Goal: Task Accomplishment & Management: Manage account settings

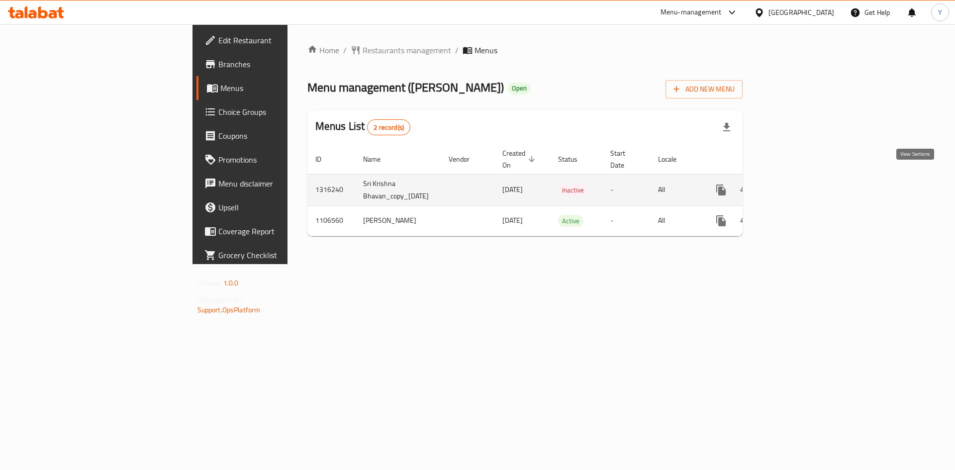
click at [799, 184] on icon "enhanced table" at bounding box center [793, 190] width 12 height 12
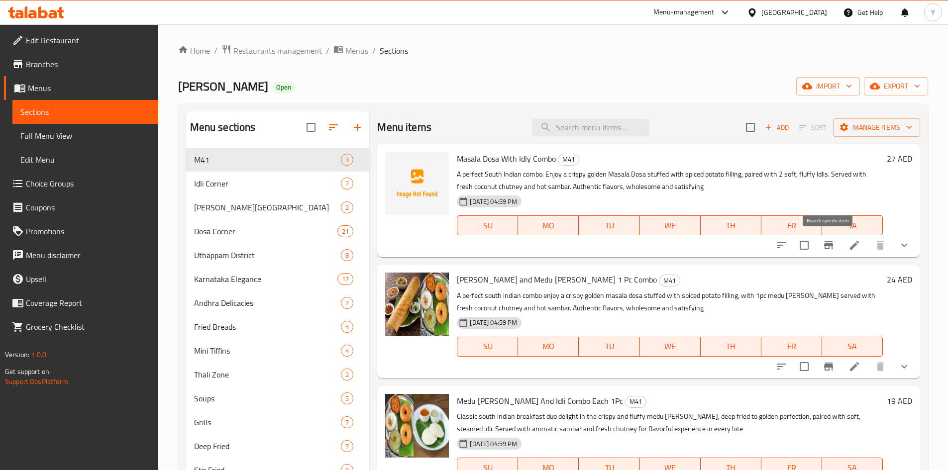
click at [817, 249] on button "Branch-specific-item" at bounding box center [828, 245] width 24 height 24
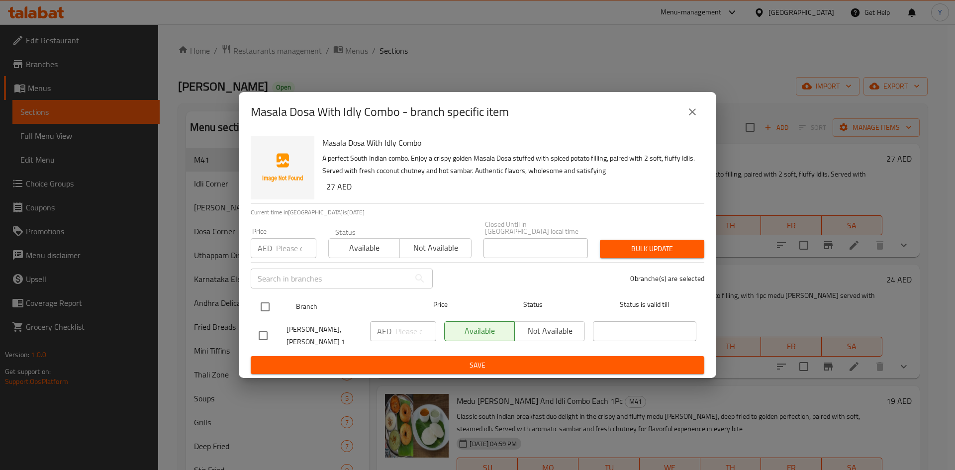
click at [265, 304] on input "checkbox" at bounding box center [265, 307] width 21 height 21
checkbox input "true"
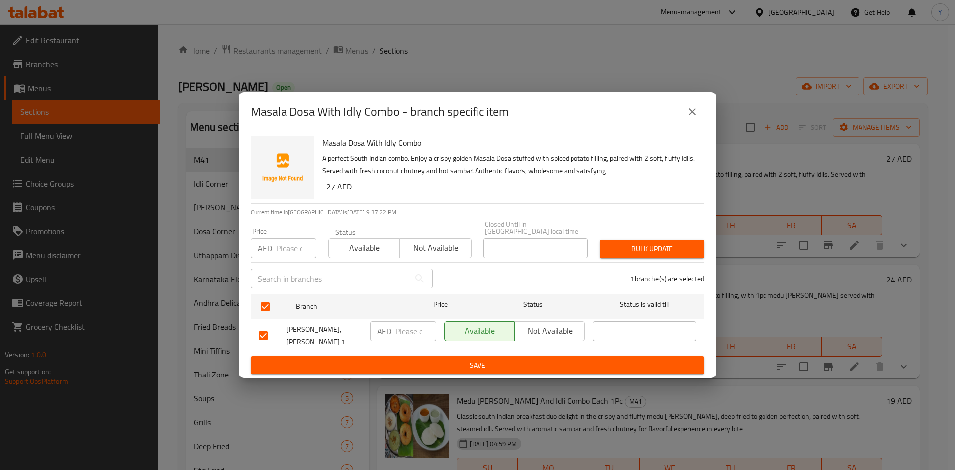
click at [278, 252] on input "number" at bounding box center [296, 248] width 40 height 20
type input "24"
click at [644, 249] on span "Bulk update" at bounding box center [652, 249] width 89 height 12
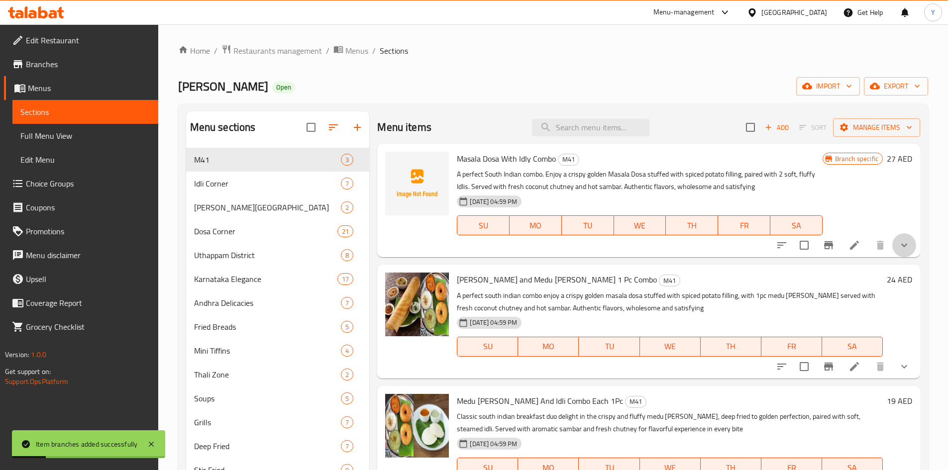
click at [913, 250] on button "show more" at bounding box center [904, 245] width 24 height 24
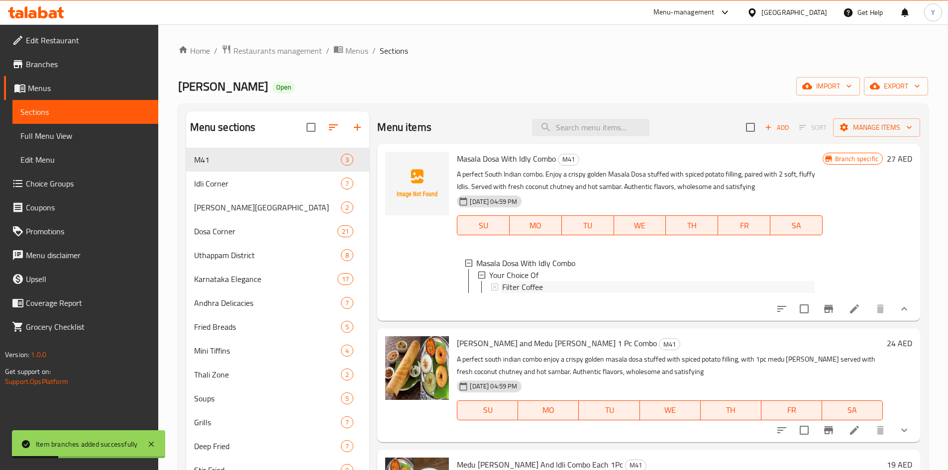
click at [664, 283] on div "Filter Coffee" at bounding box center [658, 287] width 312 height 12
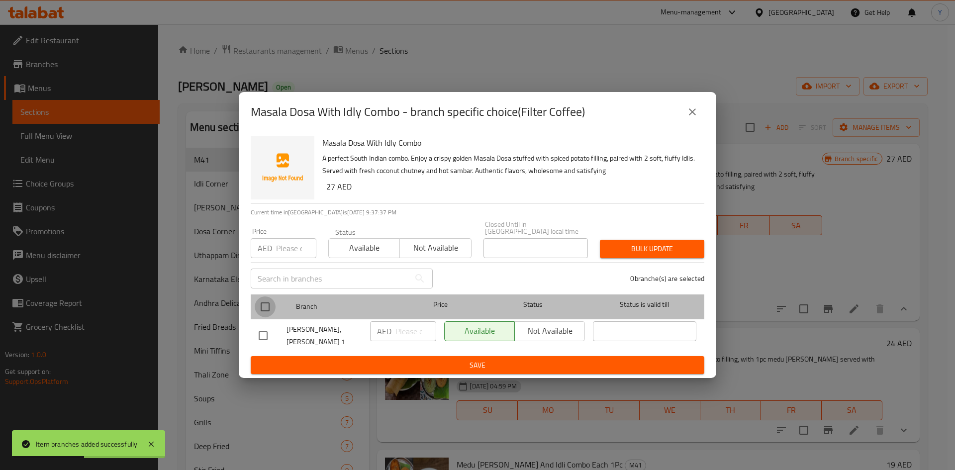
click at [258, 303] on input "checkbox" at bounding box center [265, 307] width 21 height 21
checkbox input "true"
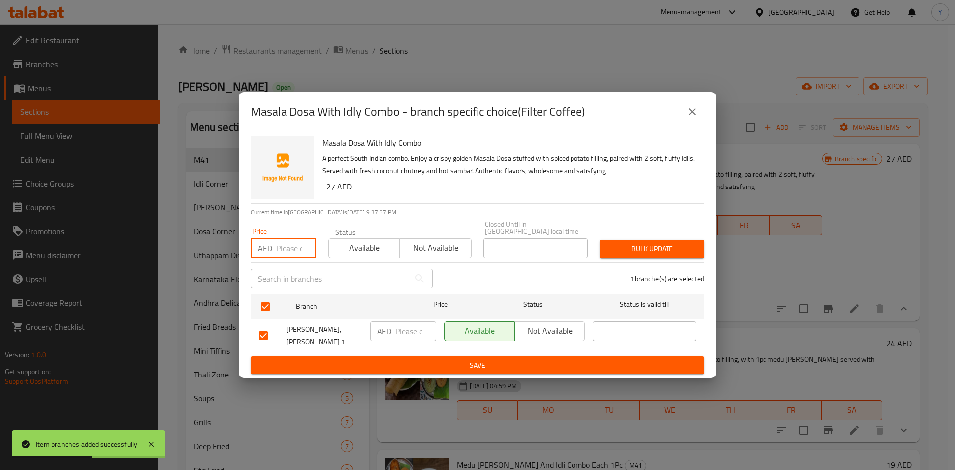
click at [280, 250] on input "number" at bounding box center [296, 248] width 40 height 20
type input "7"
type input "4"
click at [613, 250] on span "Bulk update" at bounding box center [652, 249] width 89 height 12
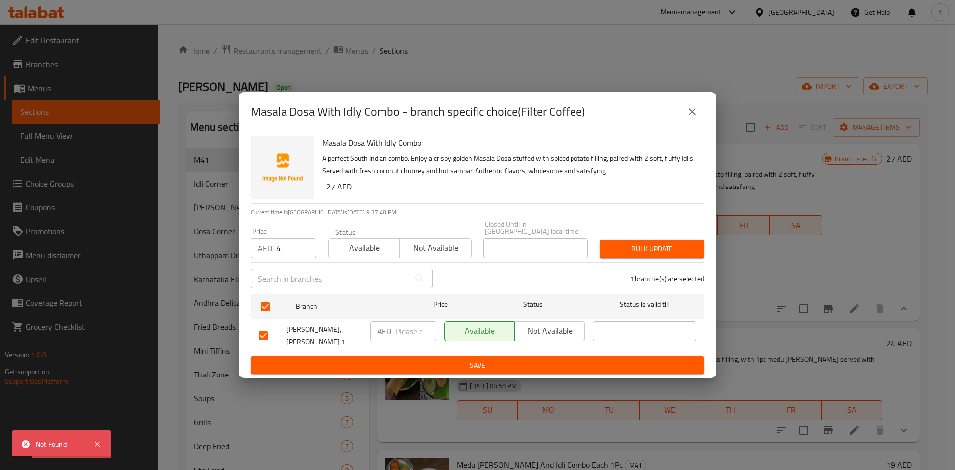
click at [685, 111] on button "close" at bounding box center [693, 112] width 24 height 24
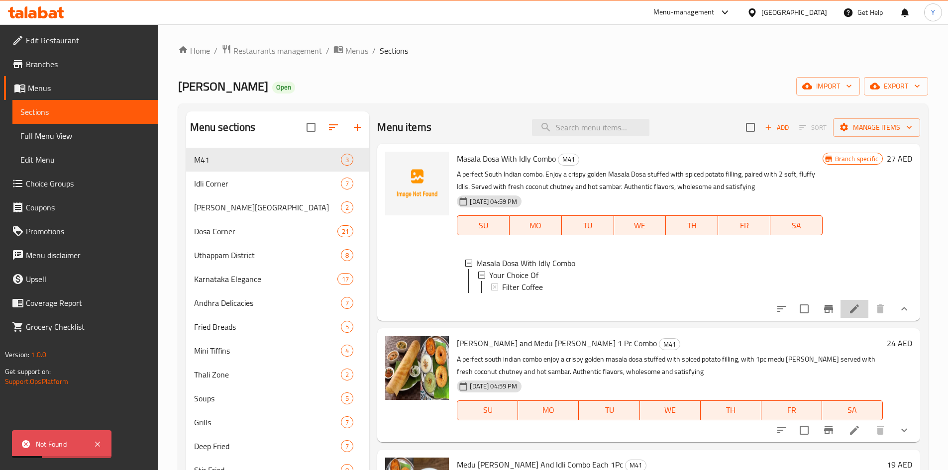
click at [862, 316] on li at bounding box center [854, 309] width 28 height 18
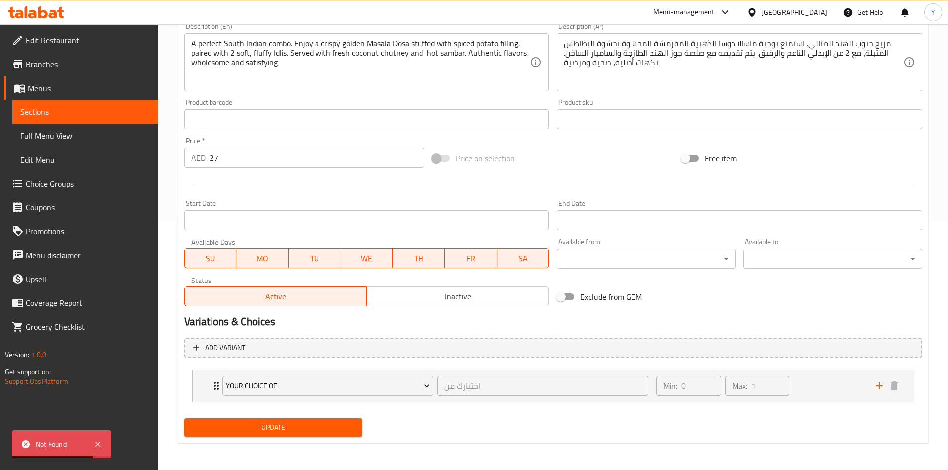
scroll to position [249, 0]
click at [833, 386] on div "Min: 0 ​ Max: 1 ​" at bounding box center [759, 386] width 219 height 32
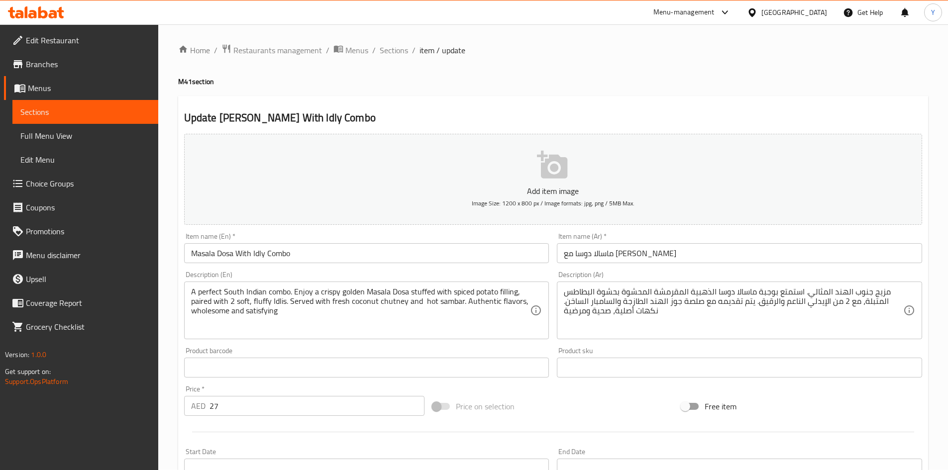
scroll to position [0, 0]
click at [392, 52] on span "Sections" at bounding box center [394, 51] width 28 height 12
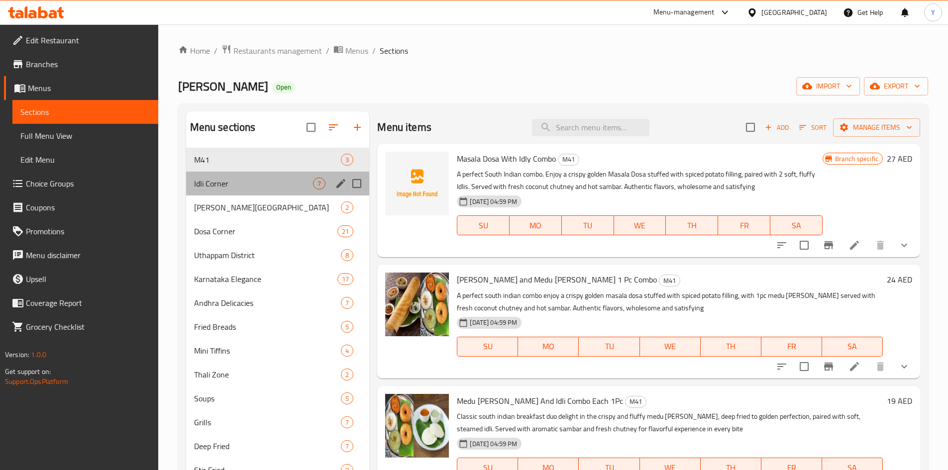
click at [267, 191] on div "Idli Corner 7" at bounding box center [278, 184] width 184 height 24
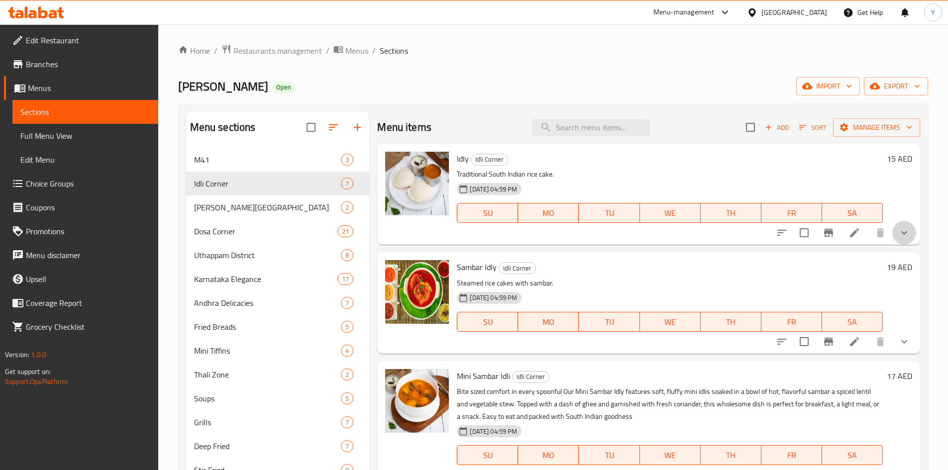
click at [902, 239] on button "show more" at bounding box center [904, 233] width 24 height 24
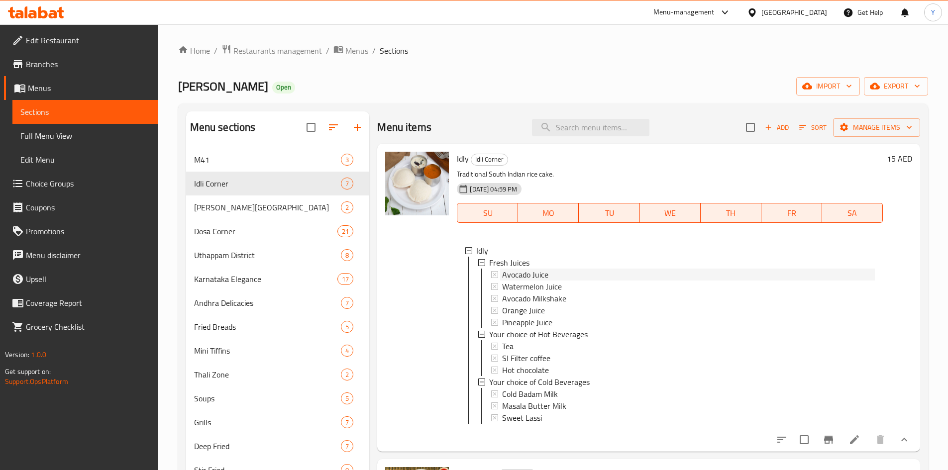
click at [656, 273] on div "Avocado Juice" at bounding box center [688, 275] width 373 height 12
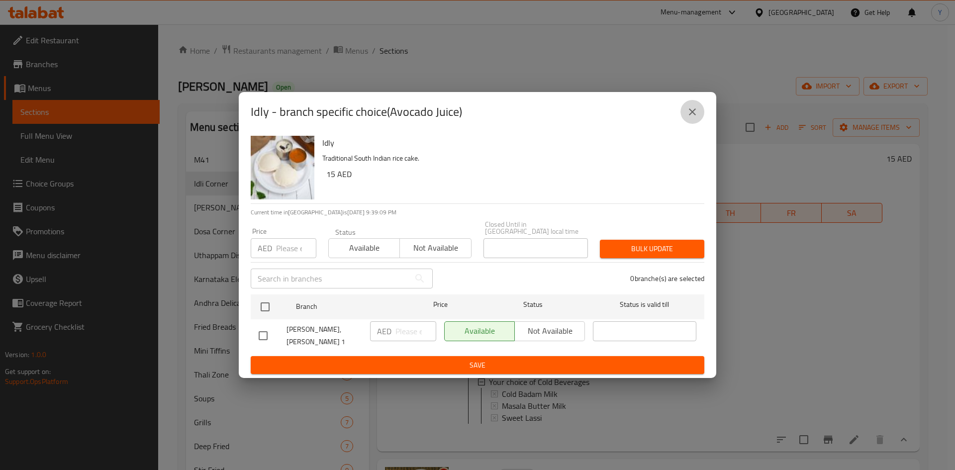
drag, startPoint x: 687, startPoint y: 110, endPoint x: 694, endPoint y: 124, distance: 15.6
click at [687, 112] on icon "close" at bounding box center [693, 112] width 12 height 12
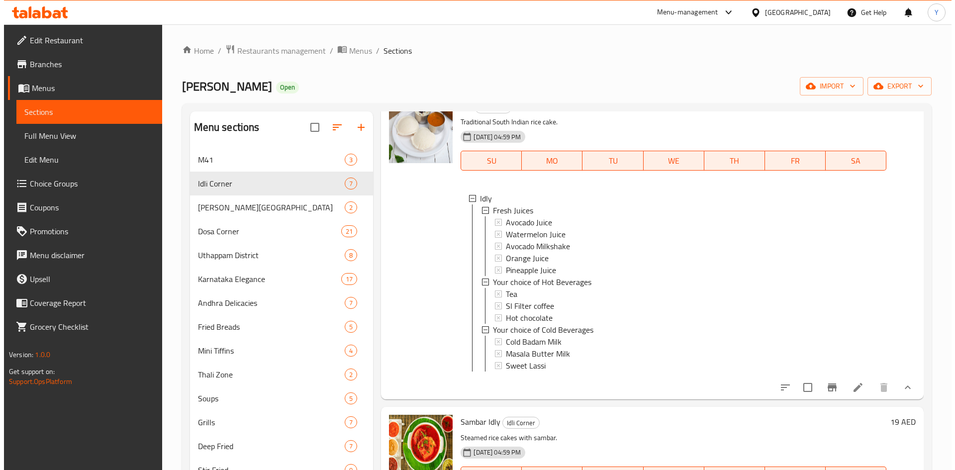
scroll to position [100, 0]
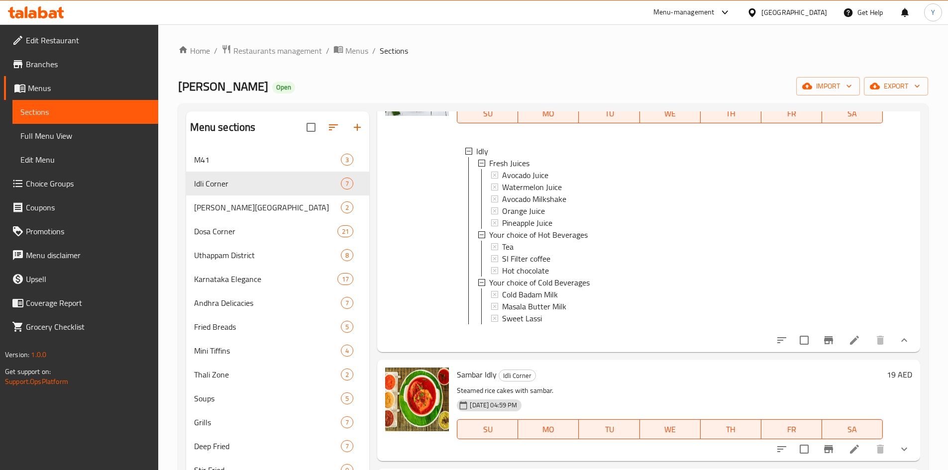
click at [852, 346] on icon at bounding box center [854, 340] width 12 height 12
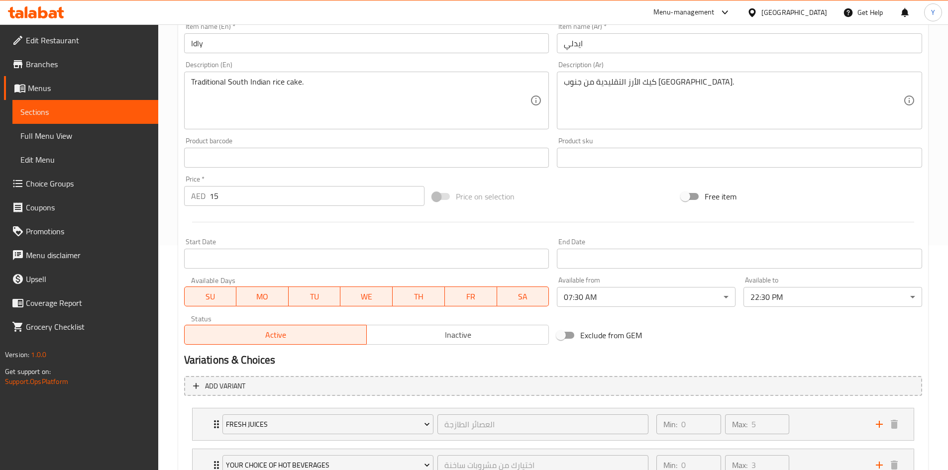
scroll to position [249, 0]
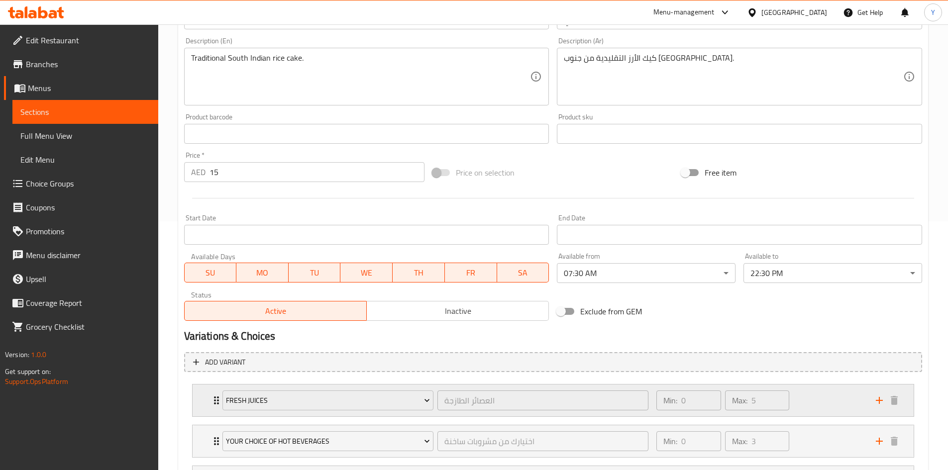
click at [821, 388] on div "Min: 0 ​ Max: 5 ​" at bounding box center [759, 401] width 219 height 32
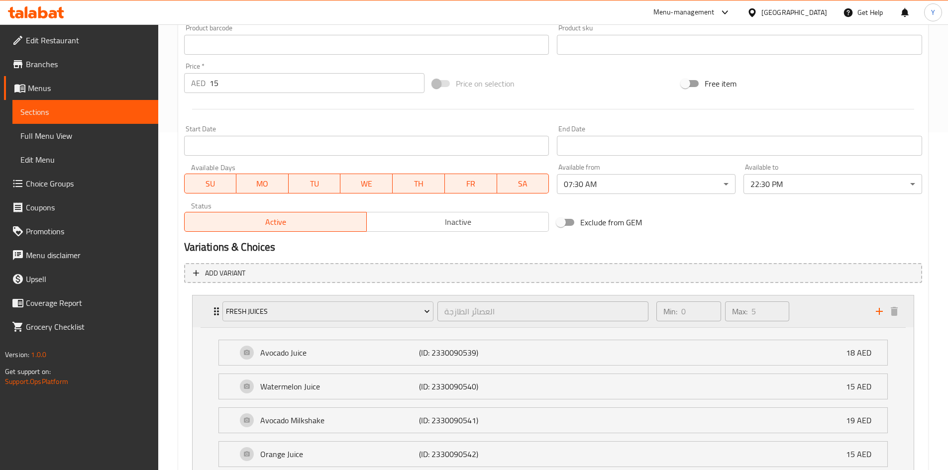
scroll to position [498, 0]
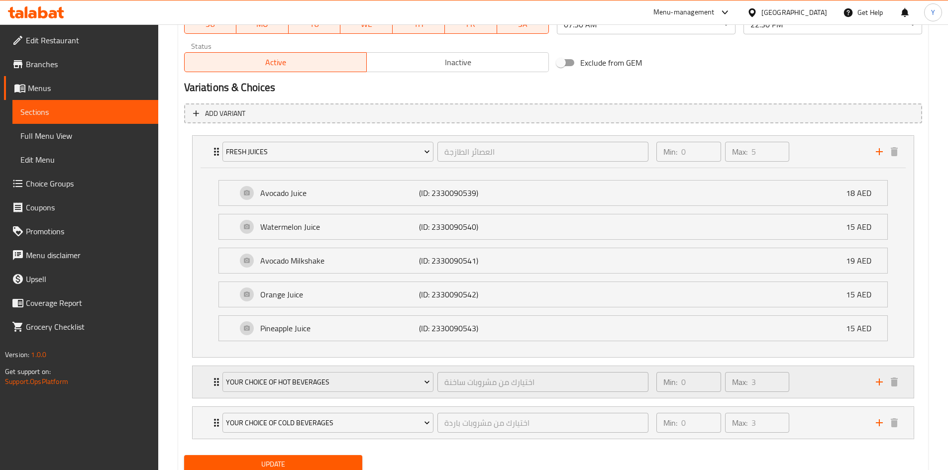
click at [795, 385] on div "Min: 0 ​ Max: 3 ​" at bounding box center [759, 382] width 219 height 32
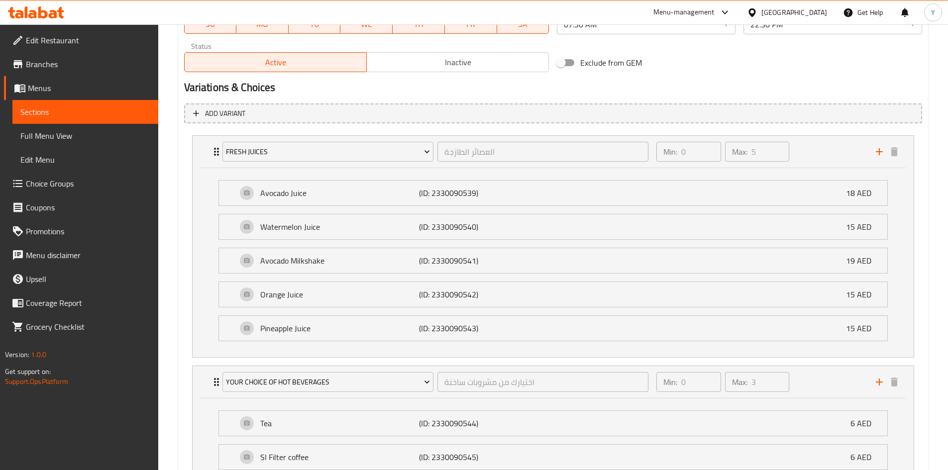
scroll to position [651, 0]
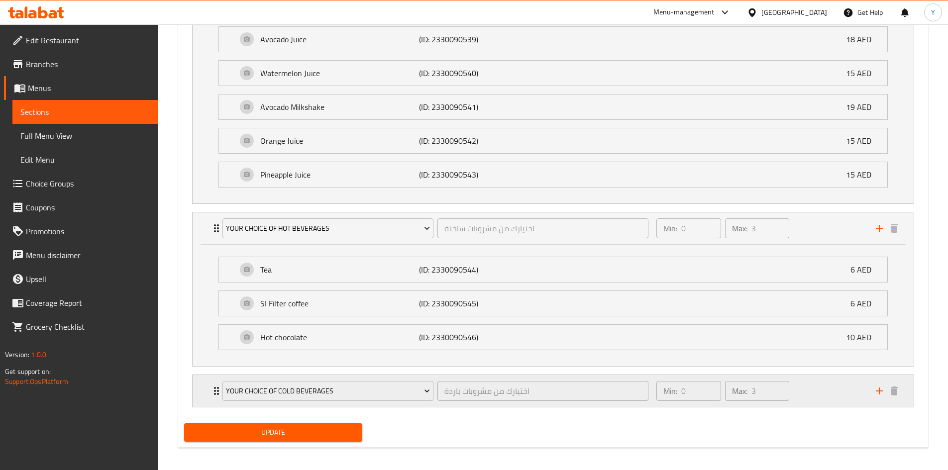
drag, startPoint x: 812, startPoint y: 402, endPoint x: 773, endPoint y: 404, distance: 38.9
click at [811, 403] on div "Min: 0 ​ Max: 3 ​" at bounding box center [759, 391] width 219 height 32
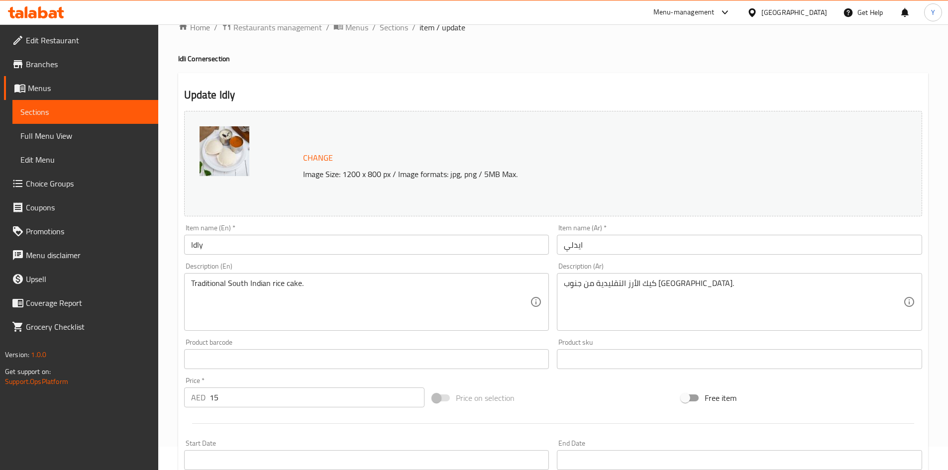
scroll to position [0, 0]
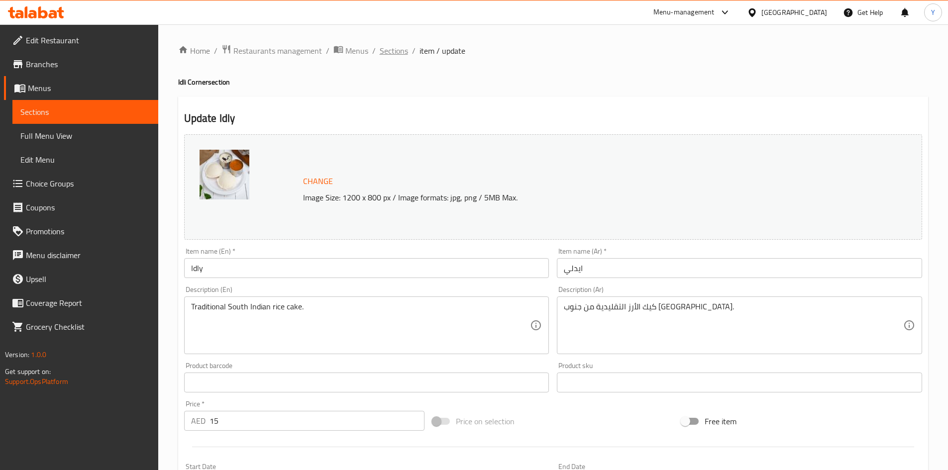
click at [393, 53] on span "Sections" at bounding box center [394, 51] width 28 height 12
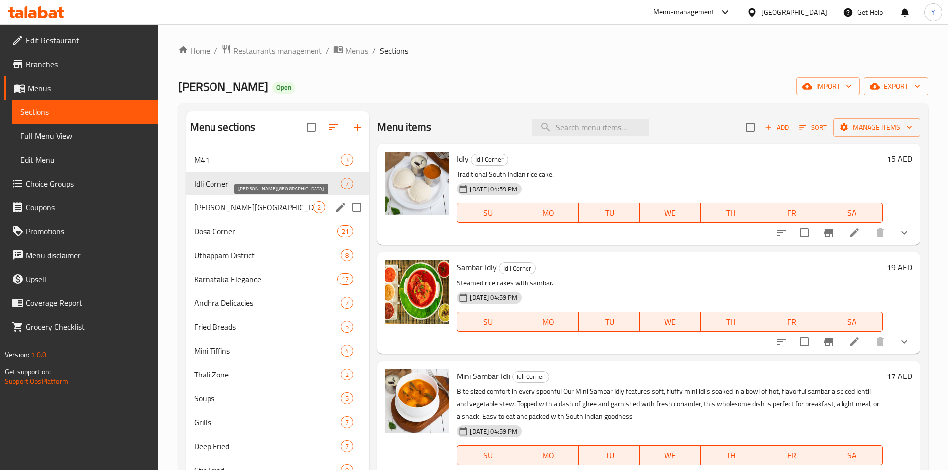
click at [266, 207] on span "[PERSON_NAME][GEOGRAPHIC_DATA]" at bounding box center [253, 208] width 119 height 12
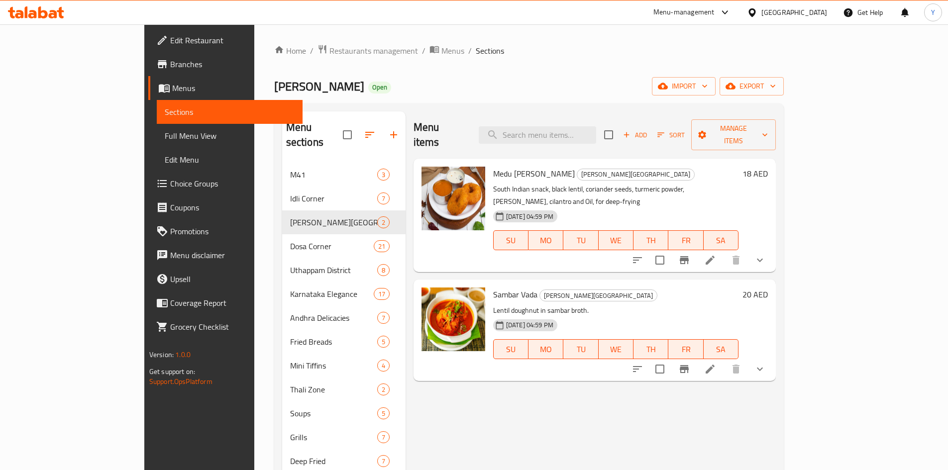
click at [772, 248] on div at bounding box center [698, 260] width 146 height 24
click at [766, 254] on icon "show more" at bounding box center [760, 260] width 12 height 12
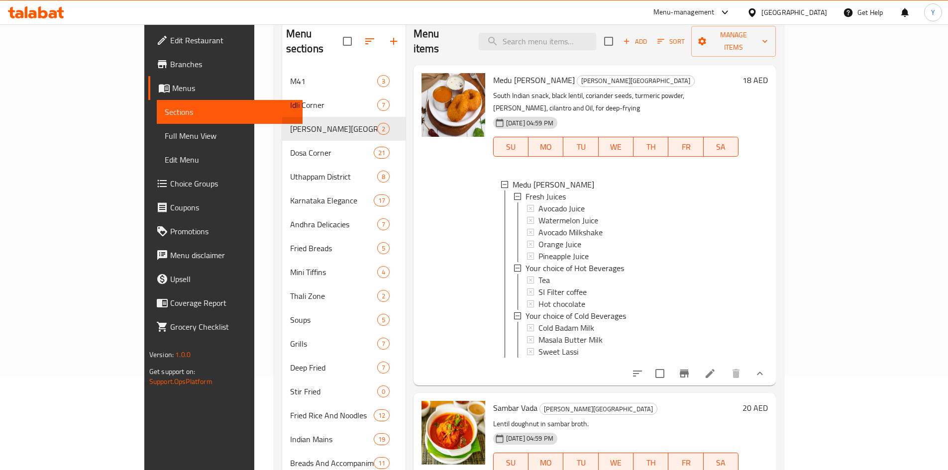
scroll to position [149, 0]
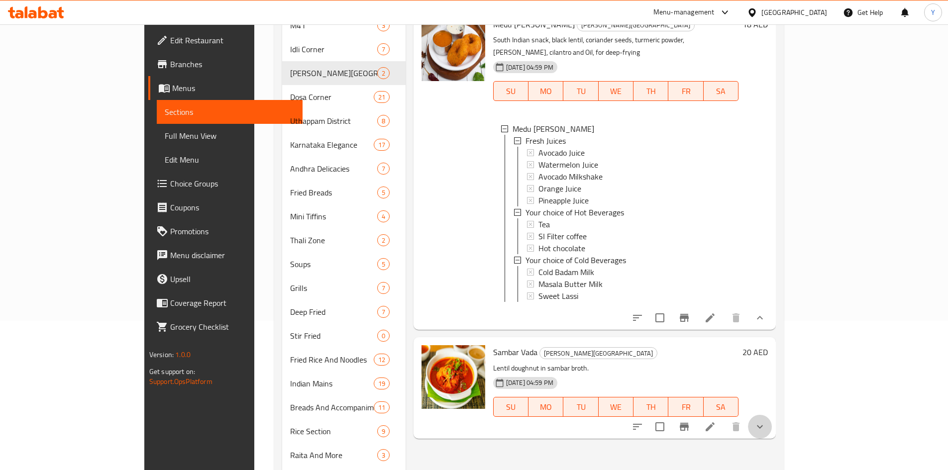
click at [772, 415] on button "show more" at bounding box center [760, 427] width 24 height 24
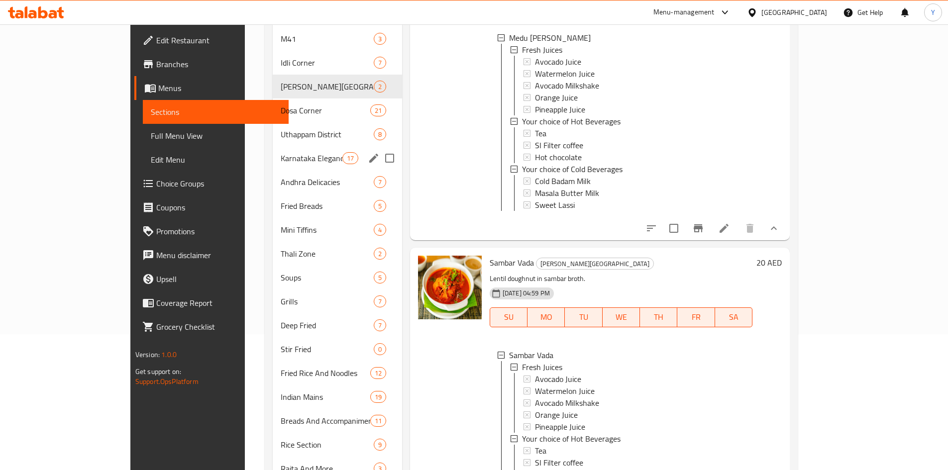
scroll to position [36, 0]
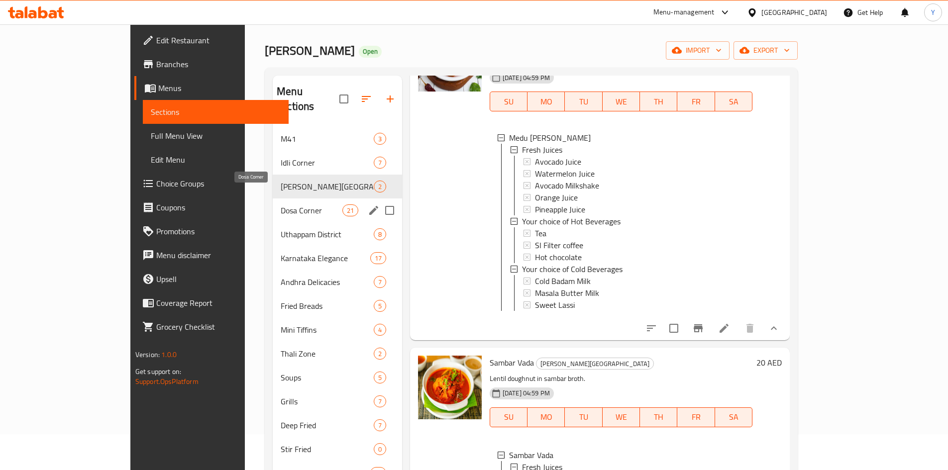
drag, startPoint x: 293, startPoint y: 191, endPoint x: 412, endPoint y: 213, distance: 121.5
click at [292, 204] on span "Dosa Corner" at bounding box center [311, 210] width 61 height 12
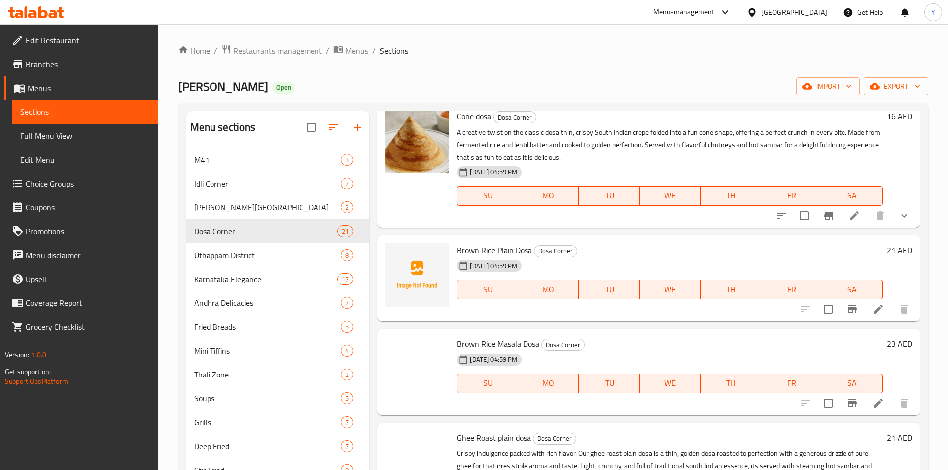
scroll to position [896, 0]
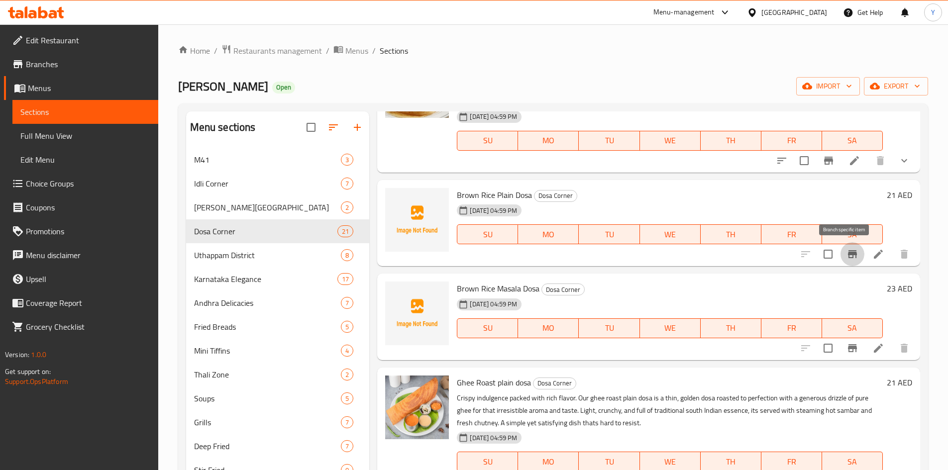
click at [840, 255] on button "Branch-specific-item" at bounding box center [852, 254] width 24 height 24
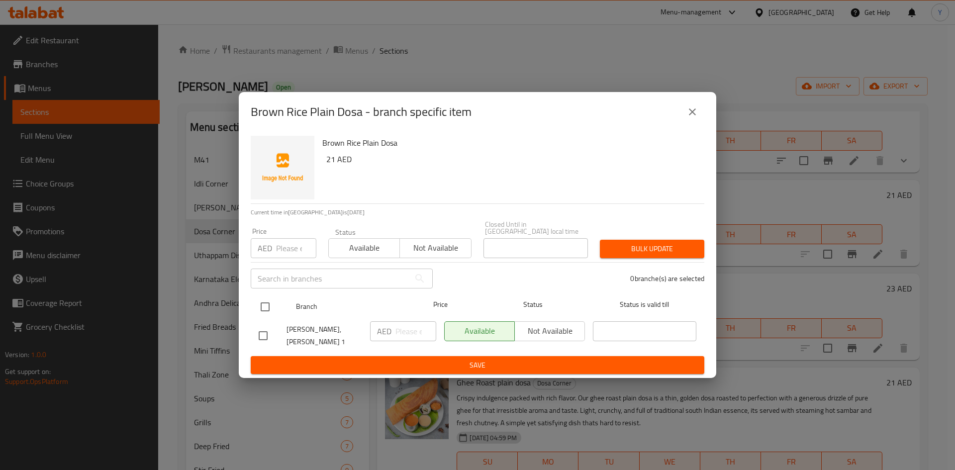
click at [275, 308] on input "checkbox" at bounding box center [265, 307] width 21 height 21
checkbox input "true"
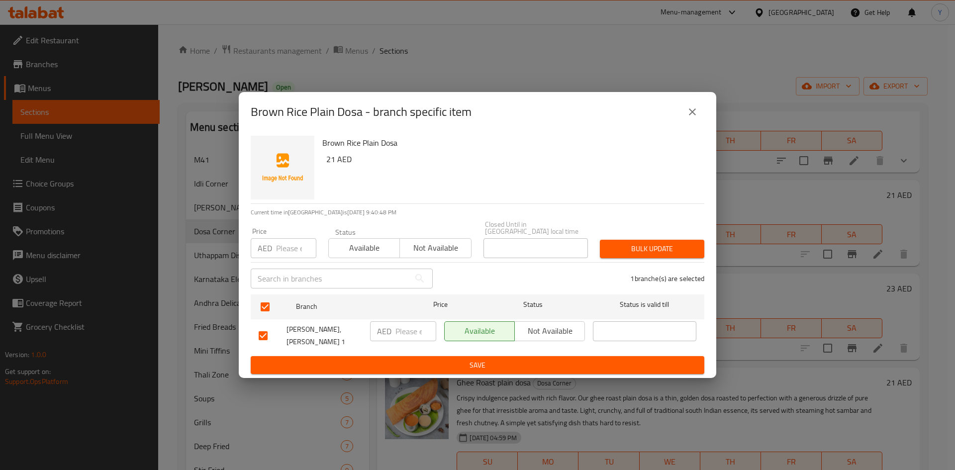
click at [552, 335] on span "Not available" at bounding box center [550, 331] width 62 height 14
click at [547, 370] on span "Save" at bounding box center [478, 365] width 438 height 12
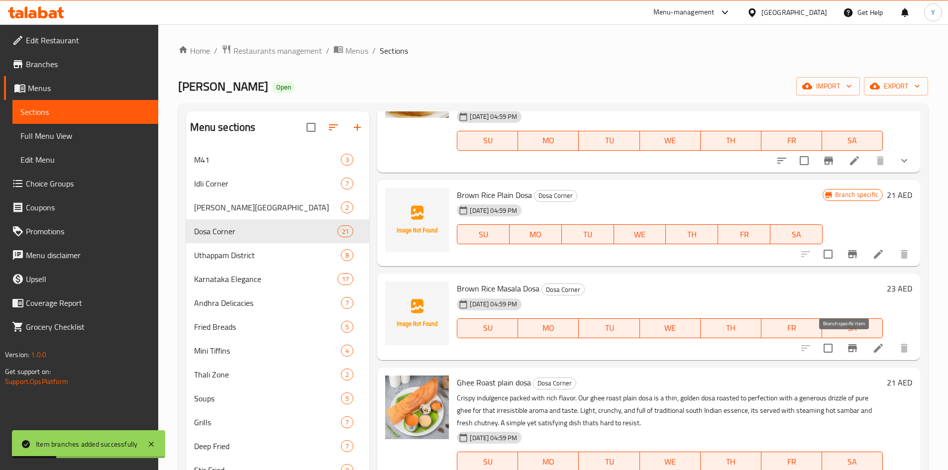
click at [846, 346] on icon "Branch-specific-item" at bounding box center [852, 348] width 12 height 12
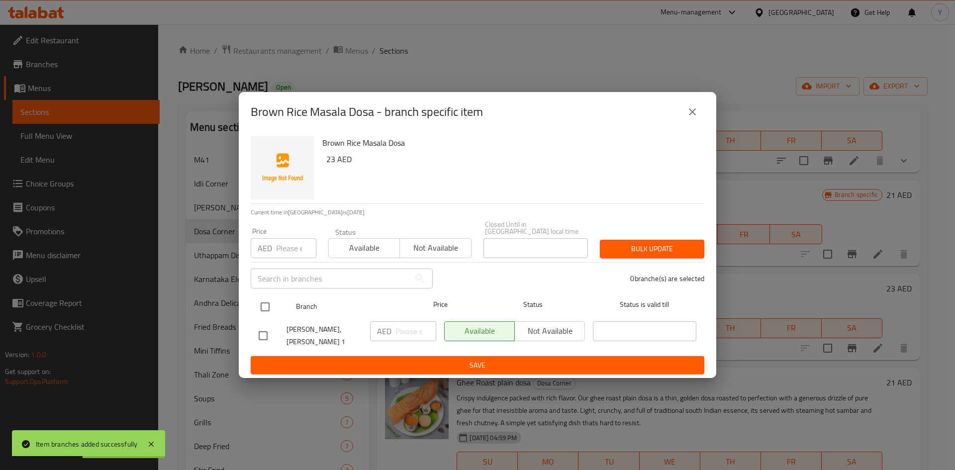
click at [253, 309] on div "Branch Price Status Status is valid till" at bounding box center [478, 307] width 454 height 25
click at [273, 307] on input "checkbox" at bounding box center [265, 307] width 21 height 21
checkbox input "true"
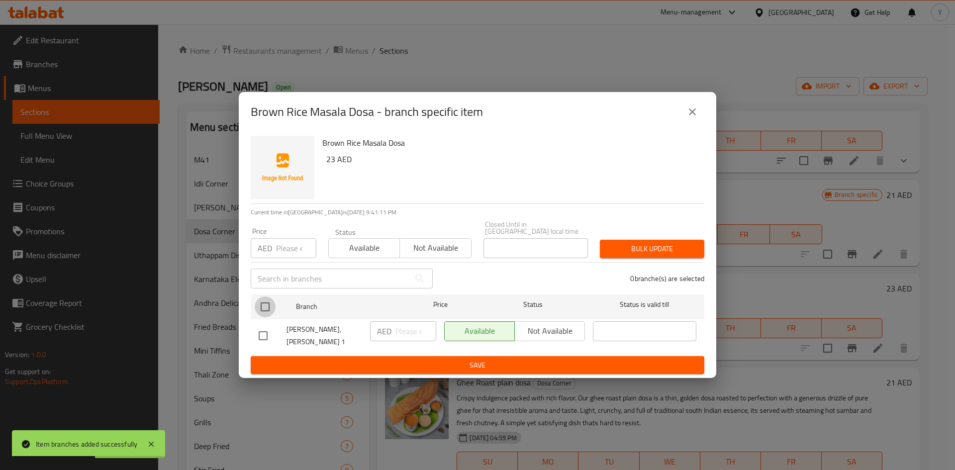
checkbox input "true"
click at [552, 333] on span "Not available" at bounding box center [550, 331] width 62 height 14
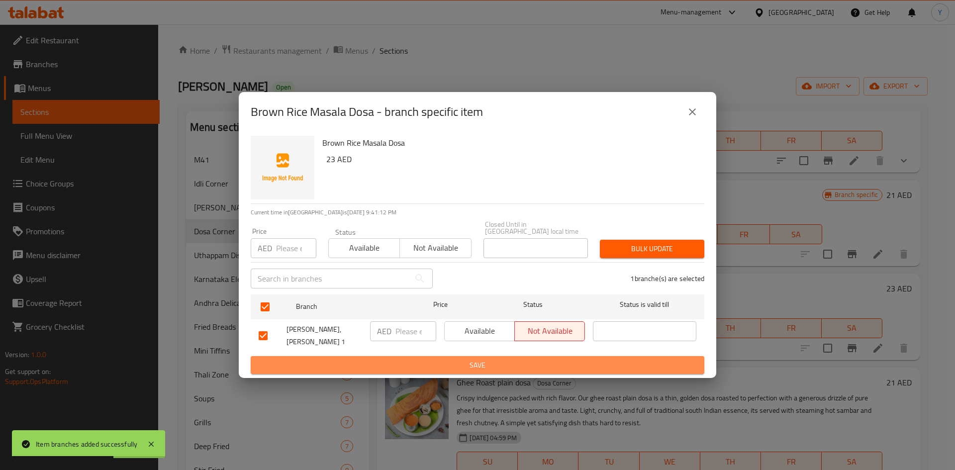
click at [551, 362] on span "Save" at bounding box center [478, 365] width 438 height 12
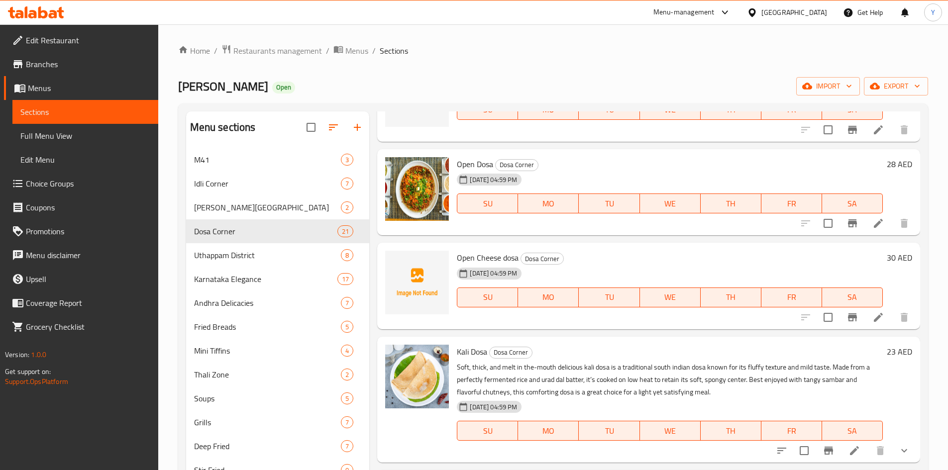
scroll to position [1804, 0]
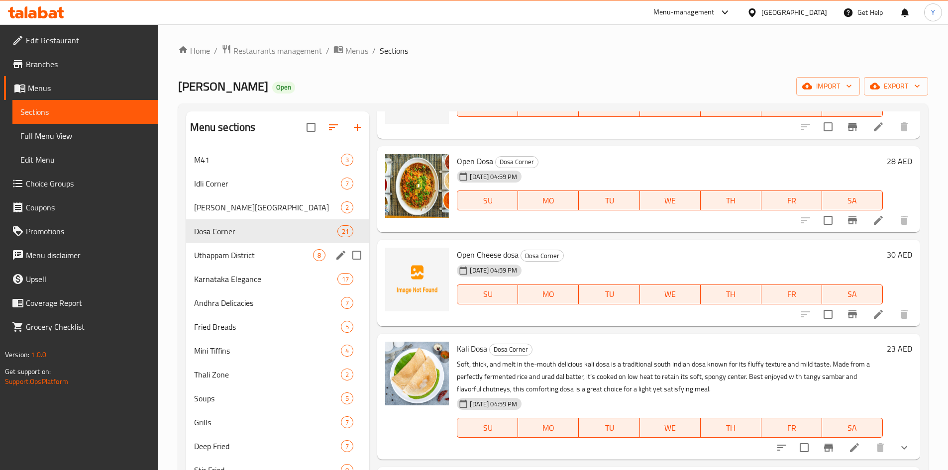
click at [238, 260] on span "Uthappam District" at bounding box center [253, 255] width 119 height 12
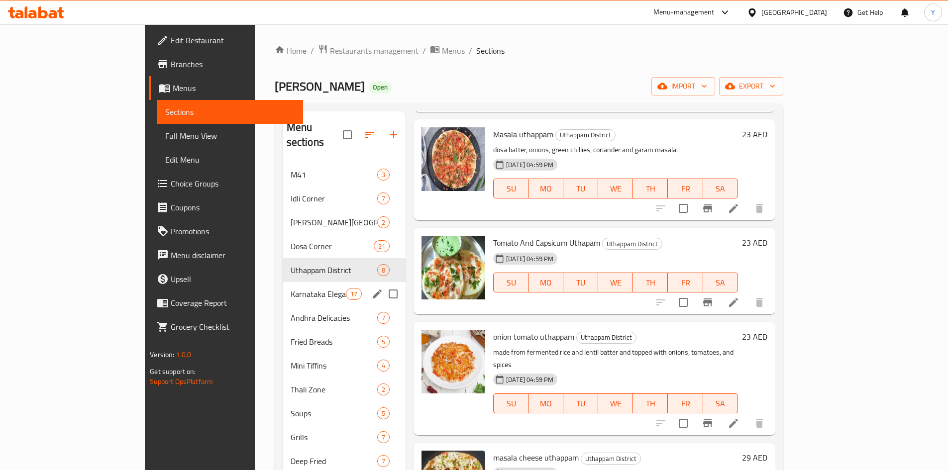
click at [283, 282] on div "Karnataka Elegance 17" at bounding box center [344, 294] width 123 height 24
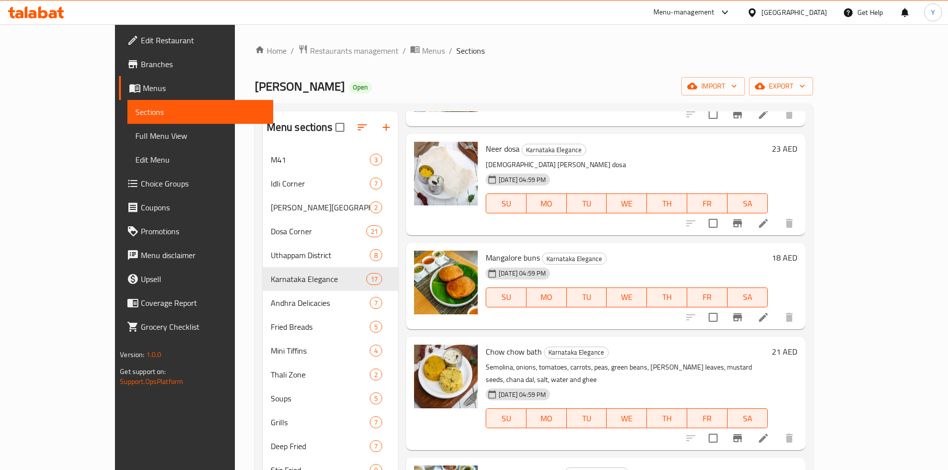
scroll to position [945, 0]
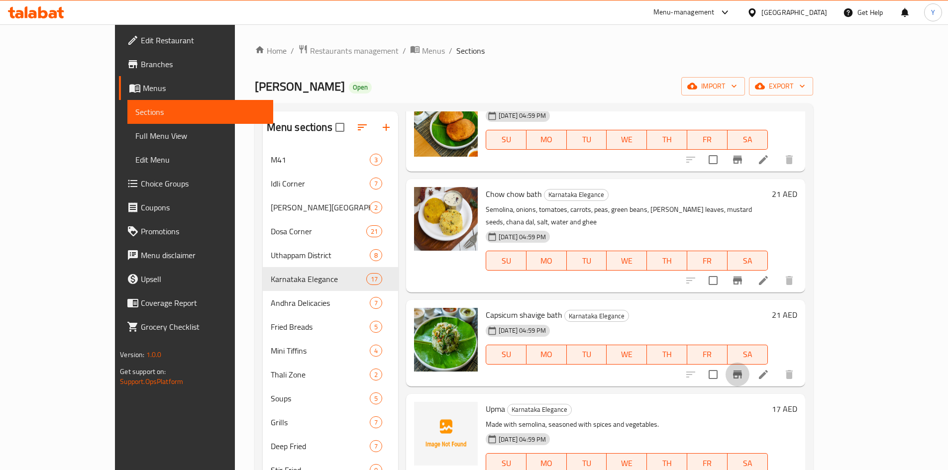
click at [743, 369] on icon "Branch-specific-item" at bounding box center [737, 375] width 12 height 12
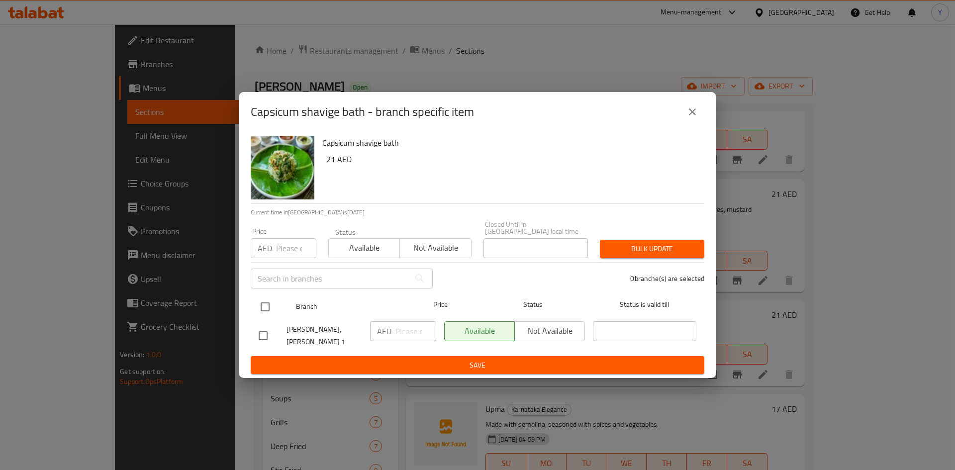
click at [257, 301] on input "checkbox" at bounding box center [265, 307] width 21 height 21
checkbox input "true"
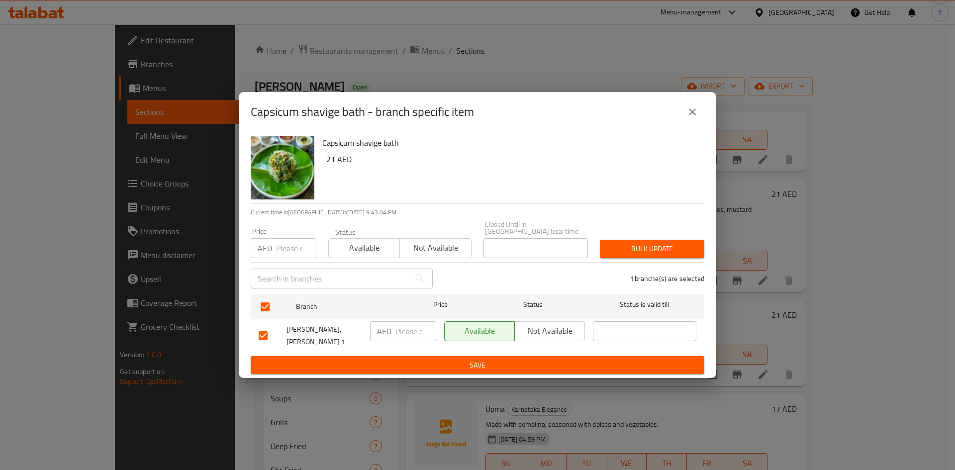
click at [525, 330] on span "Not available" at bounding box center [550, 331] width 62 height 14
click at [510, 370] on span "Save" at bounding box center [478, 365] width 438 height 12
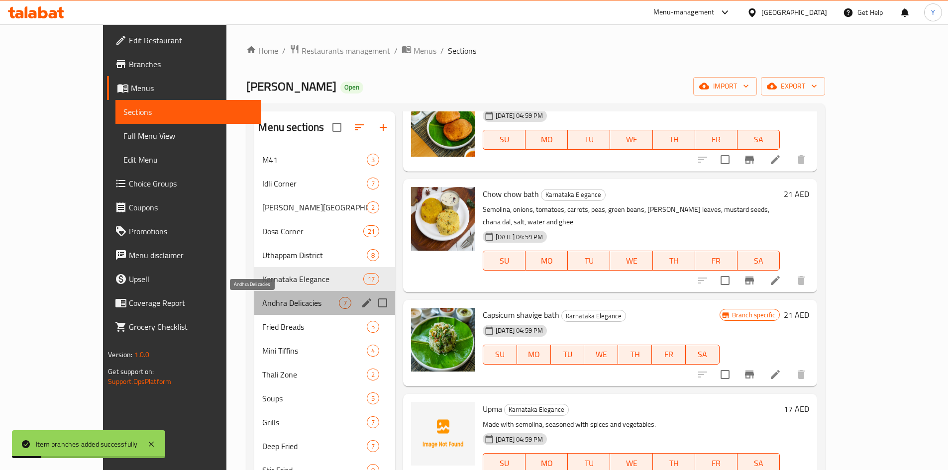
click at [282, 306] on span "Andhra Delicacies" at bounding box center [300, 303] width 77 height 12
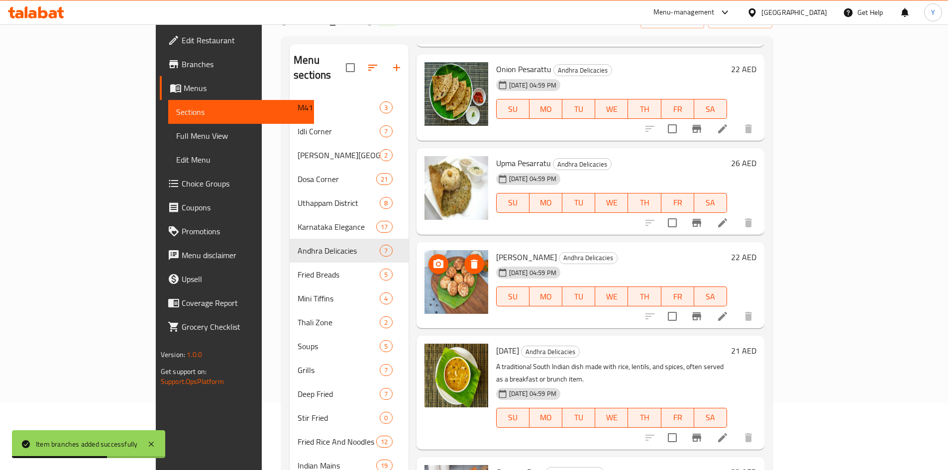
scroll to position [149, 0]
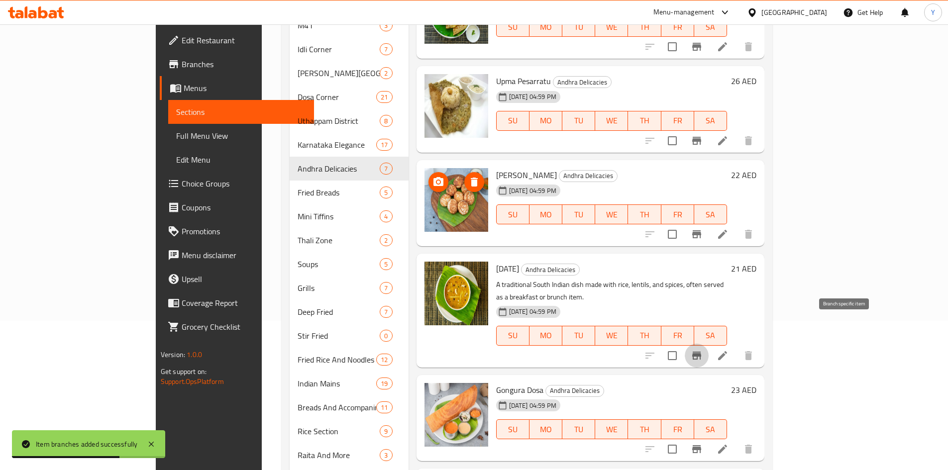
click at [703, 350] on icon "Branch-specific-item" at bounding box center [697, 356] width 12 height 12
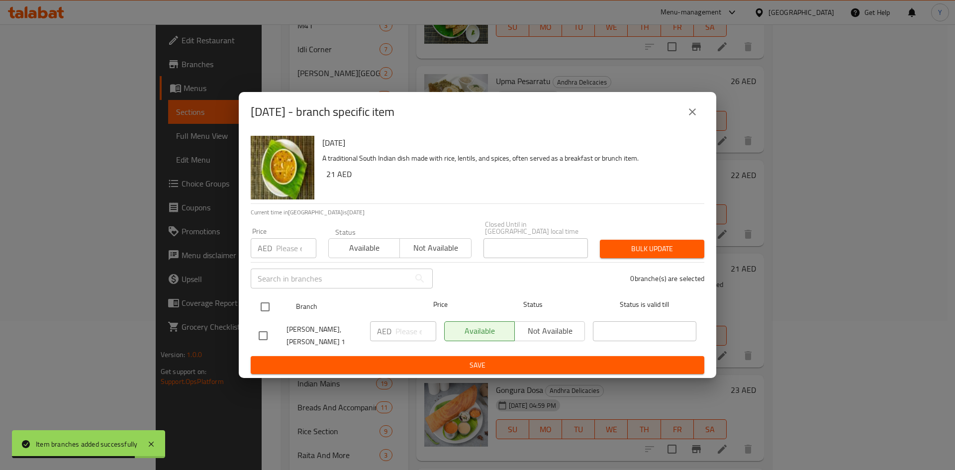
click at [269, 307] on input "checkbox" at bounding box center [265, 307] width 21 height 21
checkbox input "true"
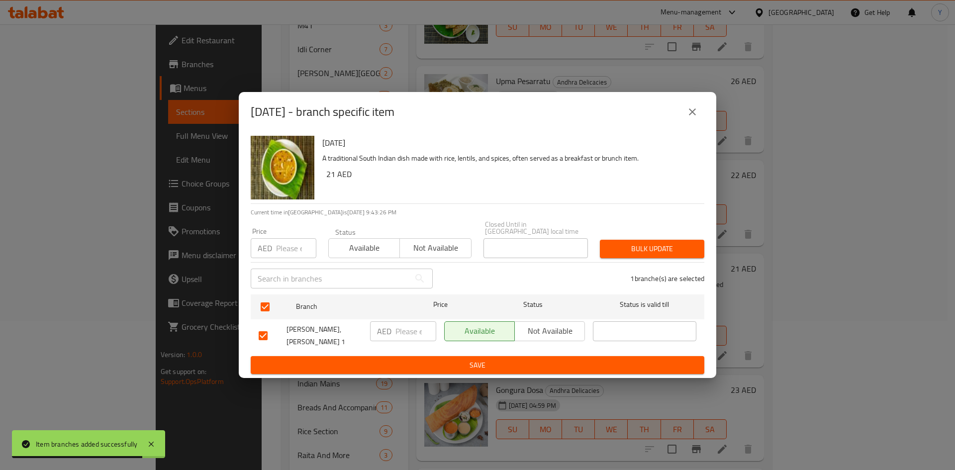
click at [547, 338] on button "Not available" at bounding box center [549, 331] width 71 height 20
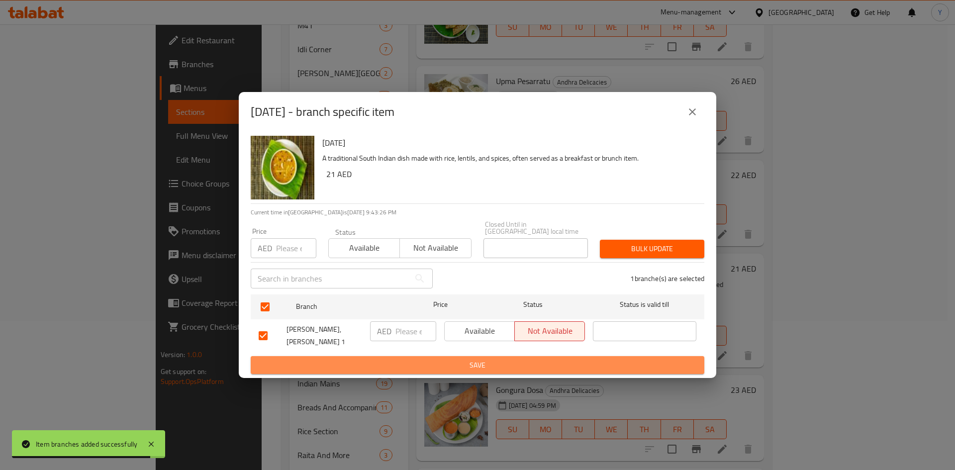
click at [534, 374] on button "Save" at bounding box center [478, 365] width 454 height 18
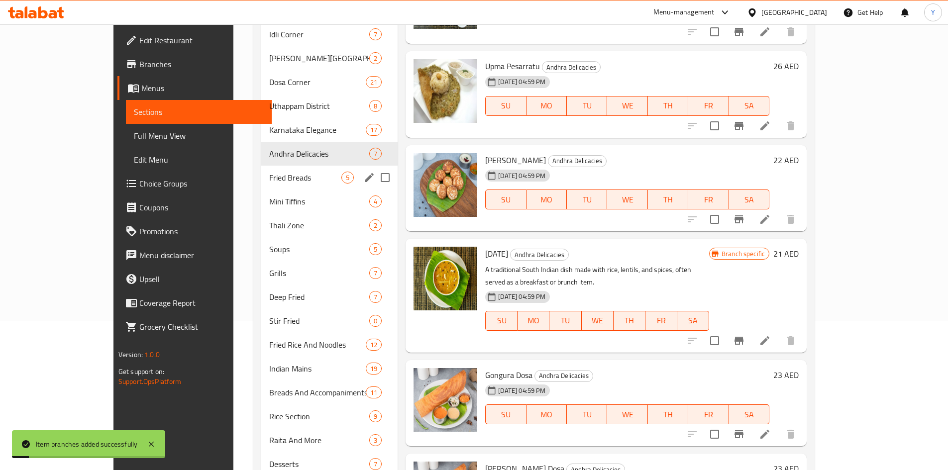
click at [269, 177] on span "Fried Breads" at bounding box center [305, 178] width 72 height 12
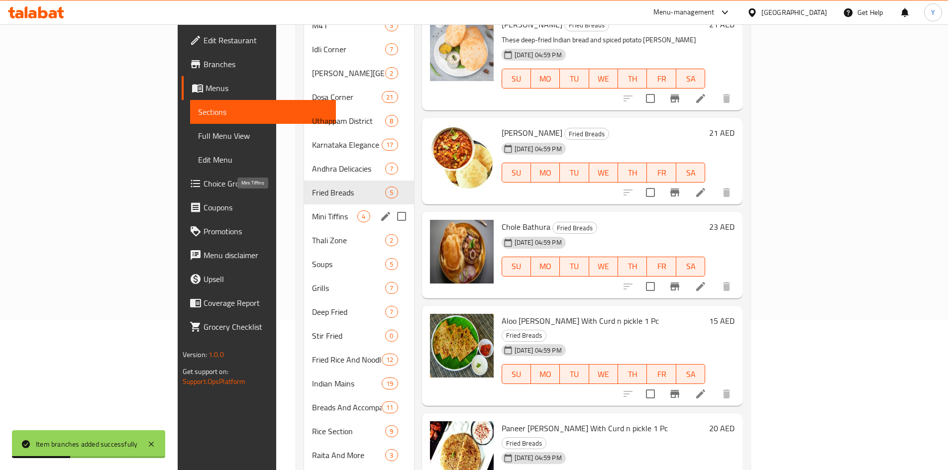
click at [312, 210] on span "Mini Tiffins" at bounding box center [334, 216] width 45 height 12
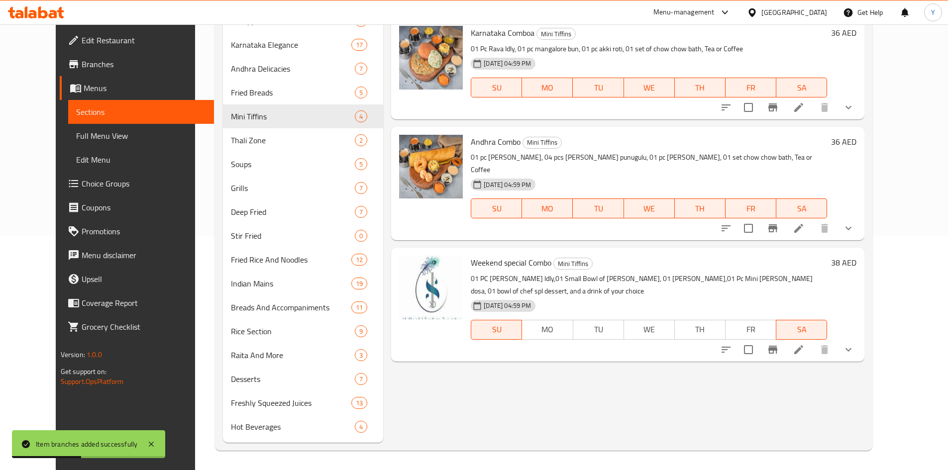
scroll to position [235, 0]
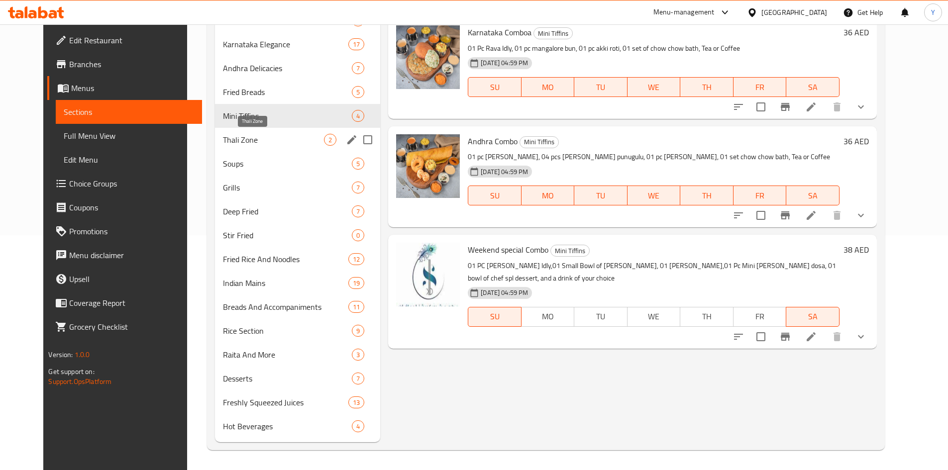
click at [223, 137] on span "Thali Zone" at bounding box center [273, 140] width 101 height 12
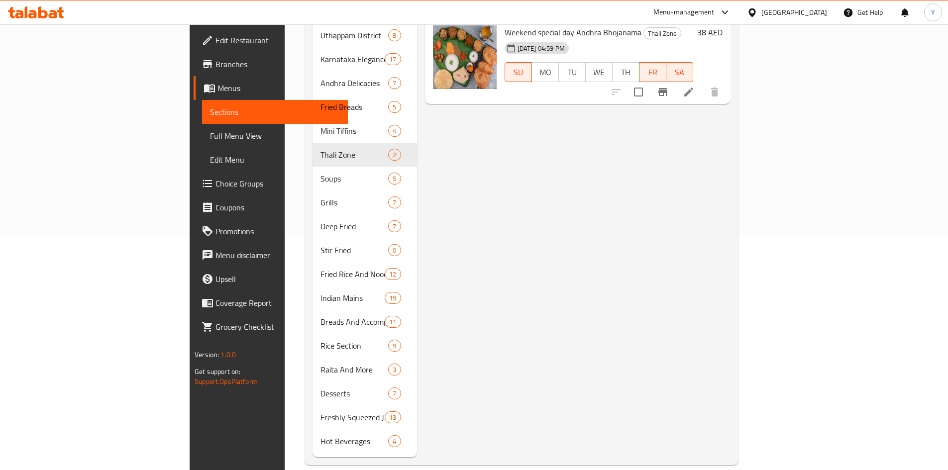
click at [675, 80] on button "Branch-specific-item" at bounding box center [663, 92] width 24 height 24
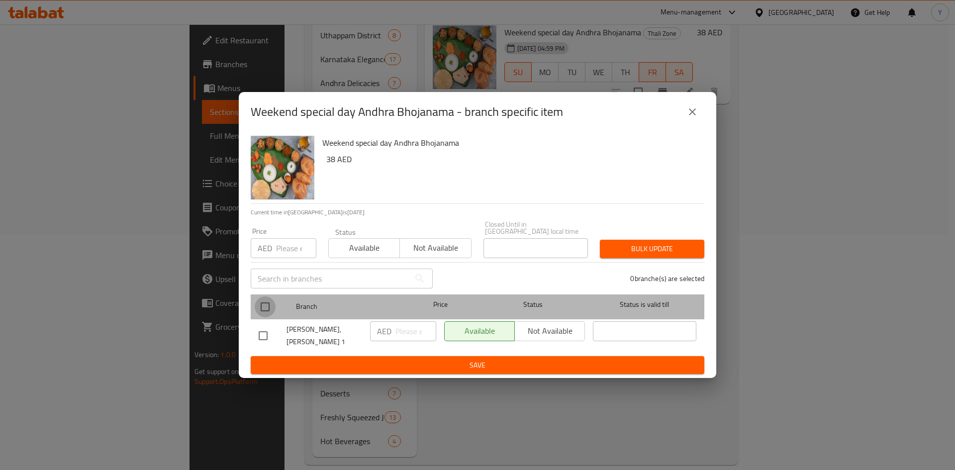
drag, startPoint x: 269, startPoint y: 307, endPoint x: 554, endPoint y: 345, distance: 288.1
click at [270, 306] on input "checkbox" at bounding box center [265, 307] width 21 height 21
checkbox input "true"
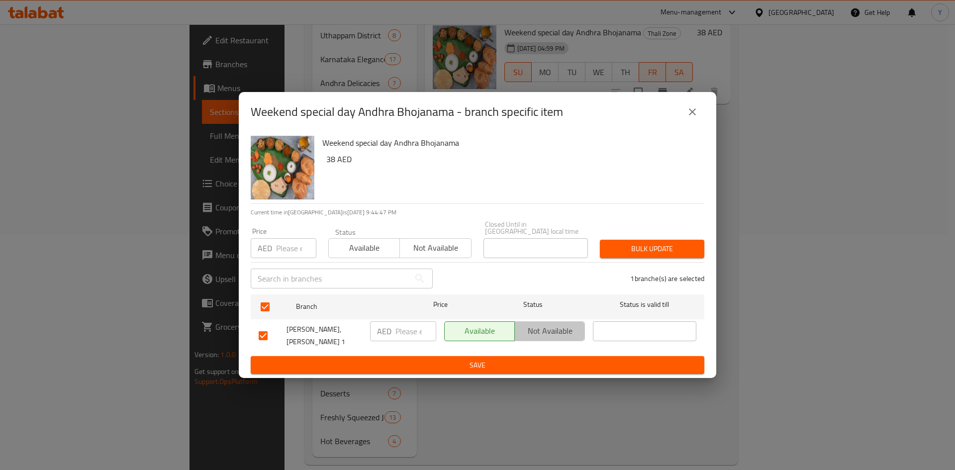
click at [550, 338] on span "Not available" at bounding box center [550, 331] width 62 height 14
click at [552, 370] on span "Save" at bounding box center [478, 365] width 438 height 12
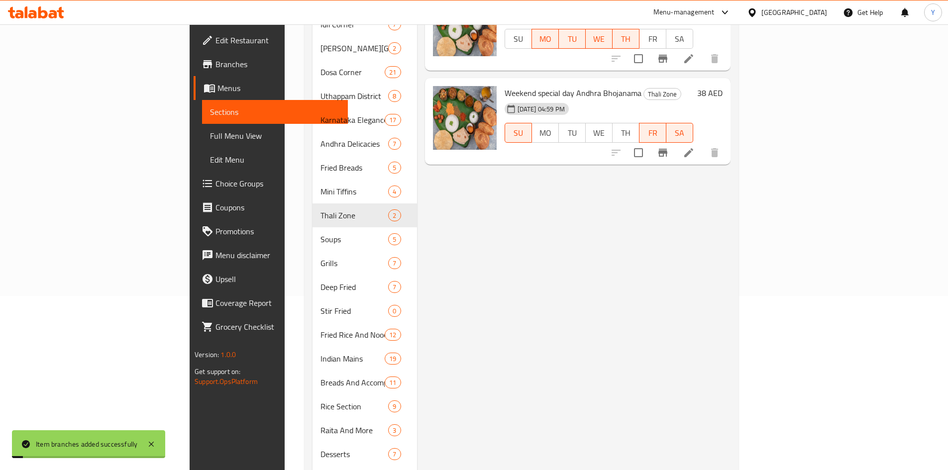
scroll to position [36, 0]
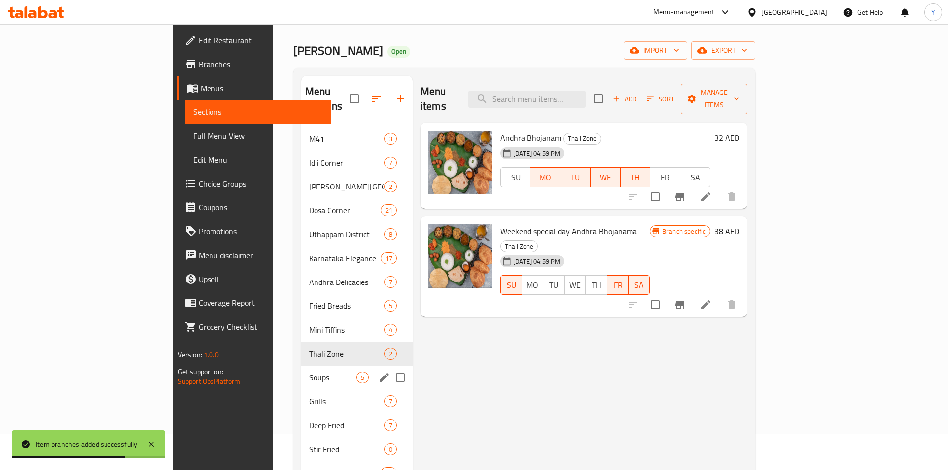
click at [357, 373] on span "5" at bounding box center [362, 377] width 11 height 9
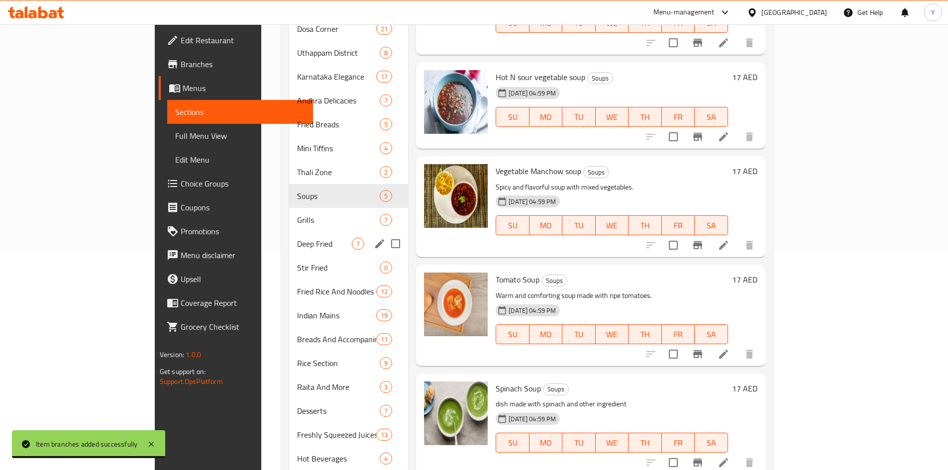
scroll to position [235, 0]
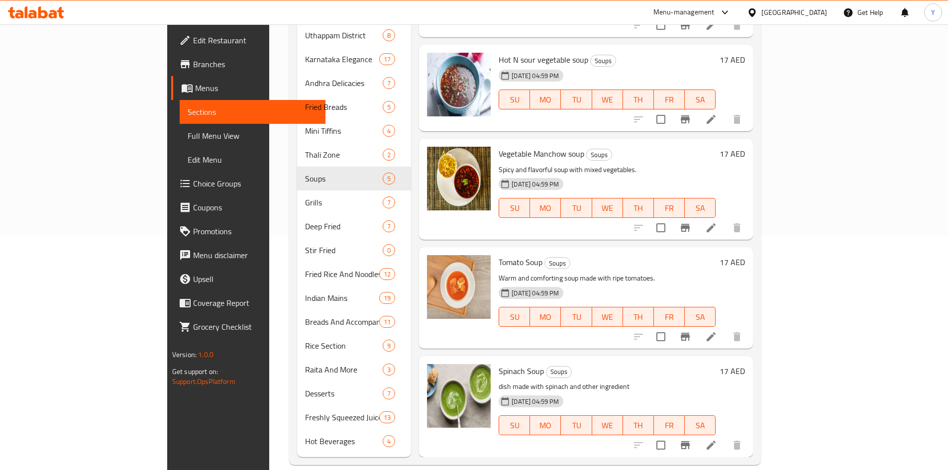
click at [289, 186] on div "Menu sections M41 3 Idli Corner 7 [PERSON_NAME][GEOGRAPHIC_DATA] 2 [GEOGRAPHIC_…" at bounding box center [525, 167] width 472 height 597
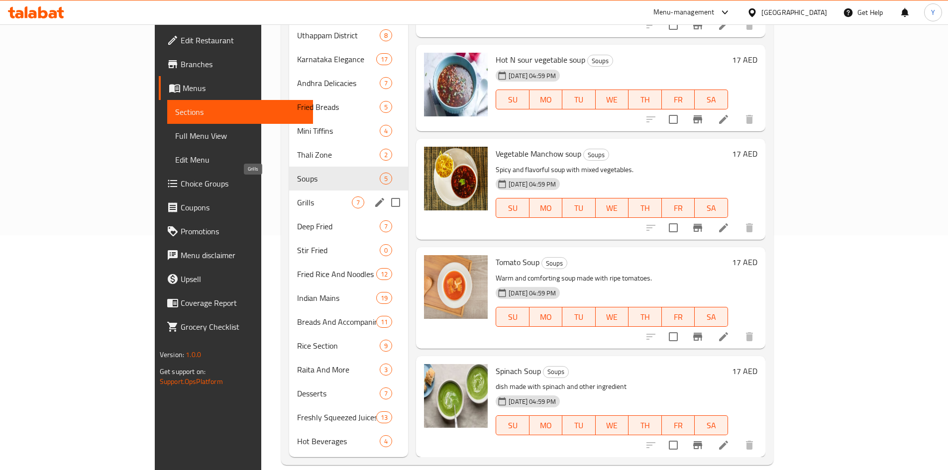
click at [297, 197] on span "Grills" at bounding box center [324, 203] width 55 height 12
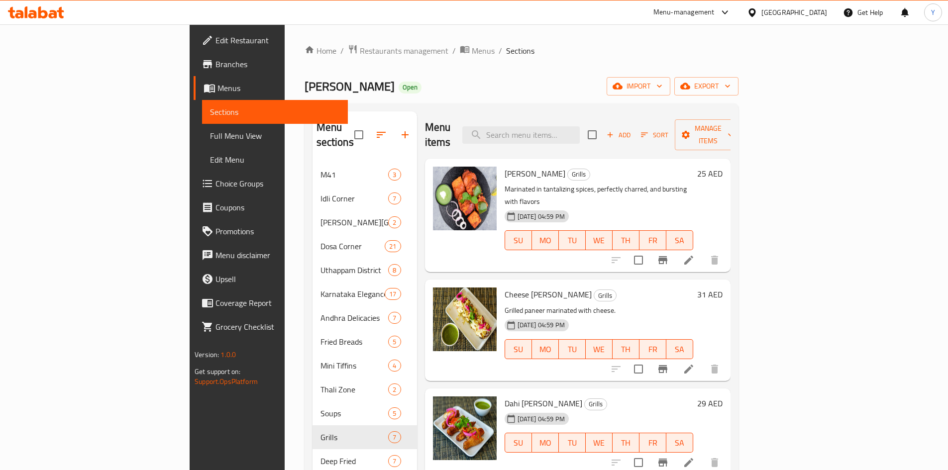
click at [669, 254] on icon "Branch-specific-item" at bounding box center [663, 260] width 12 height 12
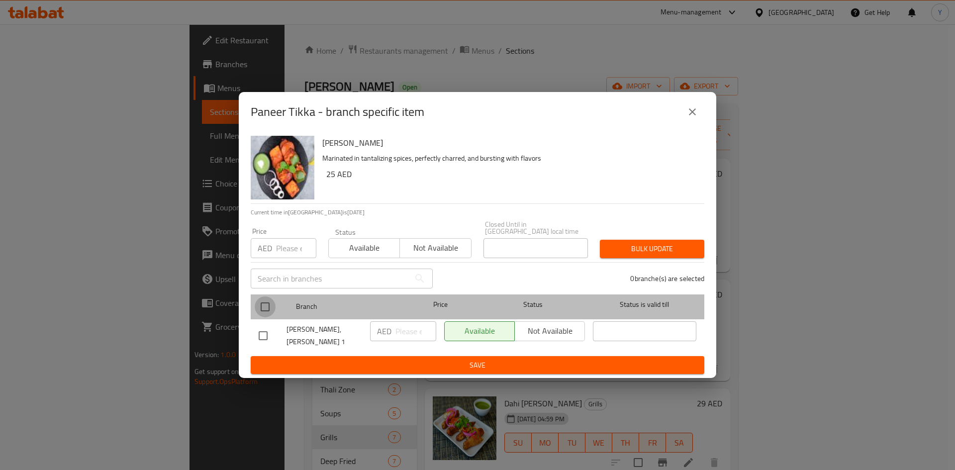
click at [270, 306] on input "checkbox" at bounding box center [265, 307] width 21 height 21
checkbox input "true"
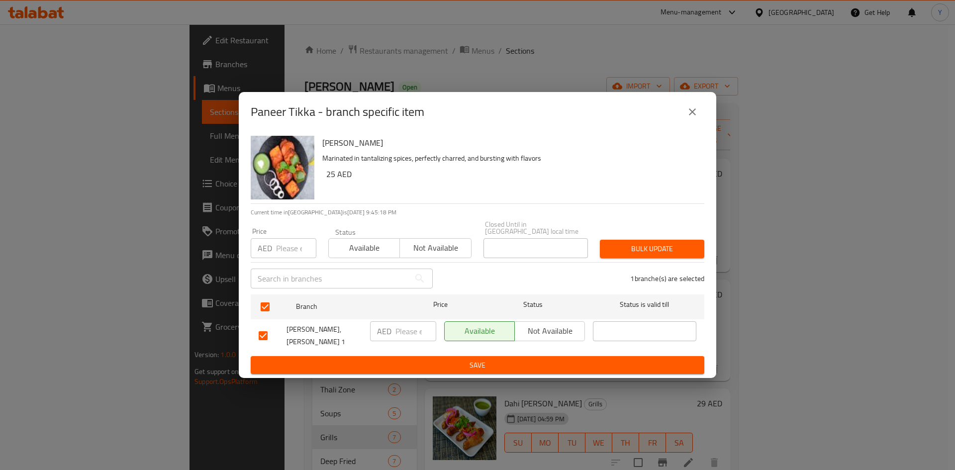
click at [551, 330] on span "Not available" at bounding box center [550, 331] width 62 height 14
click at [541, 359] on button "Save" at bounding box center [478, 365] width 454 height 18
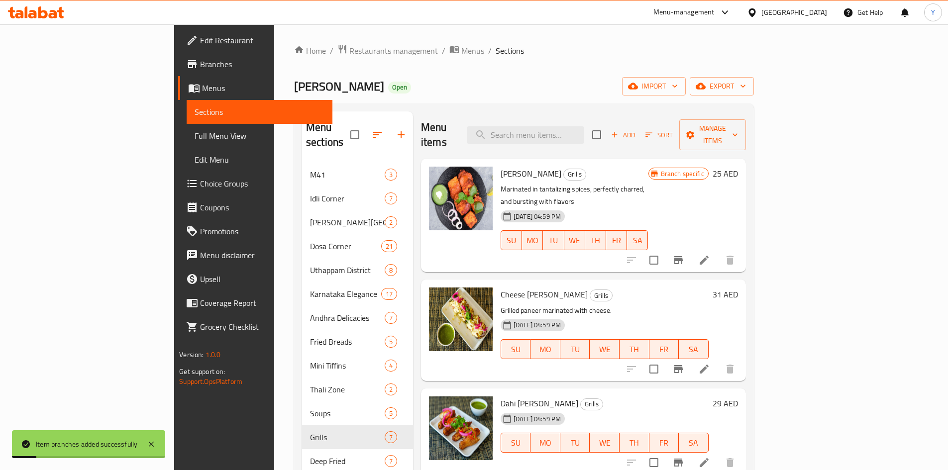
click at [684, 363] on icon "Branch-specific-item" at bounding box center [678, 369] width 12 height 12
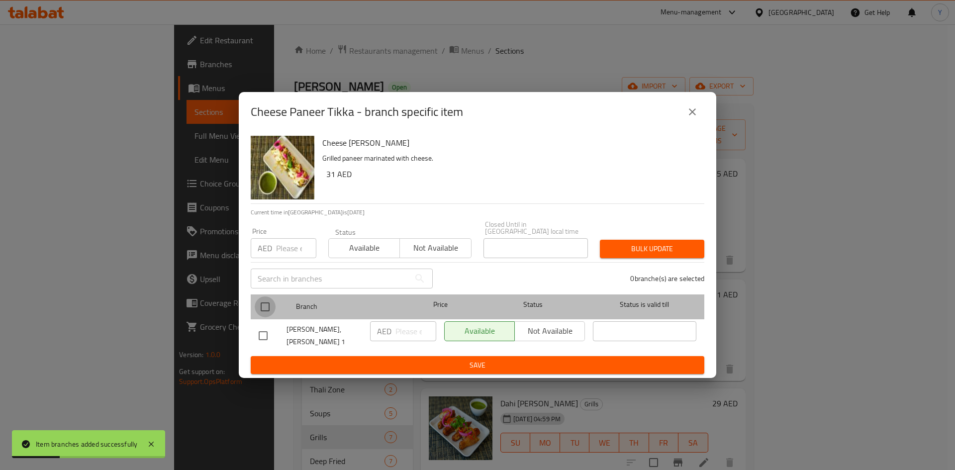
click at [263, 301] on input "checkbox" at bounding box center [265, 307] width 21 height 21
checkbox input "true"
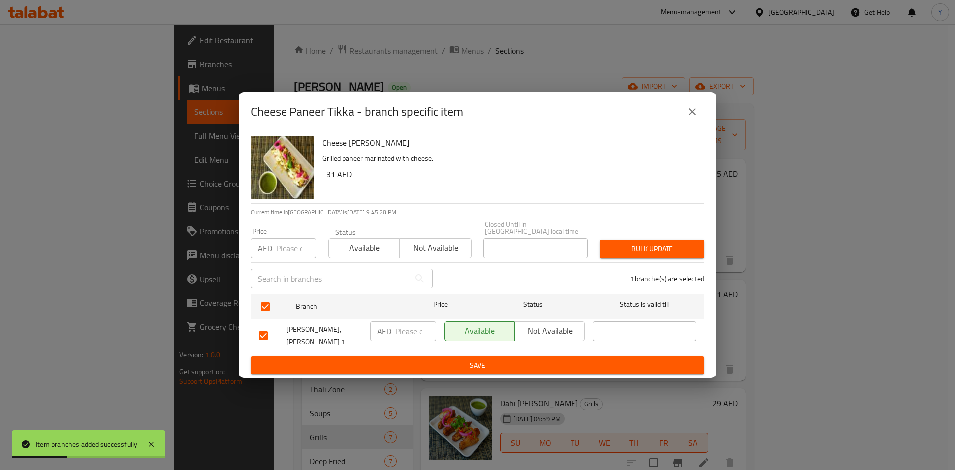
click at [534, 337] on span "Not available" at bounding box center [550, 331] width 62 height 14
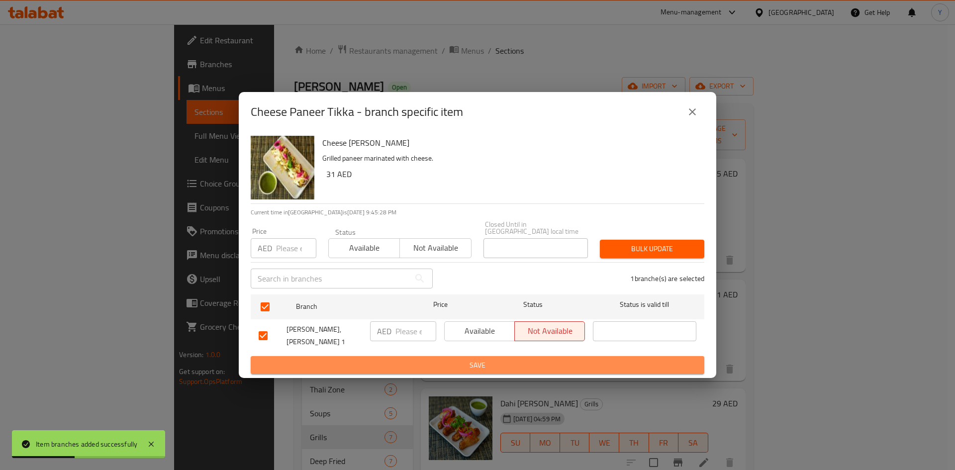
click at [530, 357] on button "Save" at bounding box center [478, 365] width 454 height 18
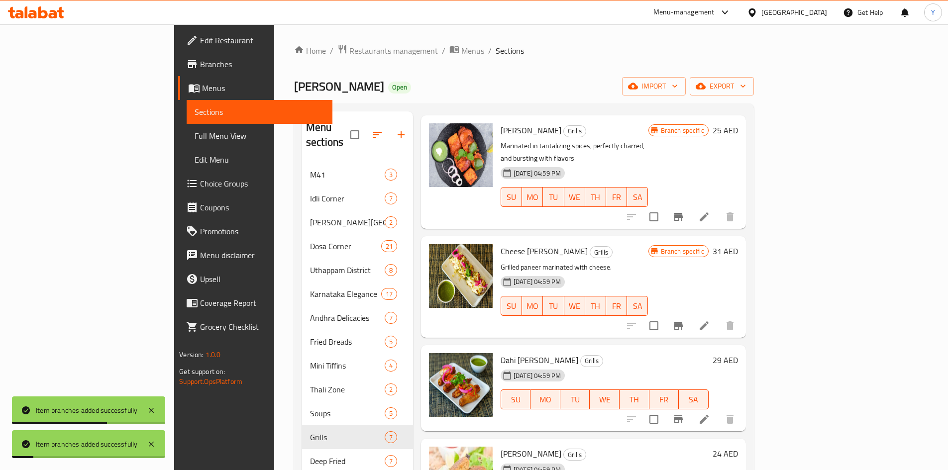
scroll to position [100, 0]
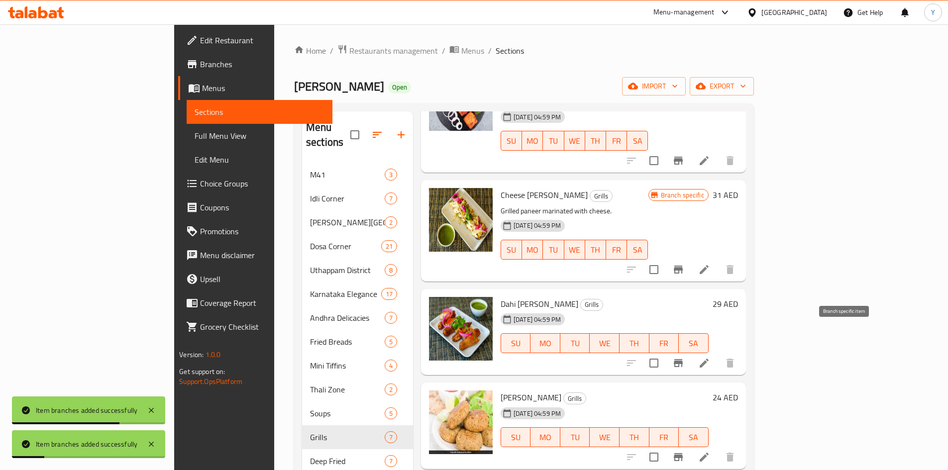
click at [690, 351] on button "Branch-specific-item" at bounding box center [678, 363] width 24 height 24
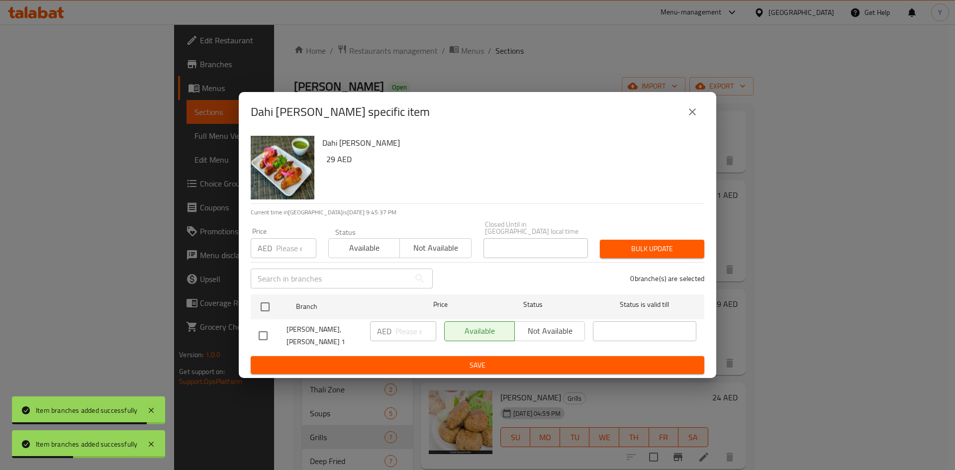
drag, startPoint x: 257, startPoint y: 303, endPoint x: 377, endPoint y: 323, distance: 121.6
click at [262, 302] on input "checkbox" at bounding box center [265, 307] width 21 height 21
checkbox input "true"
click at [552, 336] on span "Not available" at bounding box center [550, 331] width 62 height 14
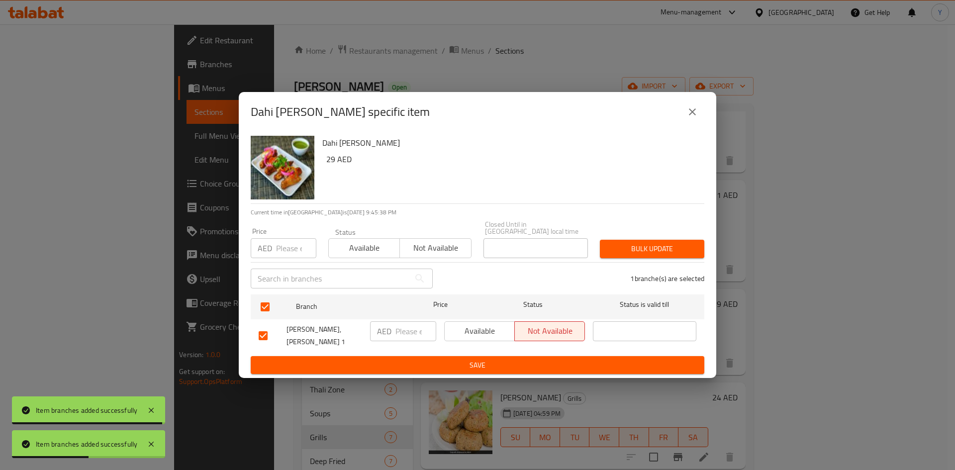
click at [537, 353] on div "Available Not available" at bounding box center [514, 335] width 149 height 37
drag, startPoint x: 529, startPoint y: 371, endPoint x: 523, endPoint y: 371, distance: 6.5
click at [528, 371] on span "Save" at bounding box center [478, 365] width 438 height 12
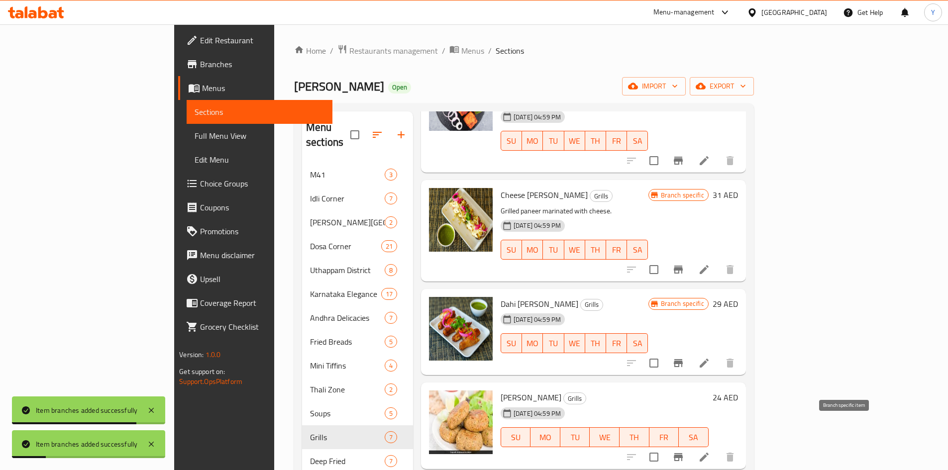
click at [684, 451] on icon "Branch-specific-item" at bounding box center [678, 457] width 12 height 12
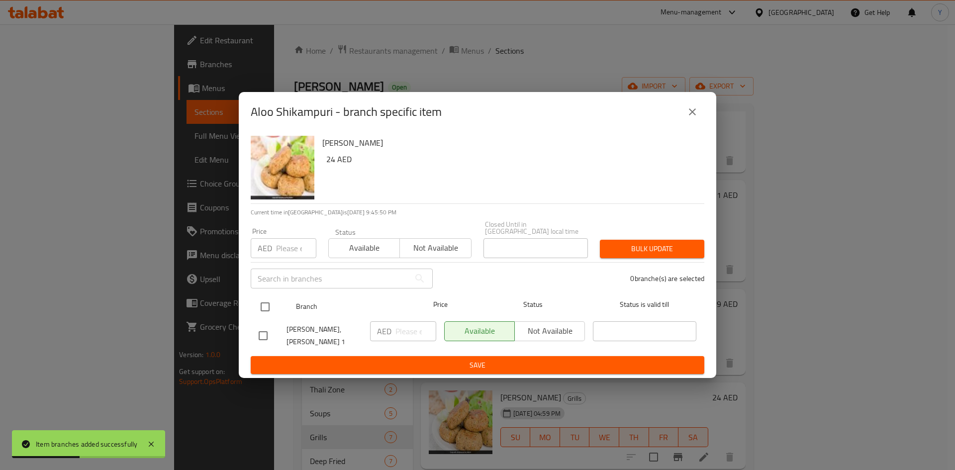
click at [266, 308] on input "checkbox" at bounding box center [265, 307] width 21 height 21
checkbox input "true"
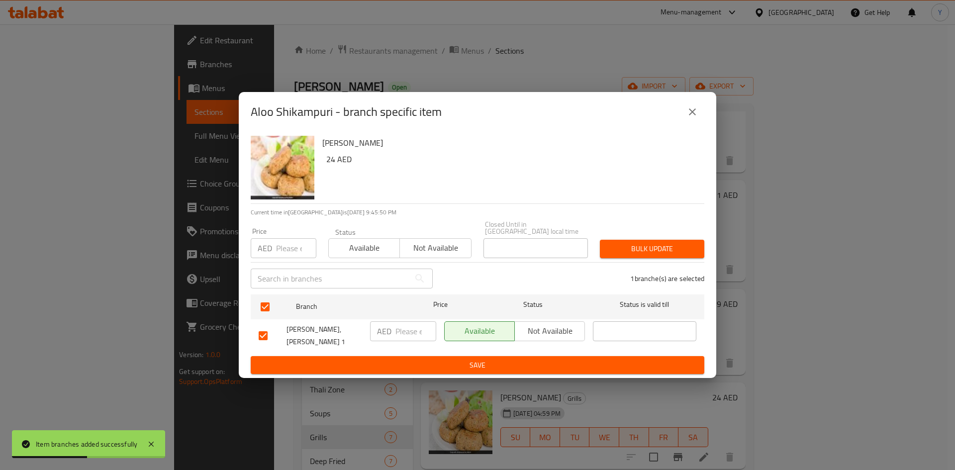
click at [555, 331] on span "Not available" at bounding box center [550, 331] width 62 height 14
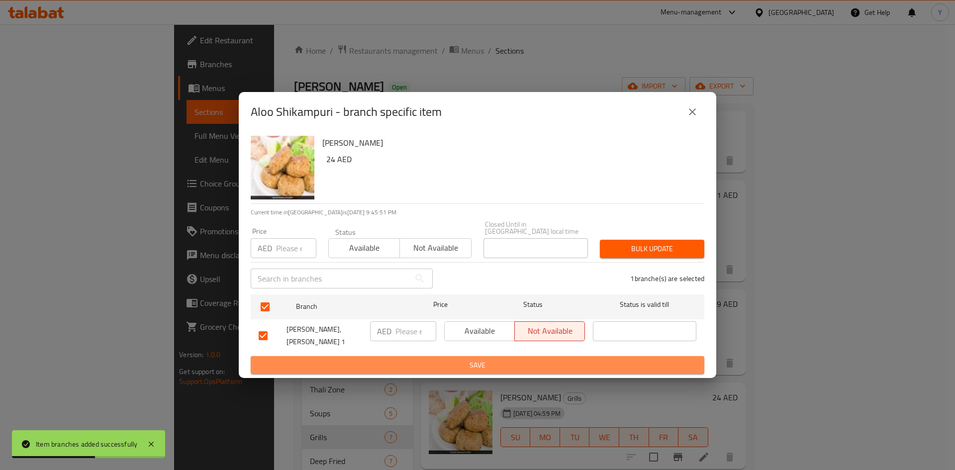
click at [540, 356] on button "Save" at bounding box center [478, 365] width 454 height 18
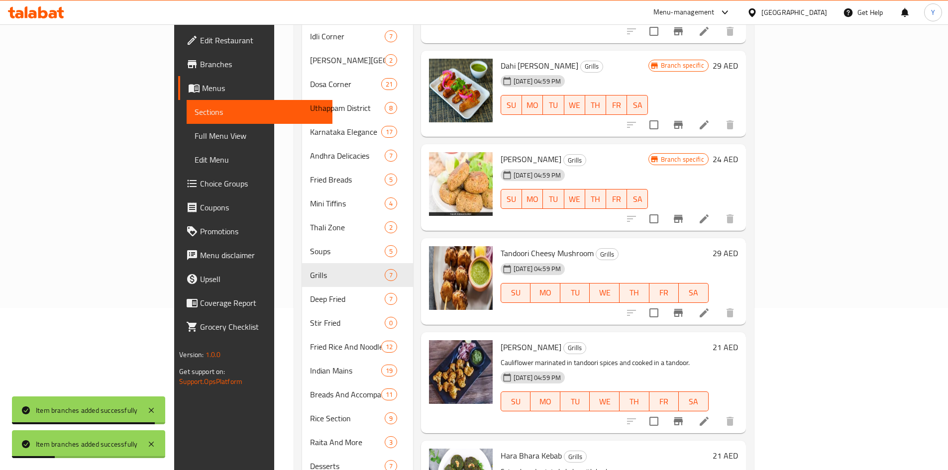
scroll to position [235, 0]
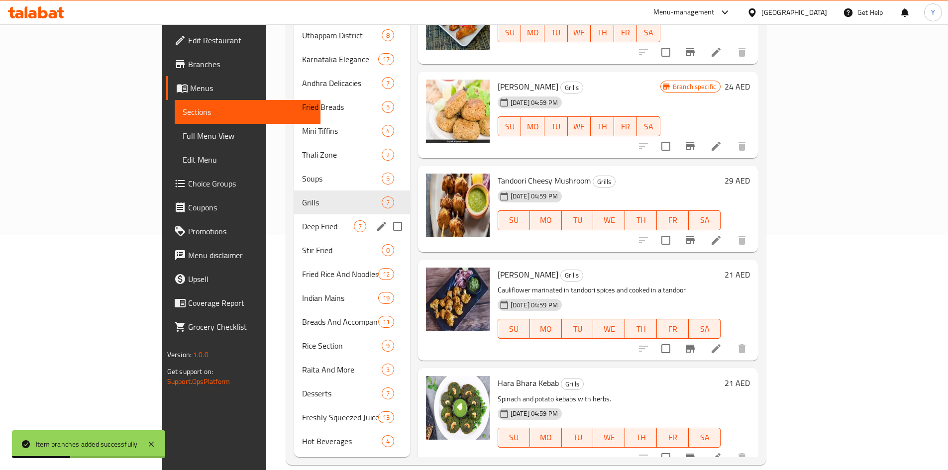
click at [294, 219] on div "Deep Fried 7" at bounding box center [352, 226] width 116 height 24
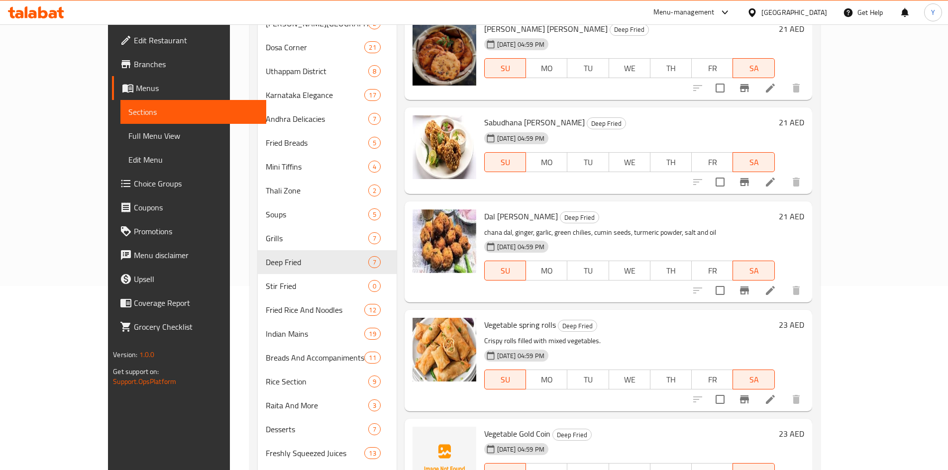
scroll to position [185, 0]
click at [756, 169] on button "Branch-specific-item" at bounding box center [744, 181] width 24 height 24
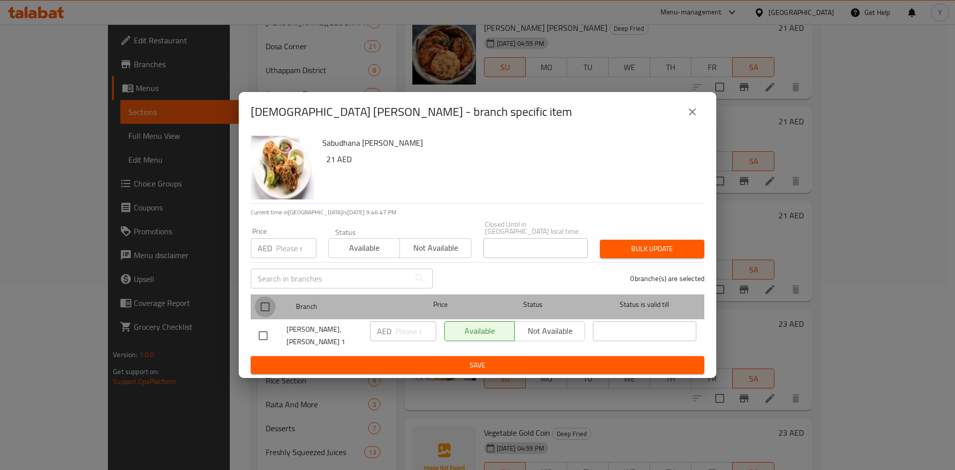
drag, startPoint x: 264, startPoint y: 313, endPoint x: 547, endPoint y: 326, distance: 282.9
click at [265, 312] on input "checkbox" at bounding box center [265, 307] width 21 height 21
checkbox input "true"
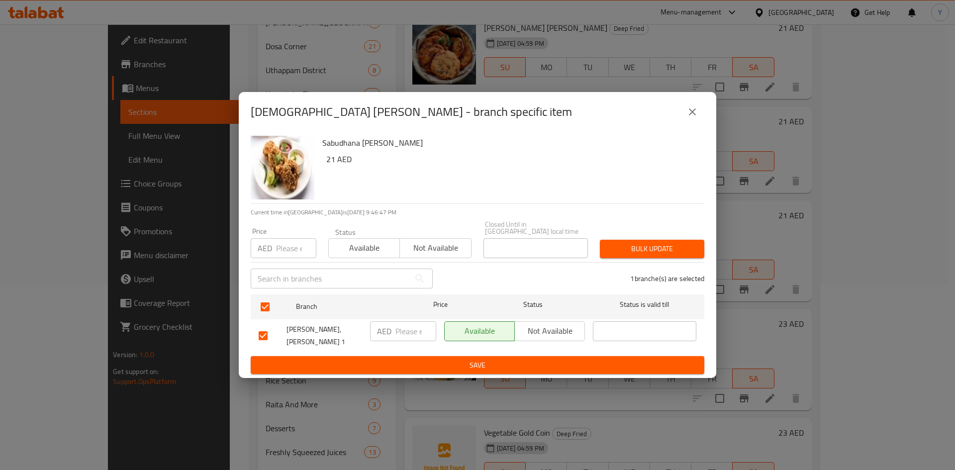
click at [547, 326] on span "Not available" at bounding box center [550, 331] width 62 height 14
click at [539, 359] on span "Save" at bounding box center [478, 365] width 438 height 12
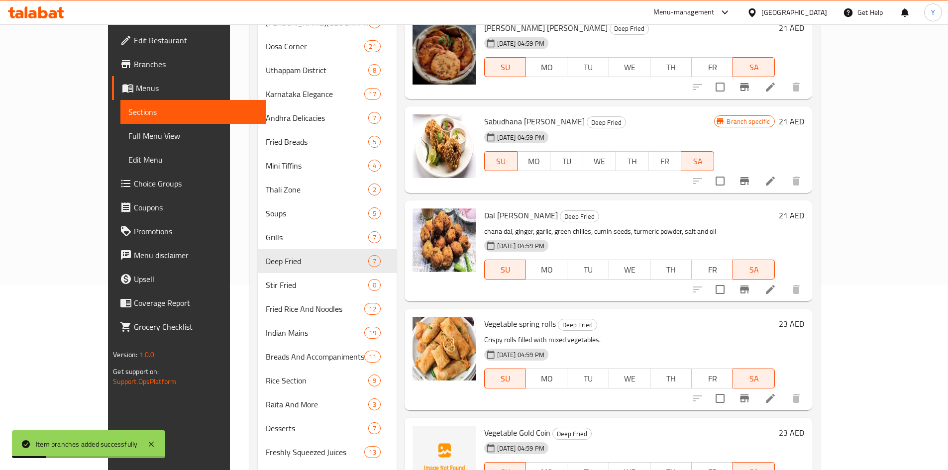
click at [750, 284] on icon "Branch-specific-item" at bounding box center [744, 290] width 12 height 12
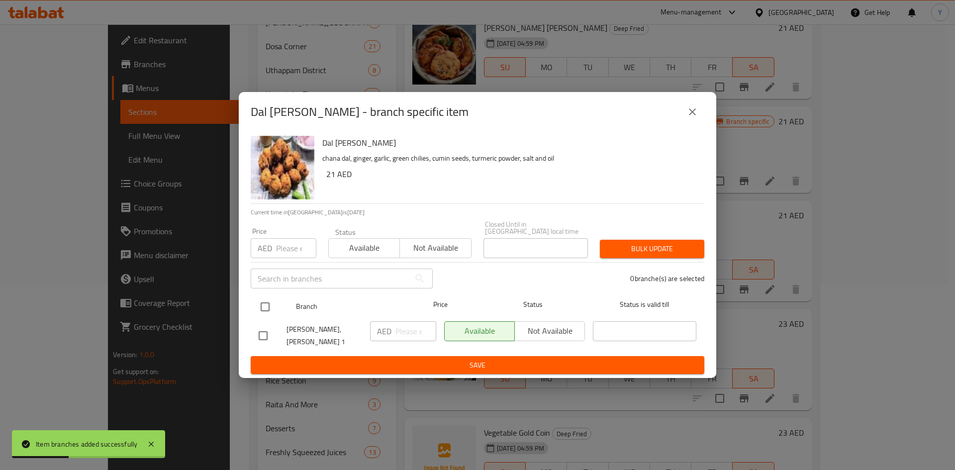
click at [273, 306] on input "checkbox" at bounding box center [265, 307] width 21 height 21
checkbox input "true"
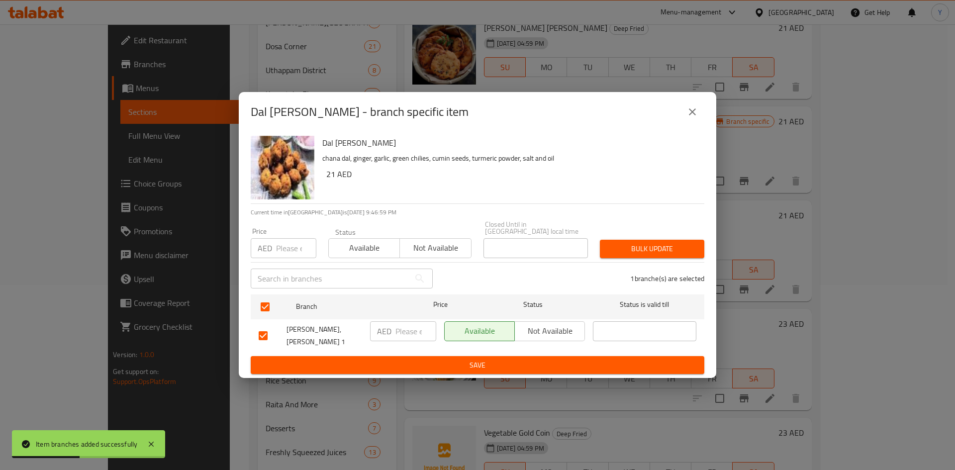
click at [529, 334] on span "Not available" at bounding box center [550, 331] width 62 height 14
click at [523, 358] on button "Save" at bounding box center [478, 365] width 454 height 18
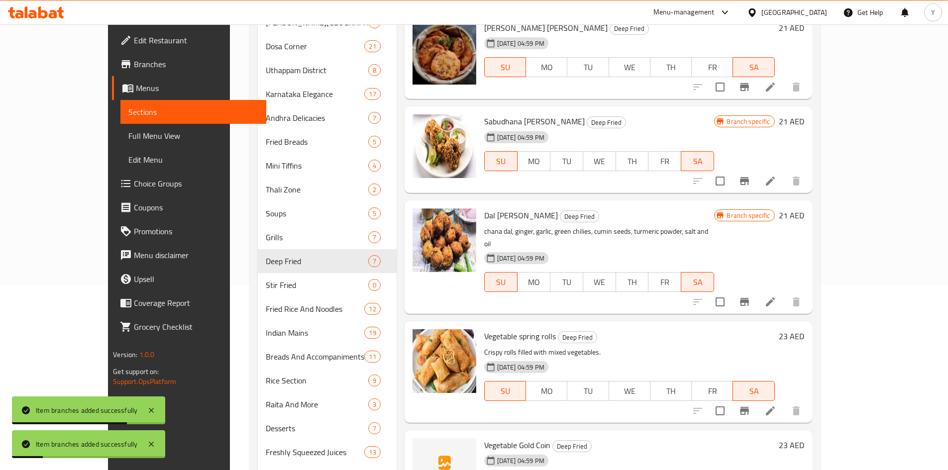
click at [750, 405] on icon "Branch-specific-item" at bounding box center [744, 411] width 12 height 12
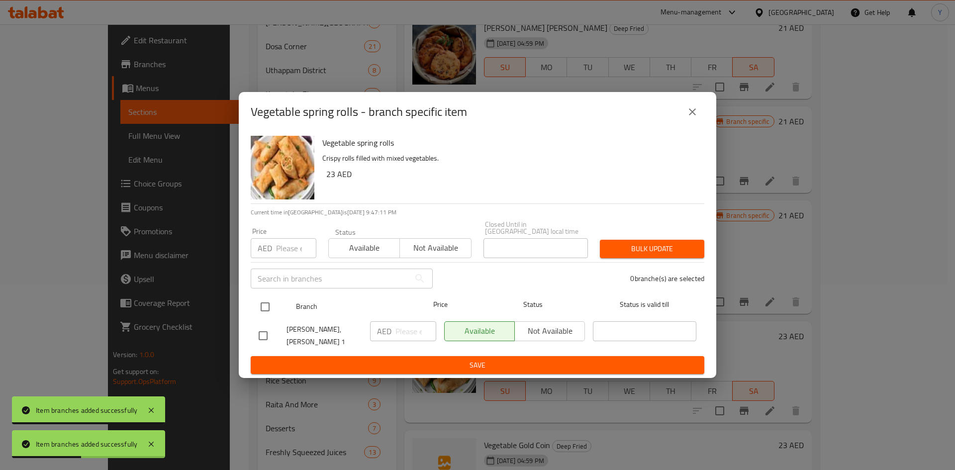
click at [270, 304] on input "checkbox" at bounding box center [265, 307] width 21 height 21
checkbox input "true"
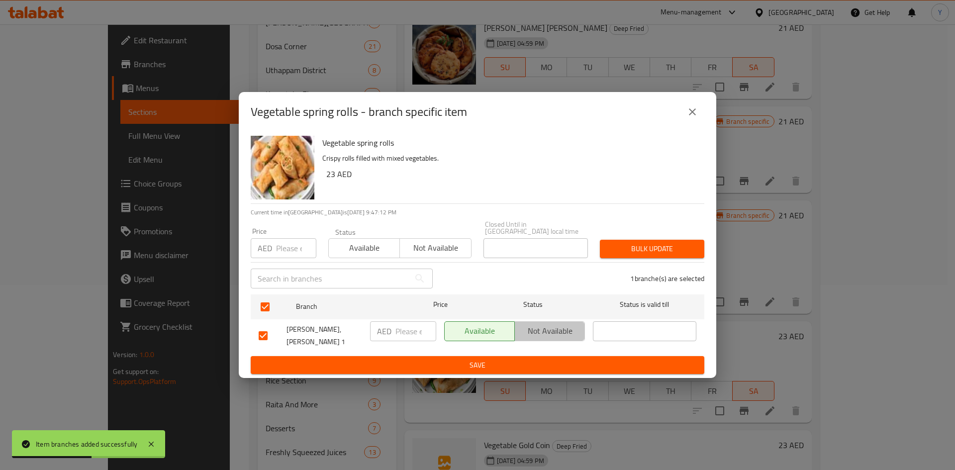
click at [571, 328] on span "Not available" at bounding box center [550, 331] width 62 height 14
click at [552, 372] on button "Save" at bounding box center [478, 365] width 454 height 18
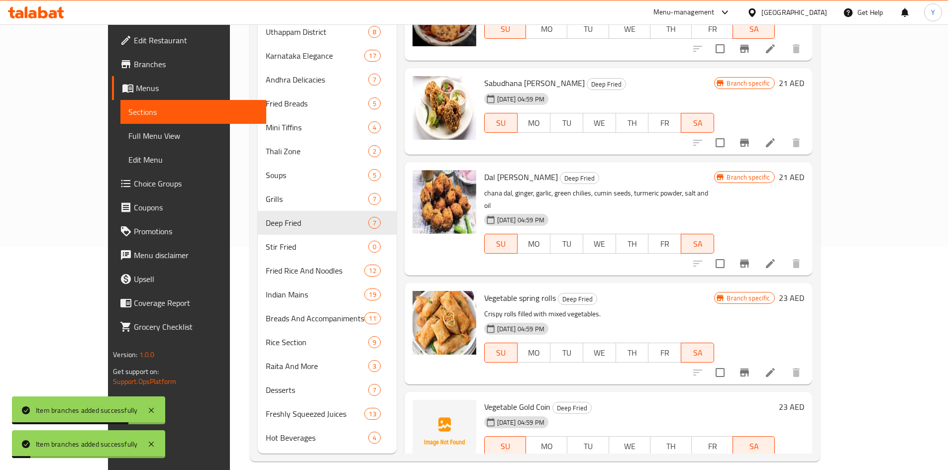
scroll to position [235, 0]
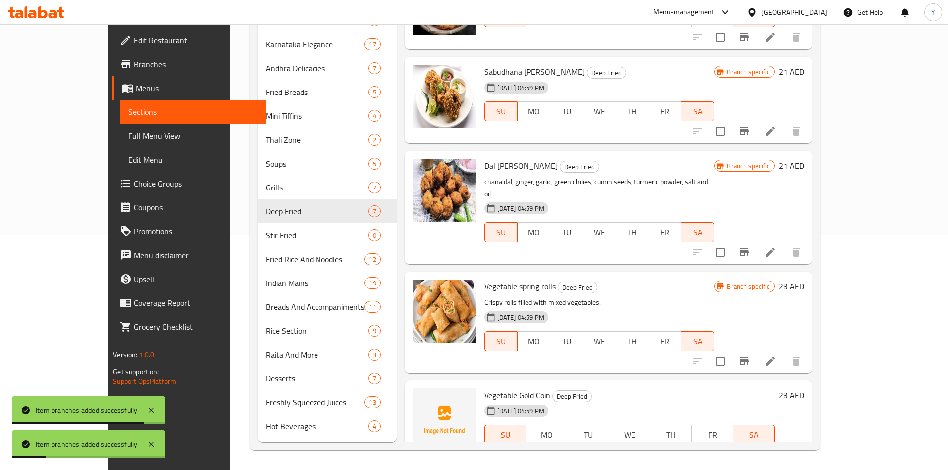
click at [749, 451] on icon "Branch-specific-item" at bounding box center [744, 455] width 9 height 8
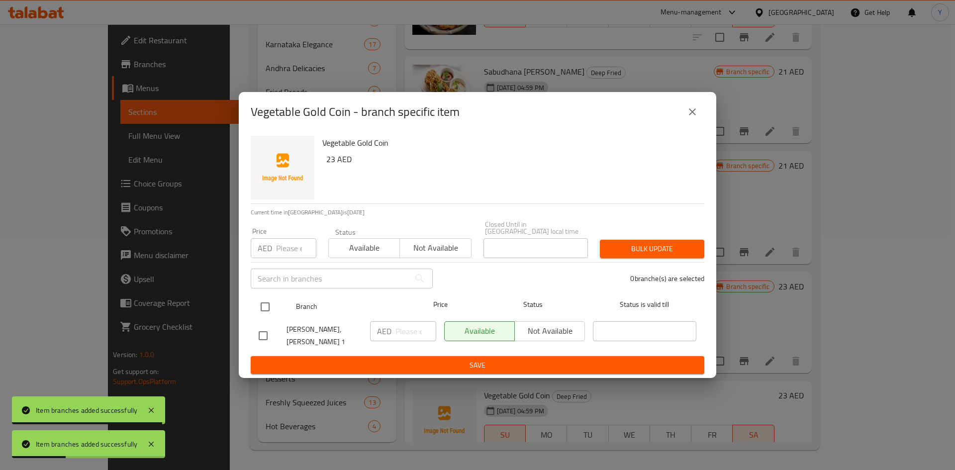
click at [261, 309] on input "checkbox" at bounding box center [265, 307] width 21 height 21
checkbox input "true"
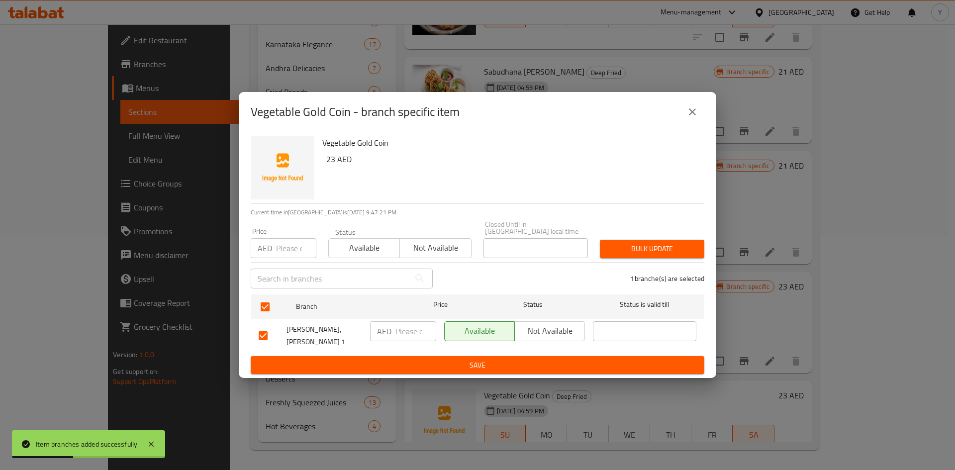
click at [558, 337] on span "Not available" at bounding box center [550, 331] width 62 height 14
click at [520, 362] on span "Save" at bounding box center [478, 365] width 438 height 12
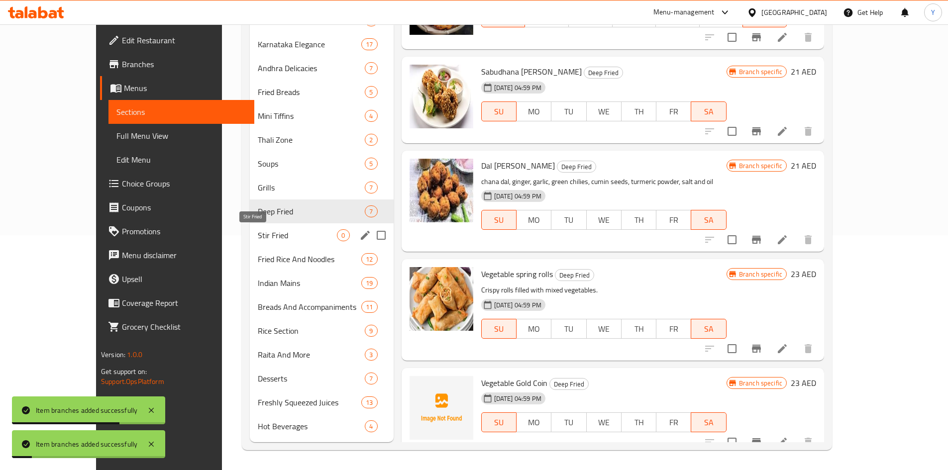
click at [258, 236] on span "Stir Fried" at bounding box center [297, 235] width 79 height 12
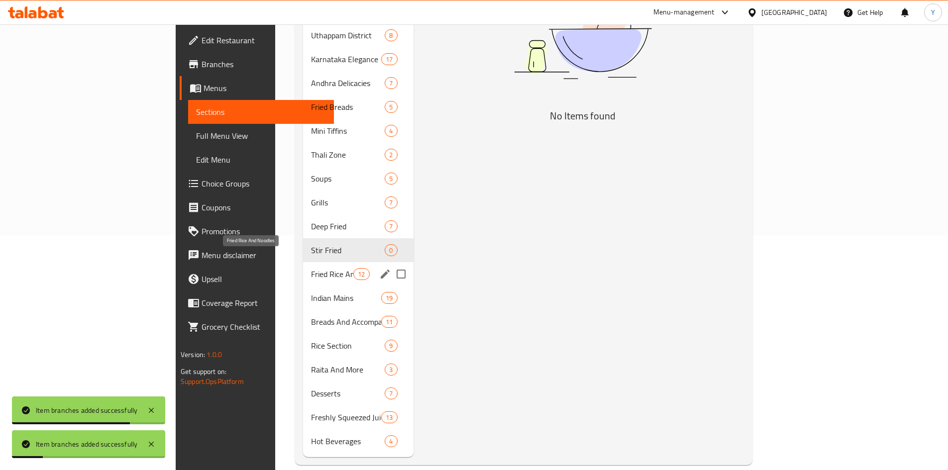
click at [311, 268] on span "Fried Rice And Noodles" at bounding box center [332, 274] width 42 height 12
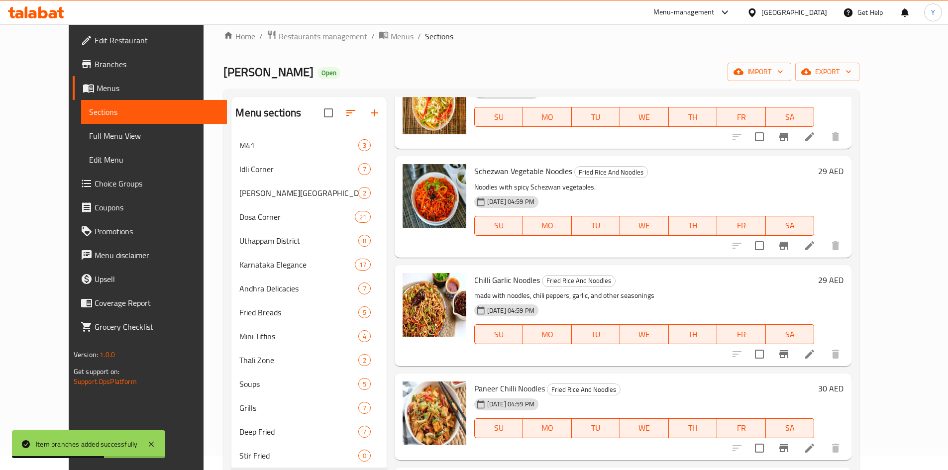
scroll to position [235, 0]
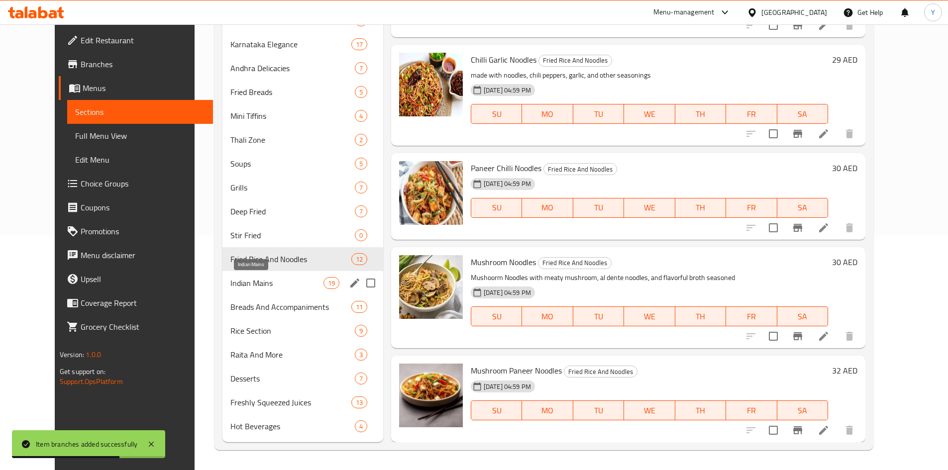
click at [274, 280] on span "Indian Mains" at bounding box center [276, 283] width 93 height 12
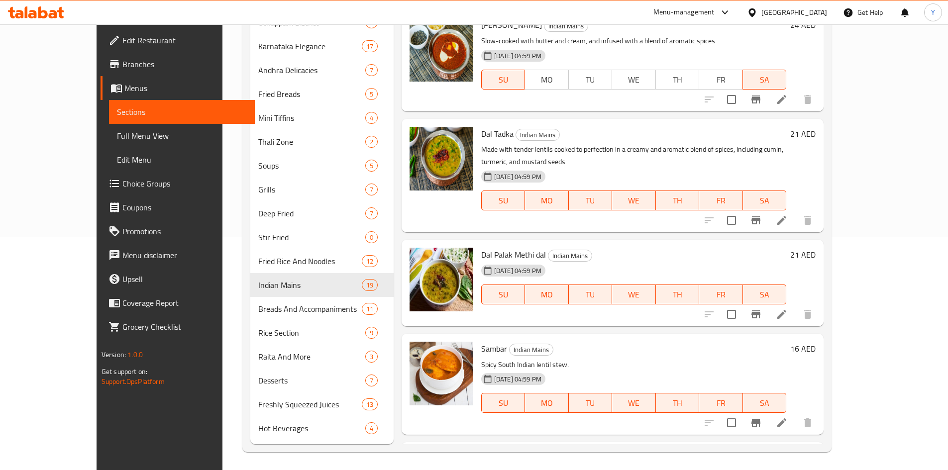
scroll to position [235, 0]
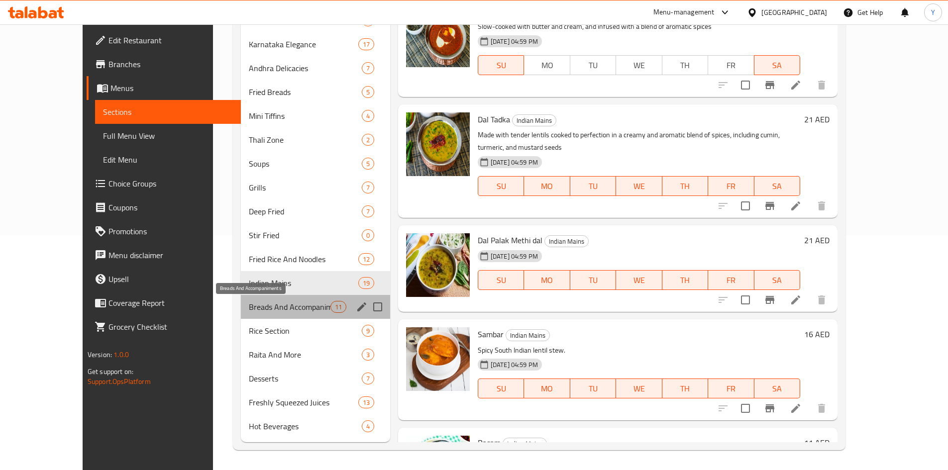
drag, startPoint x: 263, startPoint y: 306, endPoint x: 256, endPoint y: 1, distance: 305.1
click at [263, 306] on span "Breads And Accompaniments" at bounding box center [289, 307] width 81 height 12
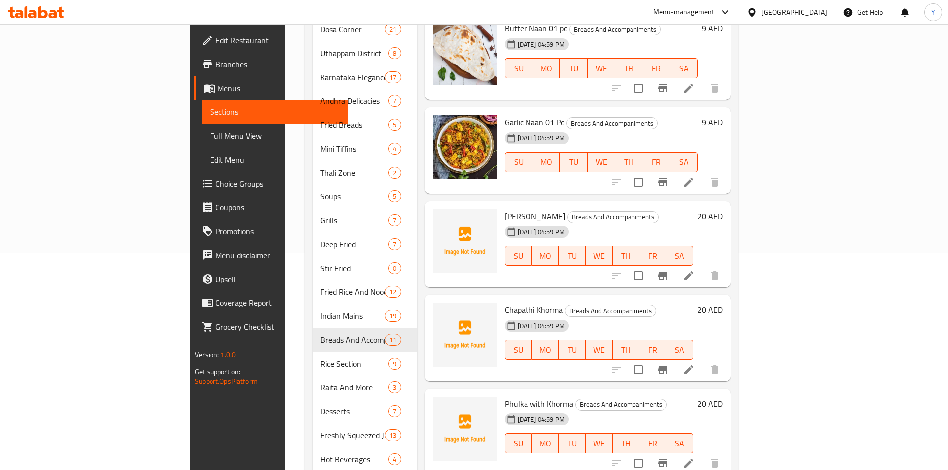
scroll to position [235, 0]
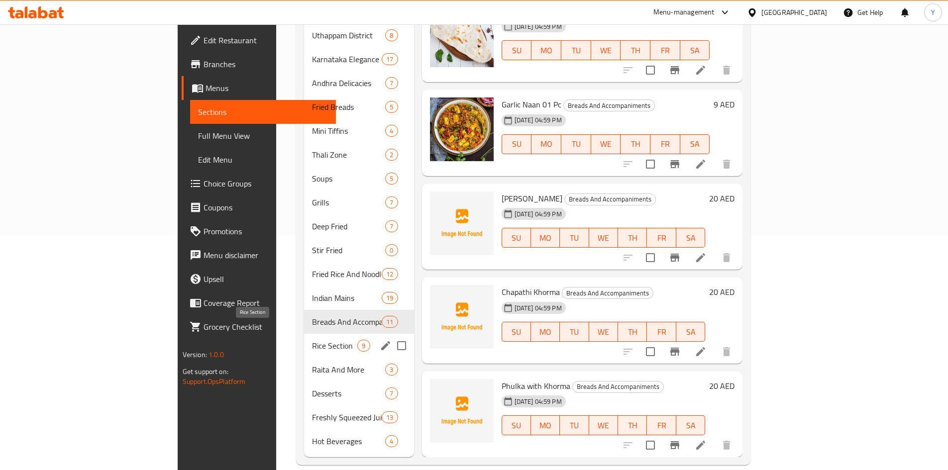
click at [312, 340] on span "Rice Section" at bounding box center [334, 346] width 45 height 12
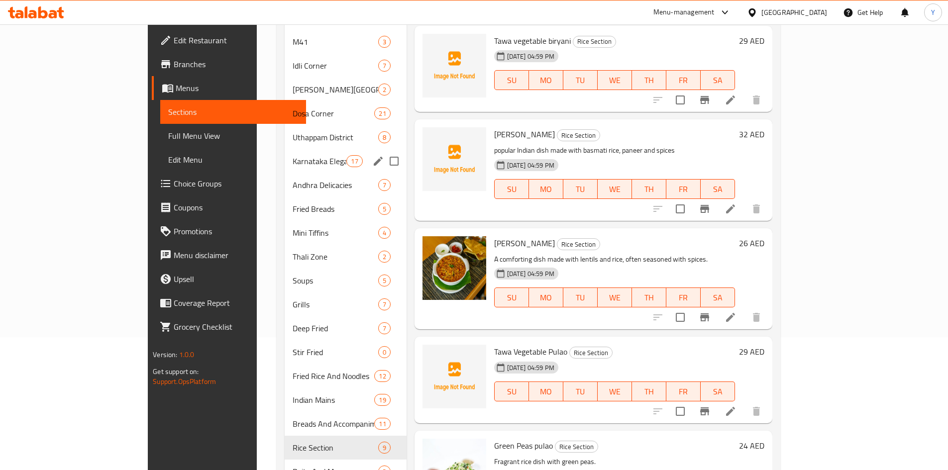
scroll to position [235, 0]
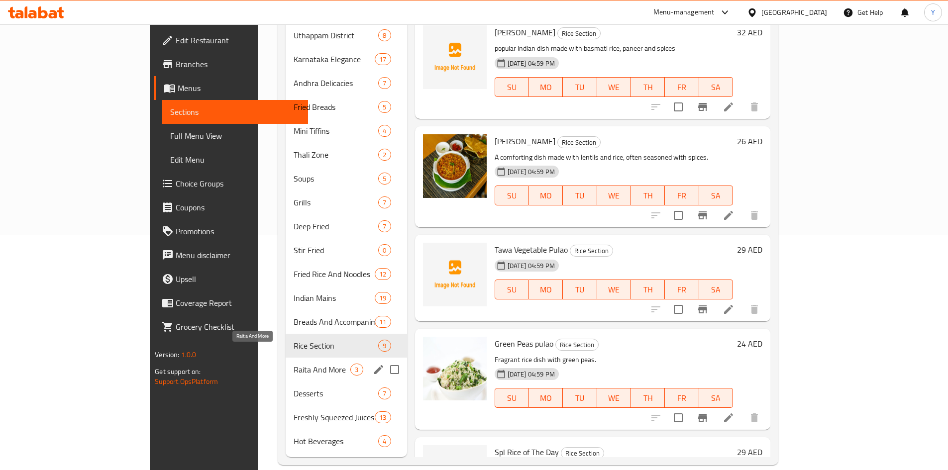
click at [294, 364] on span "Raita And More" at bounding box center [322, 370] width 57 height 12
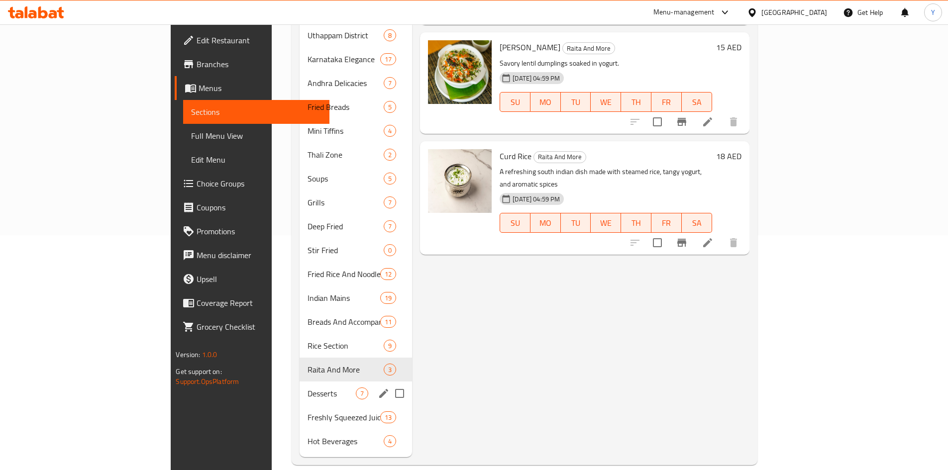
click at [300, 382] on div "Desserts 7" at bounding box center [356, 394] width 112 height 24
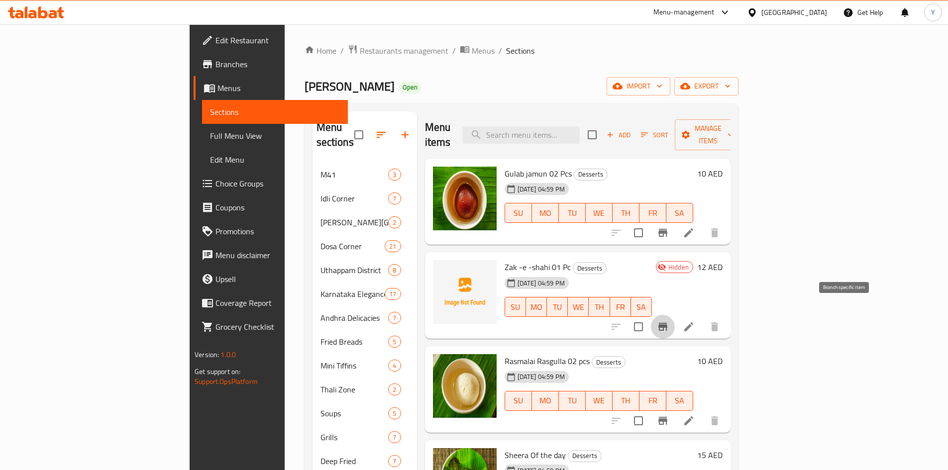
click at [669, 321] on icon "Branch-specific-item" at bounding box center [663, 327] width 12 height 12
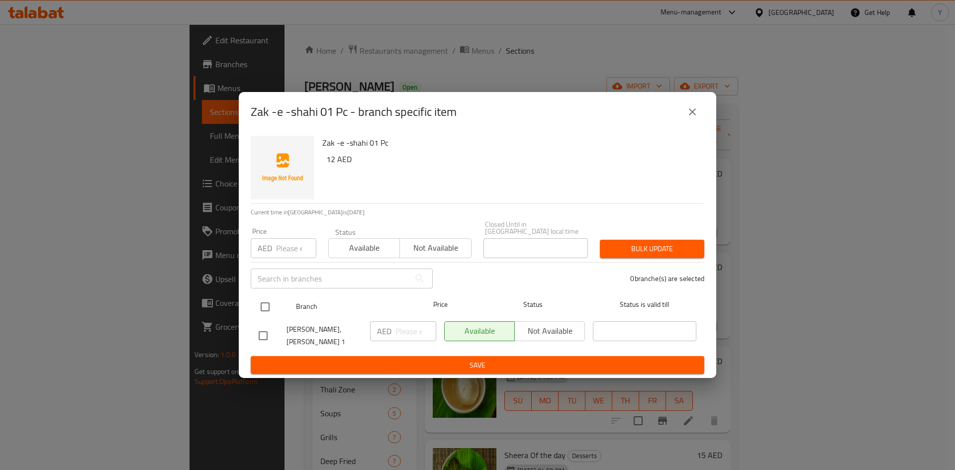
drag, startPoint x: 255, startPoint y: 303, endPoint x: 270, endPoint y: 304, distance: 14.6
click at [256, 303] on input "checkbox" at bounding box center [265, 307] width 21 height 21
checkbox input "true"
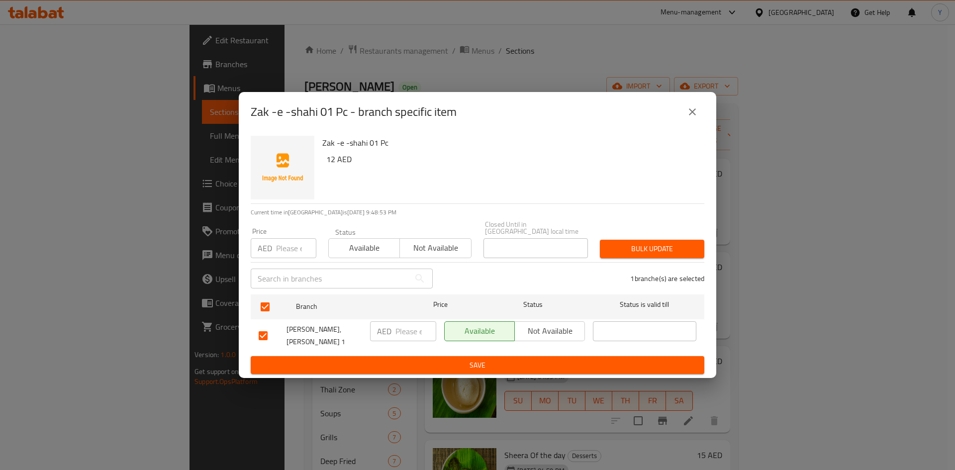
drag, startPoint x: 540, startPoint y: 325, endPoint x: 540, endPoint y: 332, distance: 6.5
click at [540, 326] on span "Not available" at bounding box center [550, 331] width 62 height 14
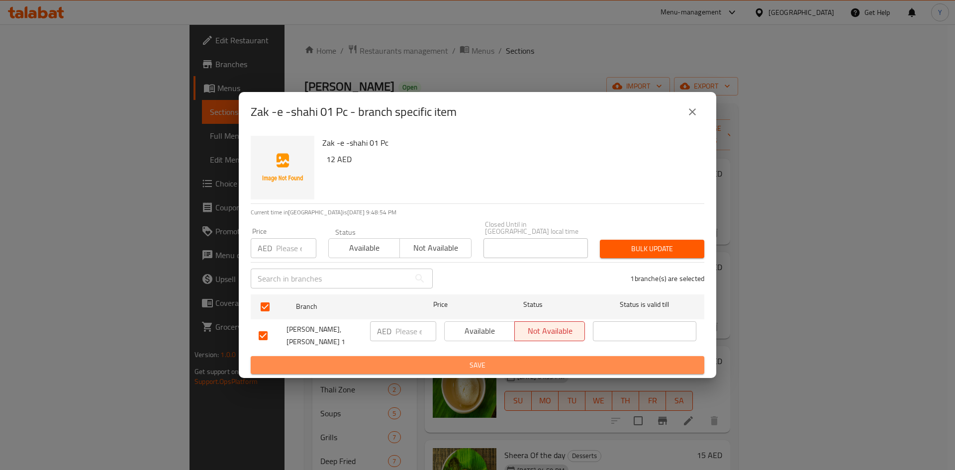
click at [543, 356] on button "Save" at bounding box center [478, 365] width 454 height 18
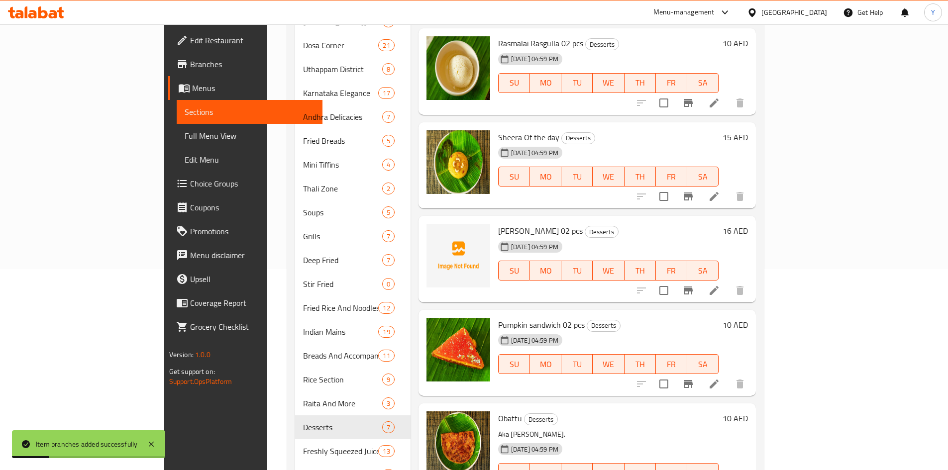
scroll to position [235, 0]
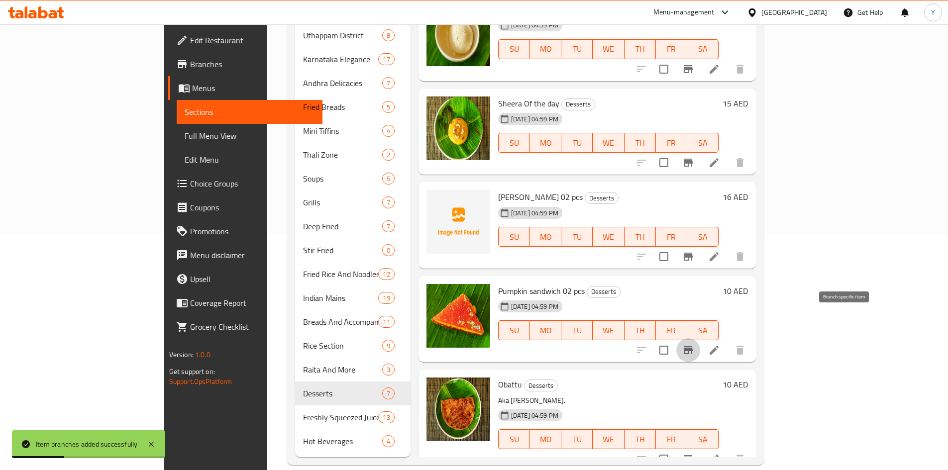
click at [700, 338] on button "Branch-specific-item" at bounding box center [688, 350] width 24 height 24
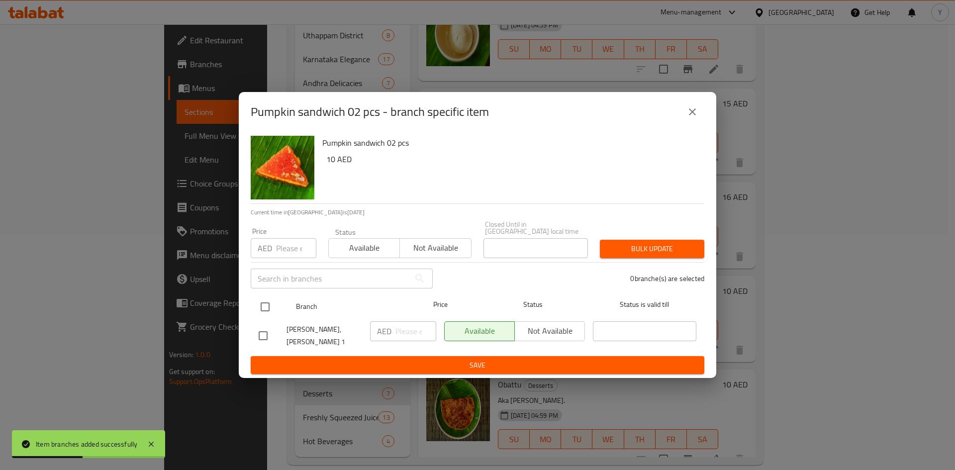
drag, startPoint x: 264, startPoint y: 306, endPoint x: 547, endPoint y: 366, distance: 289.4
click at [264, 306] on input "checkbox" at bounding box center [265, 307] width 21 height 21
checkbox input "true"
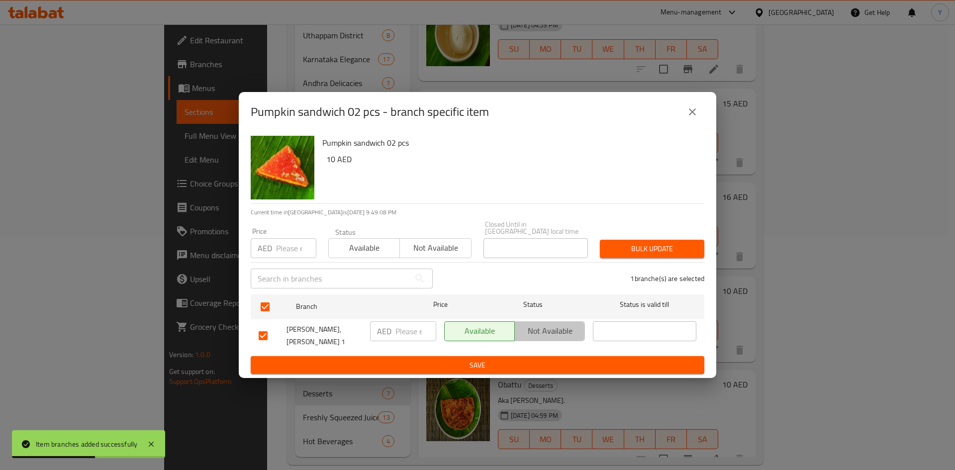
drag, startPoint x: 551, startPoint y: 337, endPoint x: 546, endPoint y: 379, distance: 41.6
click at [549, 339] on button "Not available" at bounding box center [549, 331] width 71 height 20
click at [545, 379] on div "Pumpkin sandwich 02 pcs - branch specific item Pumpkin sandwich 02 pcs 10 AED C…" at bounding box center [477, 235] width 955 height 470
click at [539, 361] on span "Save" at bounding box center [478, 365] width 438 height 12
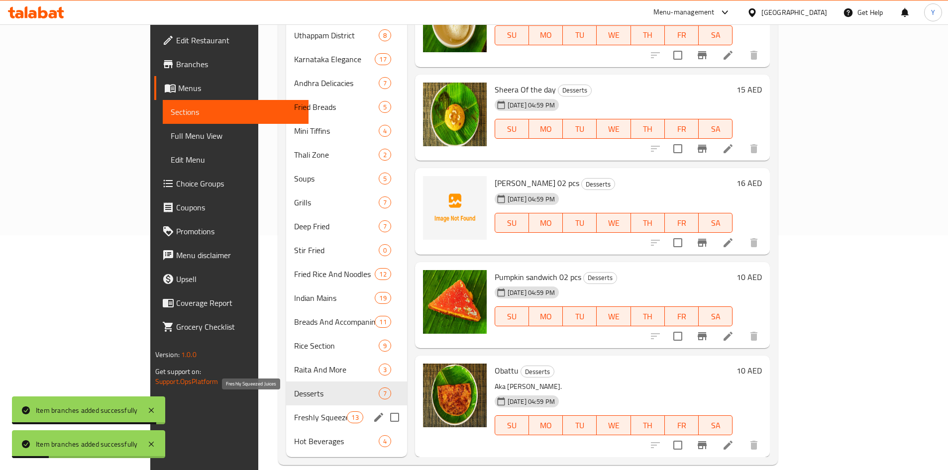
click at [294, 411] on span "Freshly Squeezed Juices" at bounding box center [320, 417] width 53 height 12
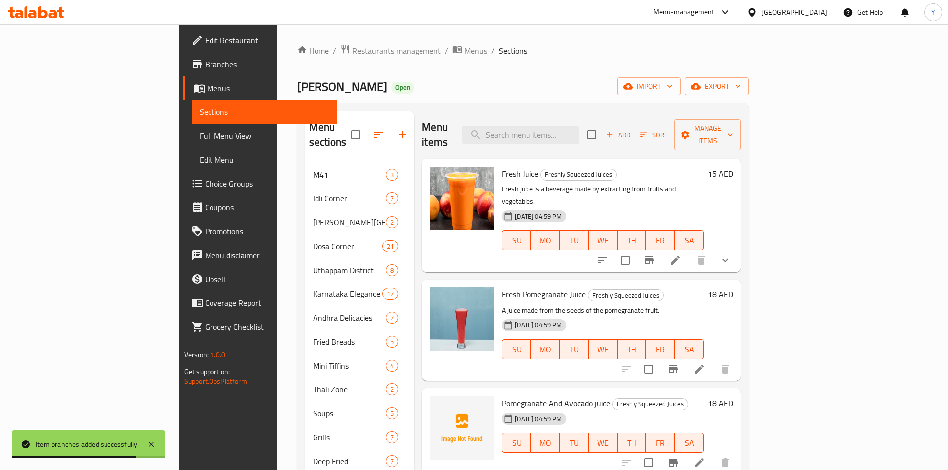
click at [741, 241] on div "Fresh Juice Freshly Squeezed Juices Fresh juice is a beverage made by extractin…" at bounding box center [581, 215] width 319 height 113
click at [737, 248] on button "show more" at bounding box center [725, 260] width 24 height 24
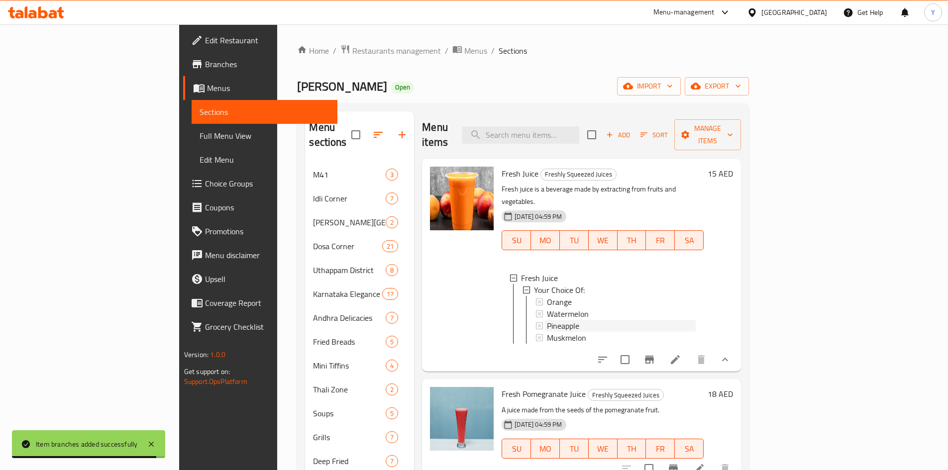
click at [636, 320] on div "Pineapple" at bounding box center [621, 326] width 149 height 12
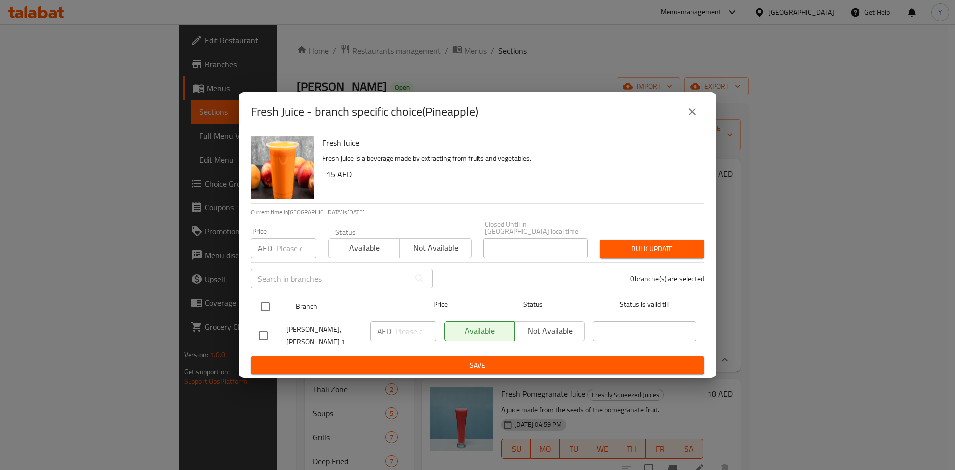
drag, startPoint x: 265, startPoint y: 310, endPoint x: 409, endPoint y: 315, distance: 143.9
click at [265, 310] on input "checkbox" at bounding box center [265, 307] width 21 height 21
checkbox input "true"
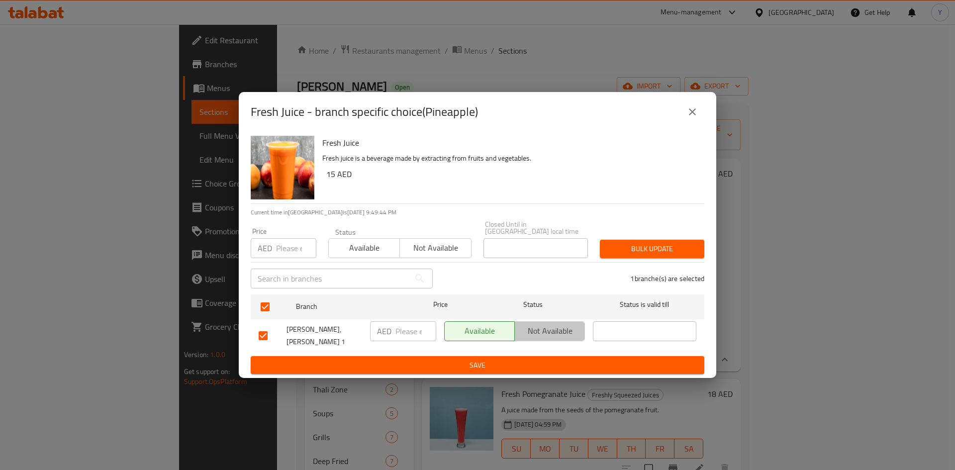
click at [539, 338] on button "Not available" at bounding box center [549, 331] width 71 height 20
drag, startPoint x: 513, startPoint y: 356, endPoint x: 419, endPoint y: 240, distance: 149.7
click at [513, 356] on button "Save" at bounding box center [478, 365] width 454 height 18
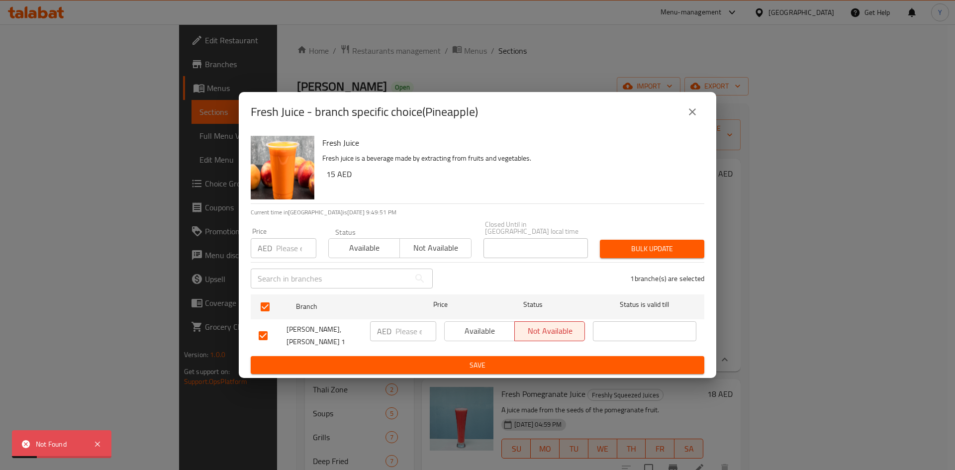
click at [686, 109] on button "close" at bounding box center [693, 112] width 24 height 24
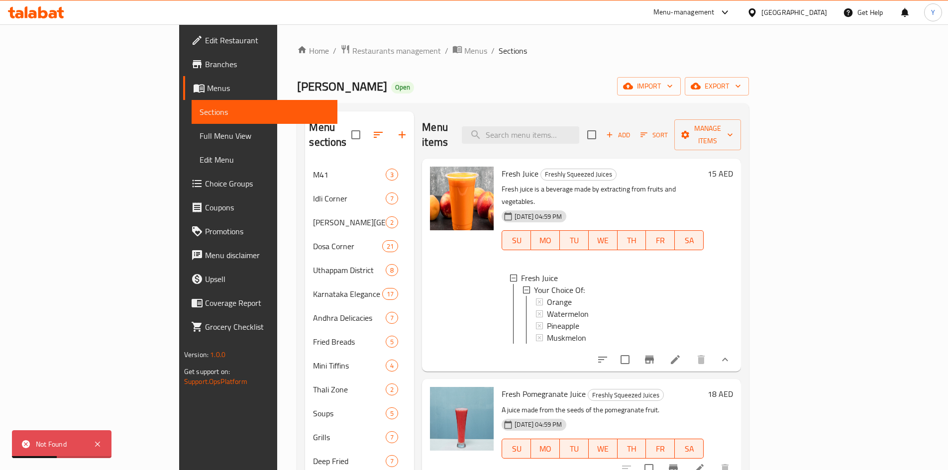
click at [689, 351] on li at bounding box center [675, 360] width 28 height 18
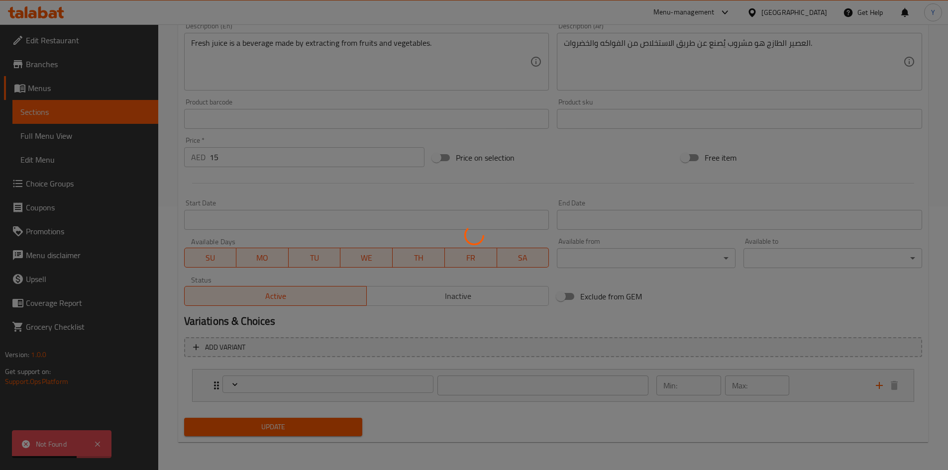
scroll to position [264, 0]
type input "اختيارك من:"
type input "1"
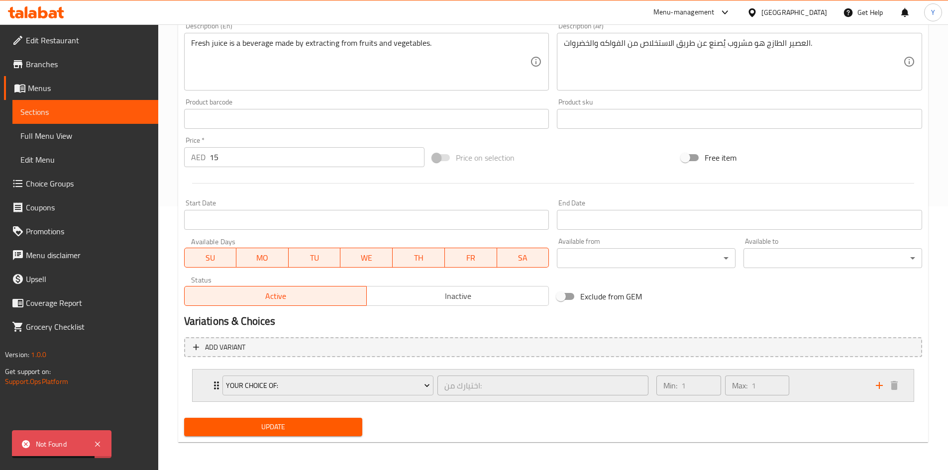
click at [792, 389] on div "Min: 1 ​ Max: 1 ​" at bounding box center [722, 386] width 141 height 28
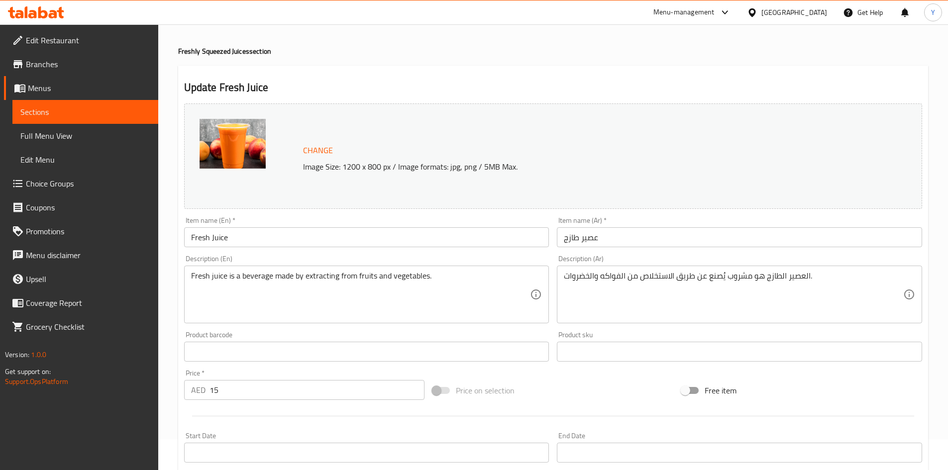
scroll to position [0, 0]
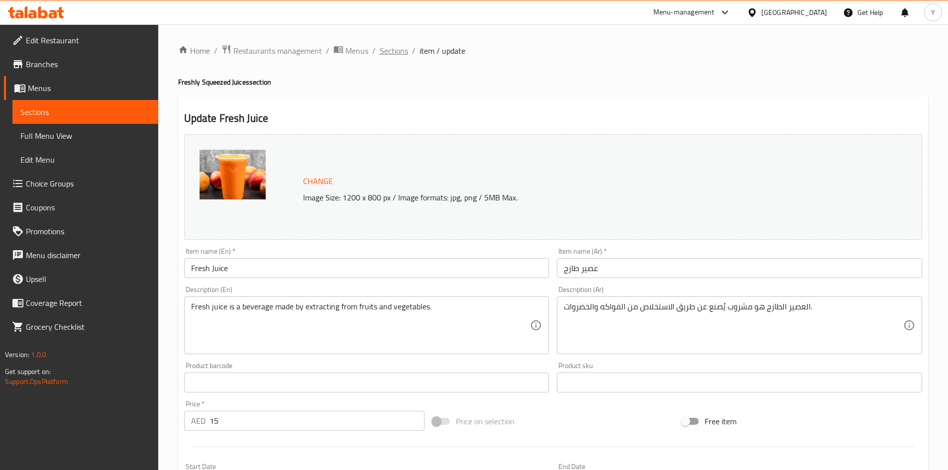
click at [400, 56] on span "Sections" at bounding box center [394, 51] width 28 height 12
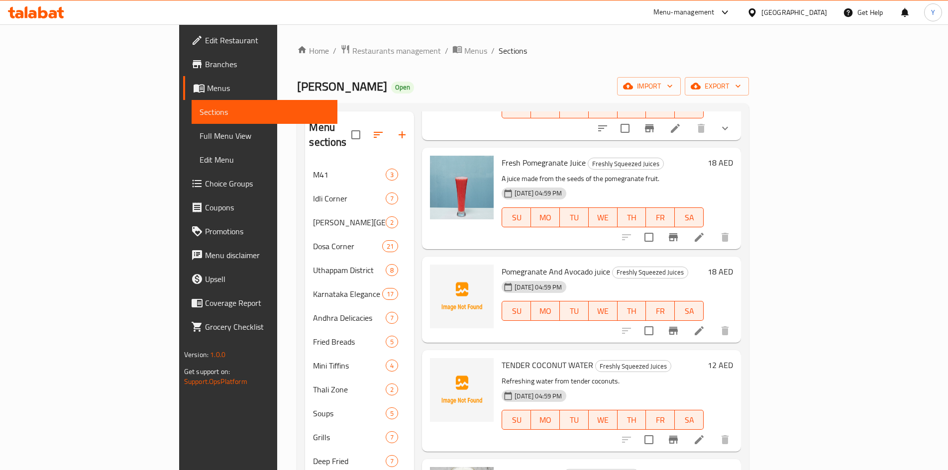
scroll to position [149, 0]
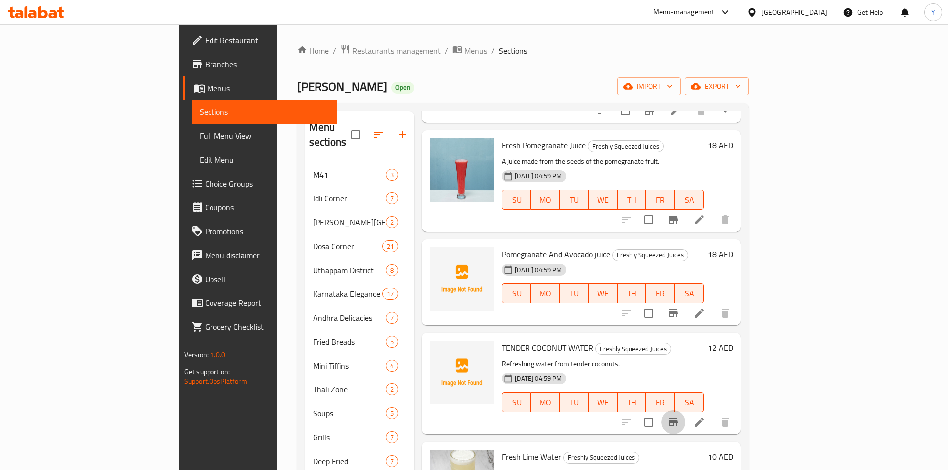
click at [678, 418] on icon "Branch-specific-item" at bounding box center [673, 422] width 9 height 8
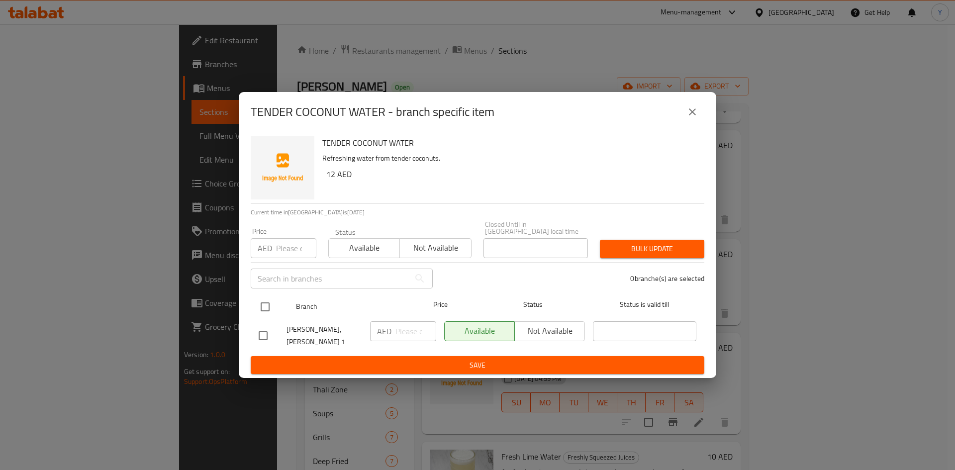
click at [269, 314] on input "checkbox" at bounding box center [265, 307] width 21 height 21
checkbox input "true"
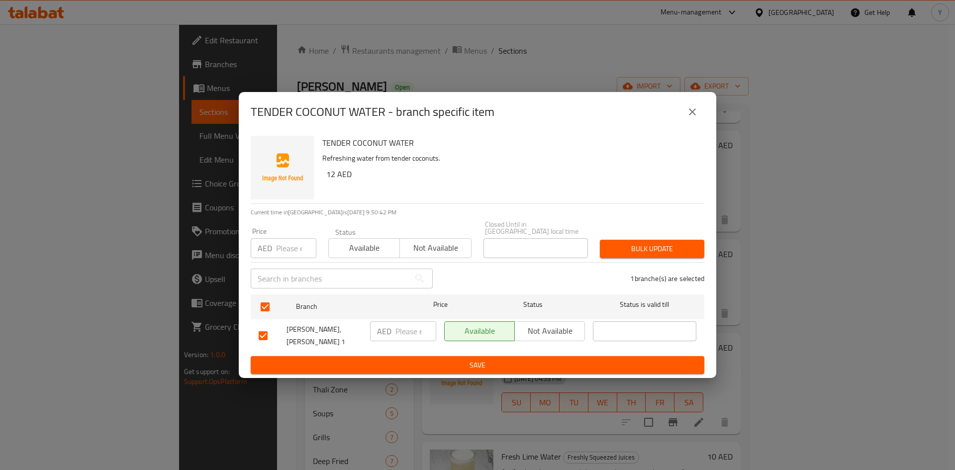
click at [545, 331] on span "Not available" at bounding box center [550, 331] width 62 height 14
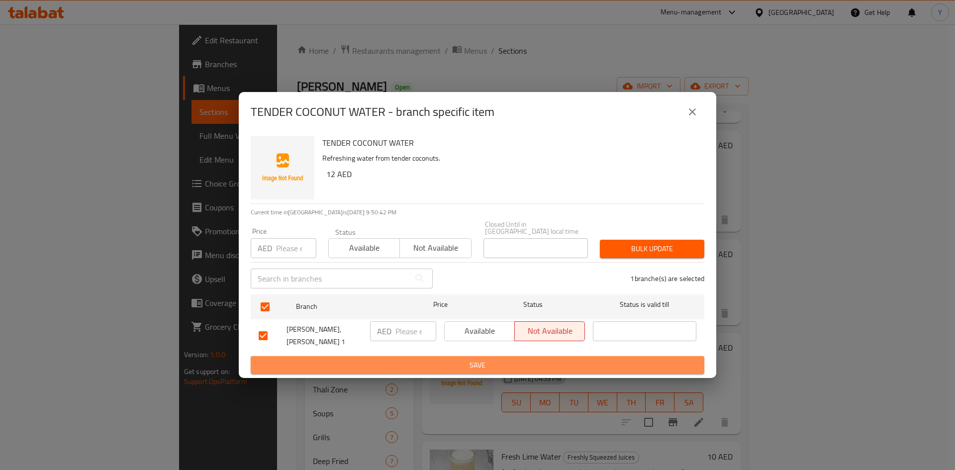
click at [537, 359] on span "Save" at bounding box center [478, 365] width 438 height 12
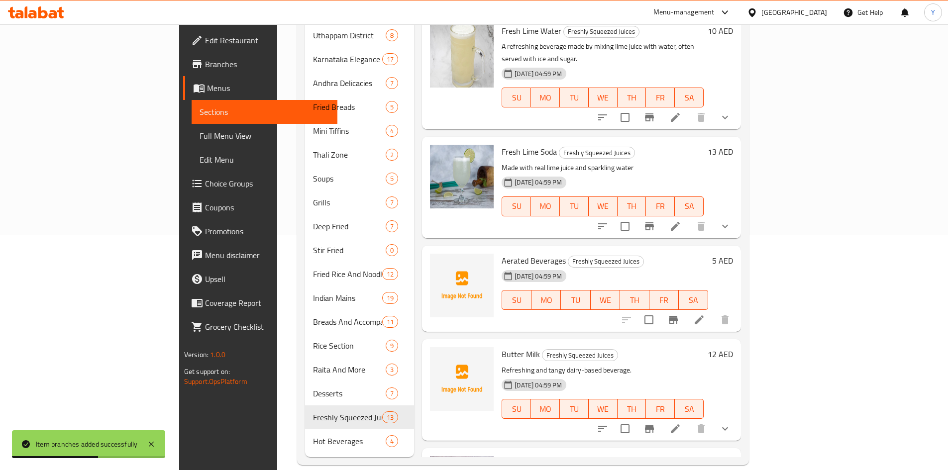
scroll to position [798, 0]
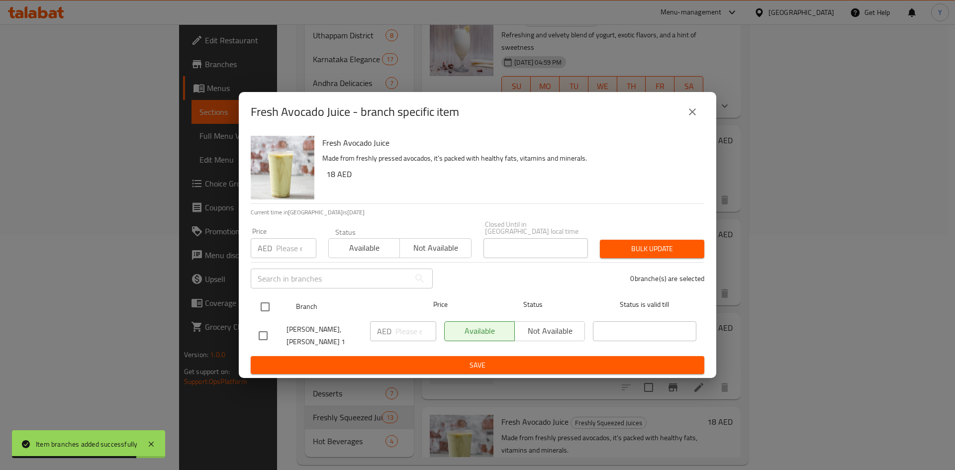
drag, startPoint x: 258, startPoint y: 308, endPoint x: 264, endPoint y: 307, distance: 6.2
click at [259, 307] on input "checkbox" at bounding box center [265, 307] width 21 height 21
checkbox input "true"
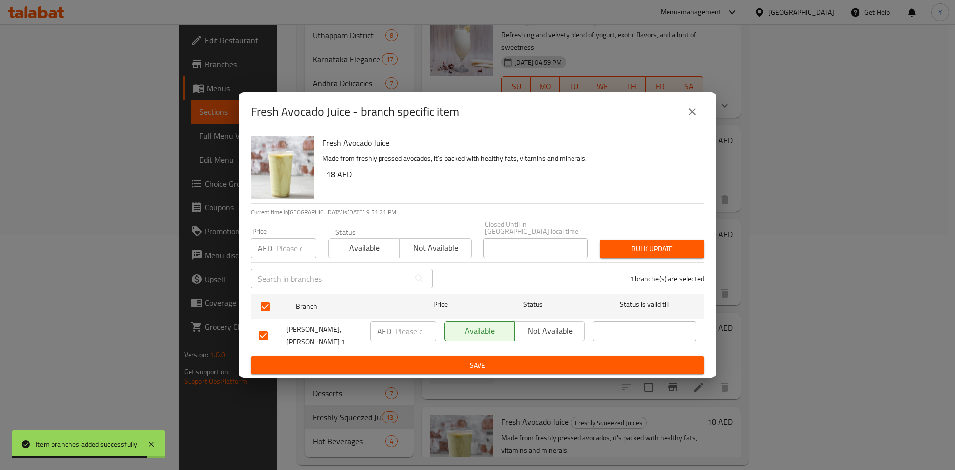
drag, startPoint x: 546, startPoint y: 334, endPoint x: 544, endPoint y: 356, distance: 22.0
click at [545, 335] on span "Not available" at bounding box center [550, 331] width 62 height 14
click at [542, 360] on span "Save" at bounding box center [478, 365] width 438 height 12
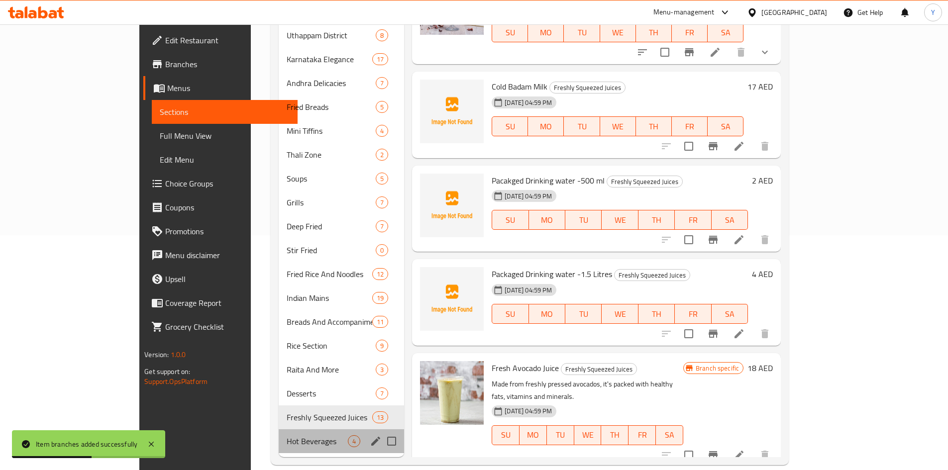
click at [279, 429] on div "Hot Beverages 4" at bounding box center [341, 441] width 125 height 24
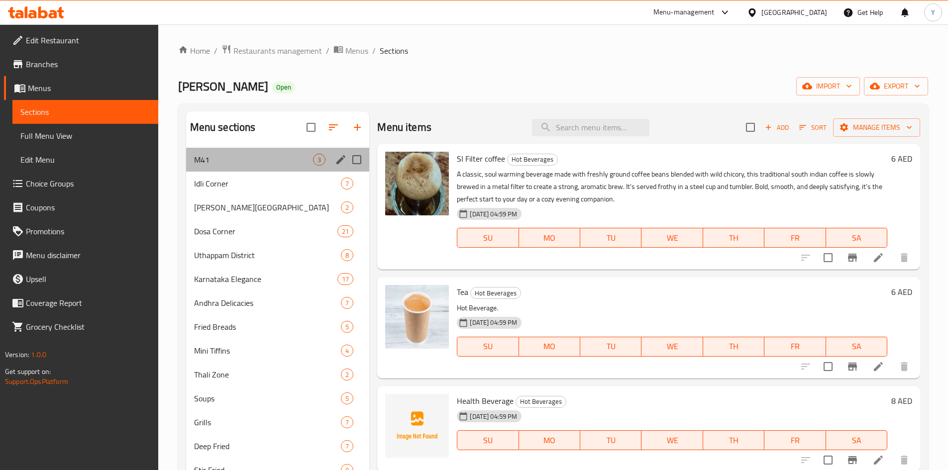
click at [216, 168] on div "M41 3" at bounding box center [278, 160] width 184 height 24
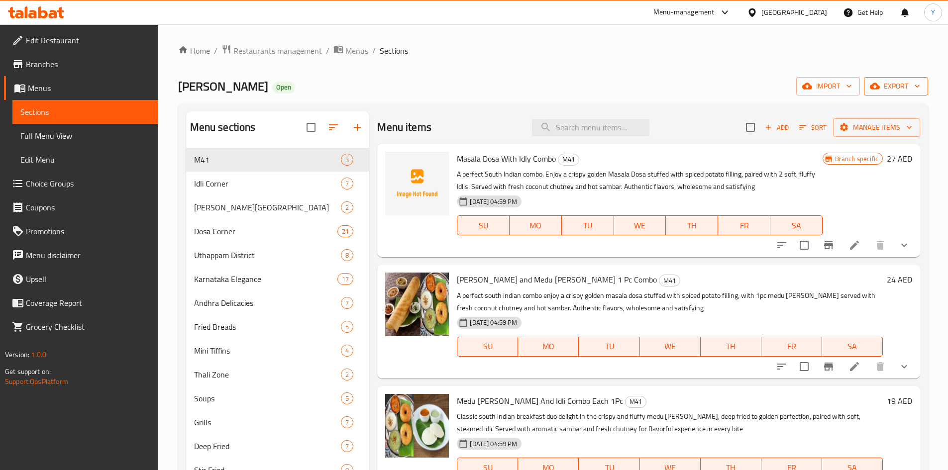
click at [882, 90] on span "export" at bounding box center [896, 86] width 48 height 12
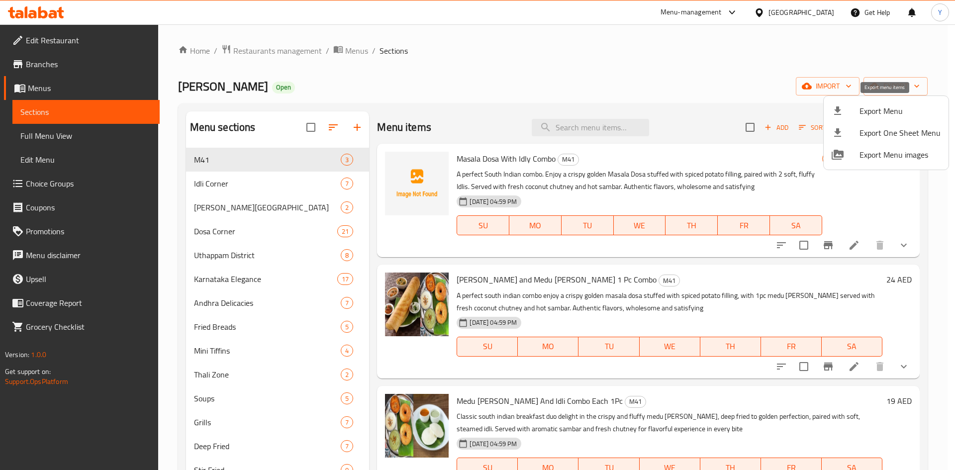
click at [887, 109] on span "Export Menu" at bounding box center [900, 111] width 81 height 12
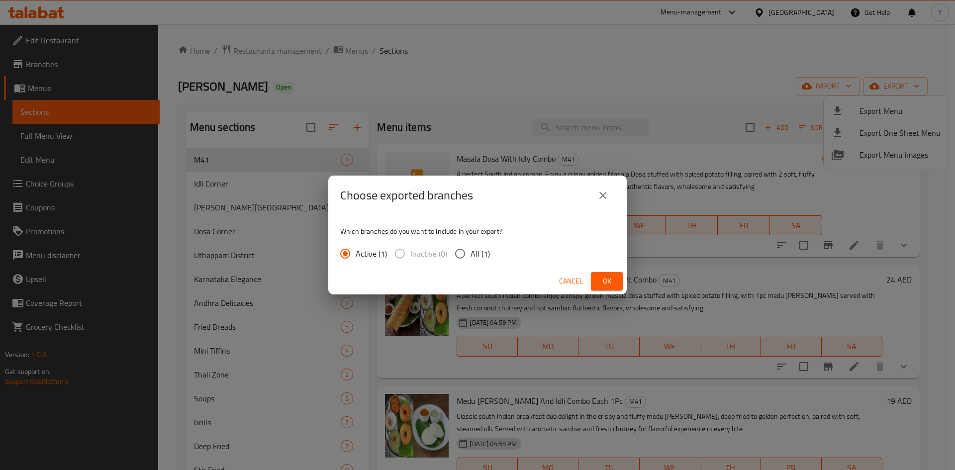
click at [490, 257] on div "Active (1) Inactive (0) All (1)" at bounding box center [419, 253] width 158 height 21
click at [485, 257] on span "All (1)" at bounding box center [480, 254] width 19 height 12
click at [471, 257] on input "All (1)" at bounding box center [460, 253] width 21 height 21
radio input "true"
click at [614, 285] on span "Ok" at bounding box center [607, 281] width 16 height 12
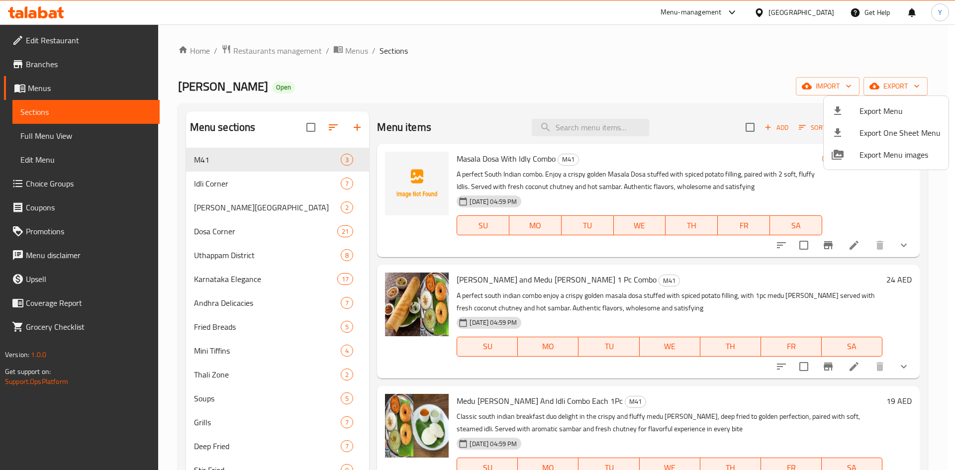
click at [345, 54] on div at bounding box center [477, 235] width 955 height 470
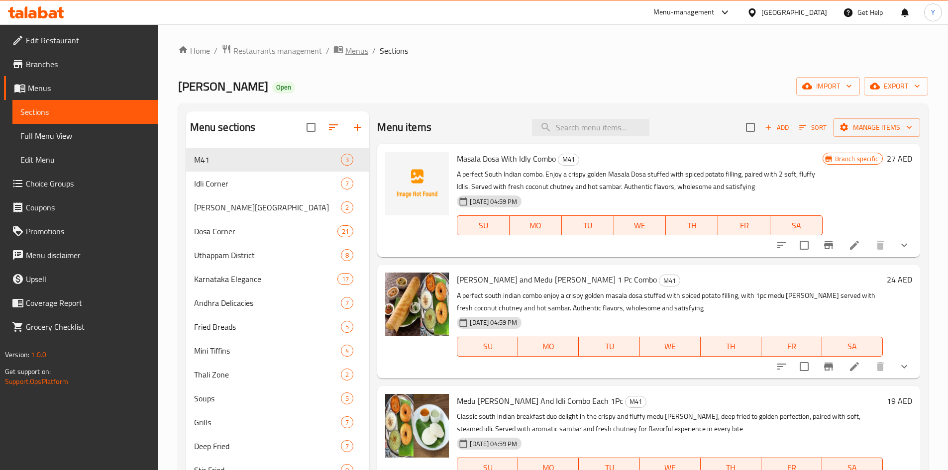
click at [349, 51] on span "Menus" at bounding box center [356, 51] width 23 height 12
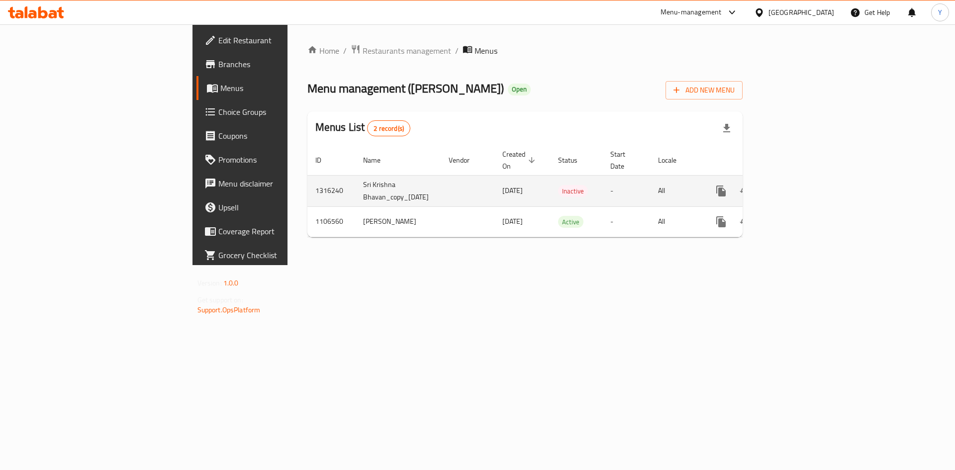
click at [805, 191] on div "enhanced table" at bounding box center [758, 191] width 96 height 24
click at [751, 185] on icon "enhanced table" at bounding box center [745, 191] width 12 height 12
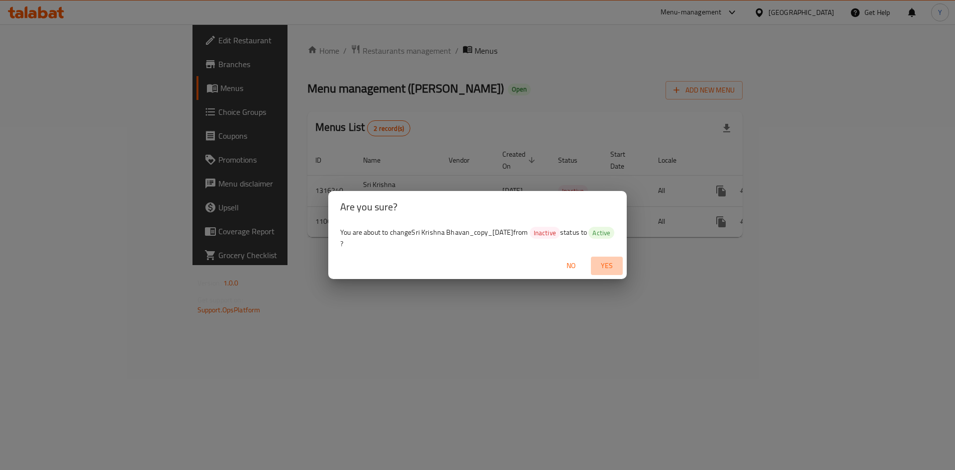
drag, startPoint x: 610, startPoint y: 269, endPoint x: 635, endPoint y: 288, distance: 31.2
click at [611, 269] on span "Yes" at bounding box center [607, 266] width 24 height 12
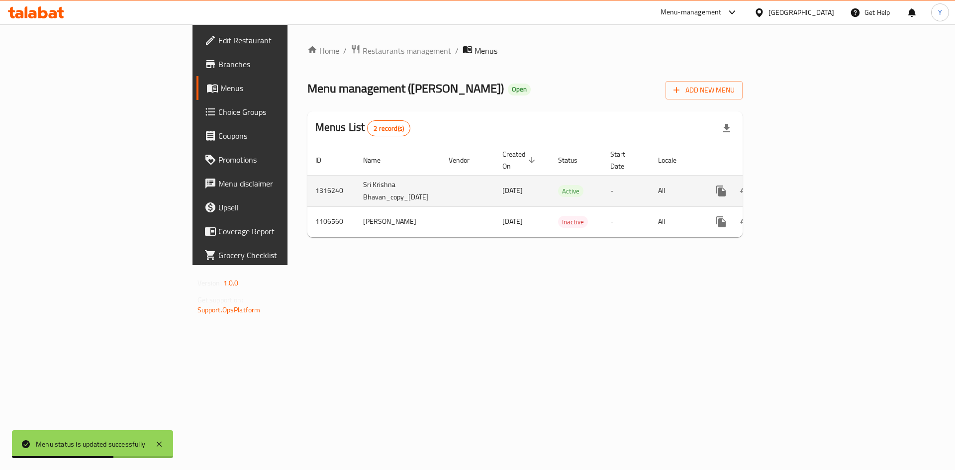
click at [799, 185] on icon "enhanced table" at bounding box center [793, 191] width 12 height 12
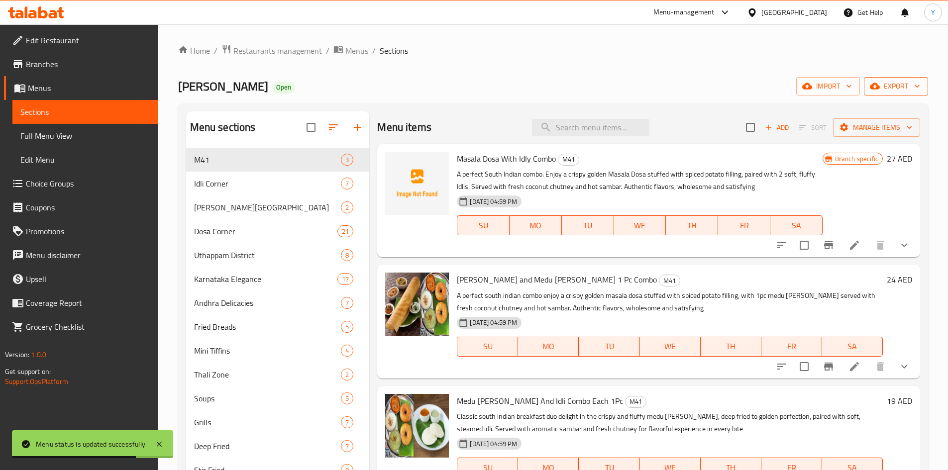
click at [879, 91] on icon "button" at bounding box center [875, 86] width 10 height 10
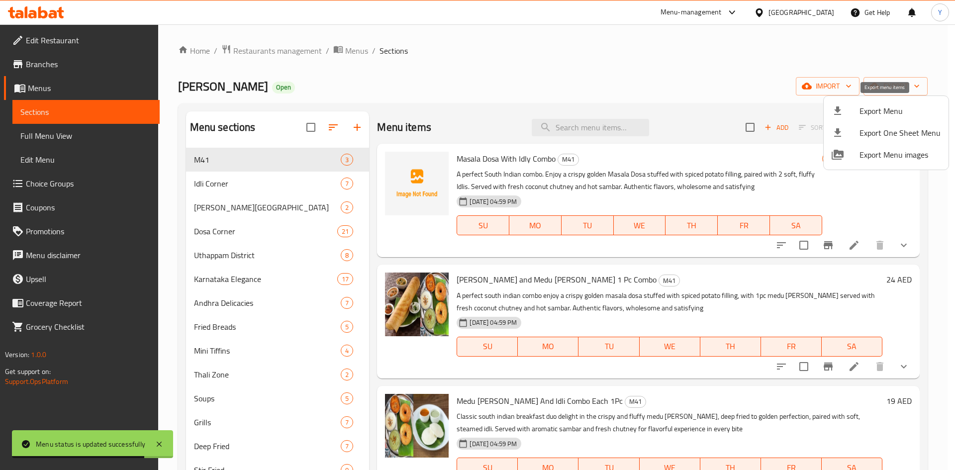
click at [877, 108] on span "Export Menu" at bounding box center [900, 111] width 81 height 12
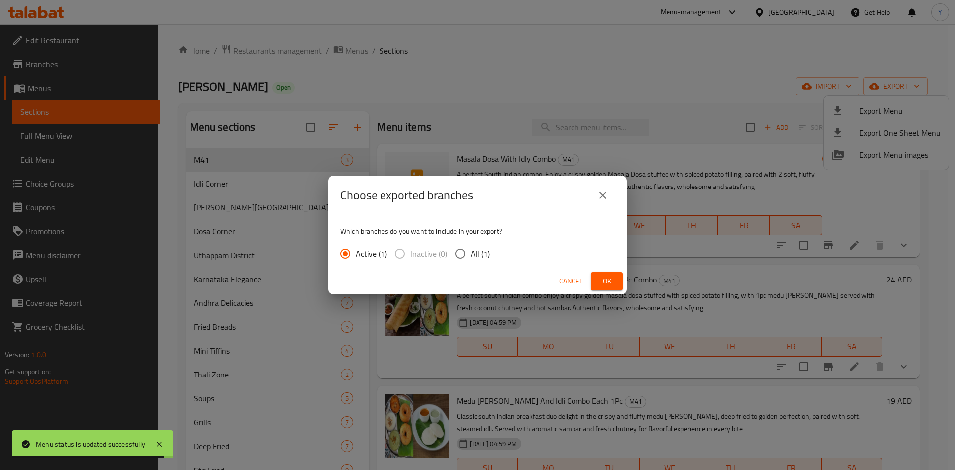
click at [483, 252] on span "All (1)" at bounding box center [480, 254] width 19 height 12
click at [471, 252] on input "All (1)" at bounding box center [460, 253] width 21 height 21
radio input "true"
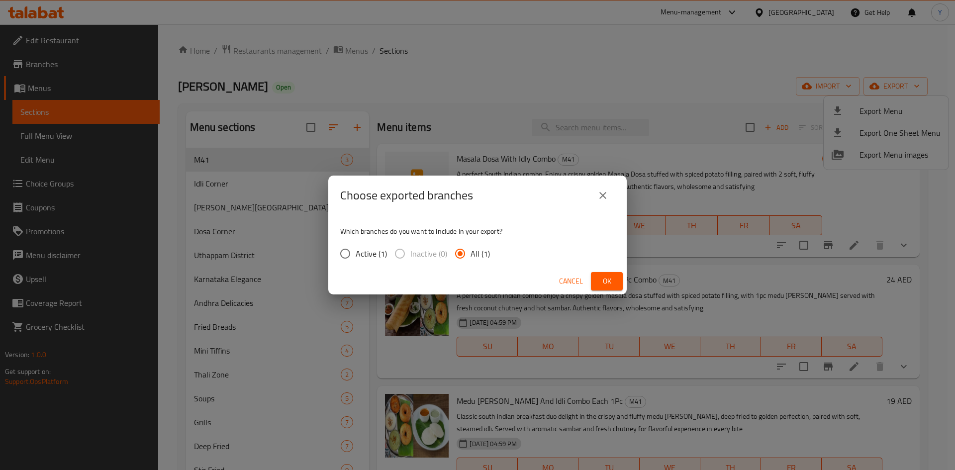
click at [594, 281] on button "Ok" at bounding box center [607, 281] width 32 height 18
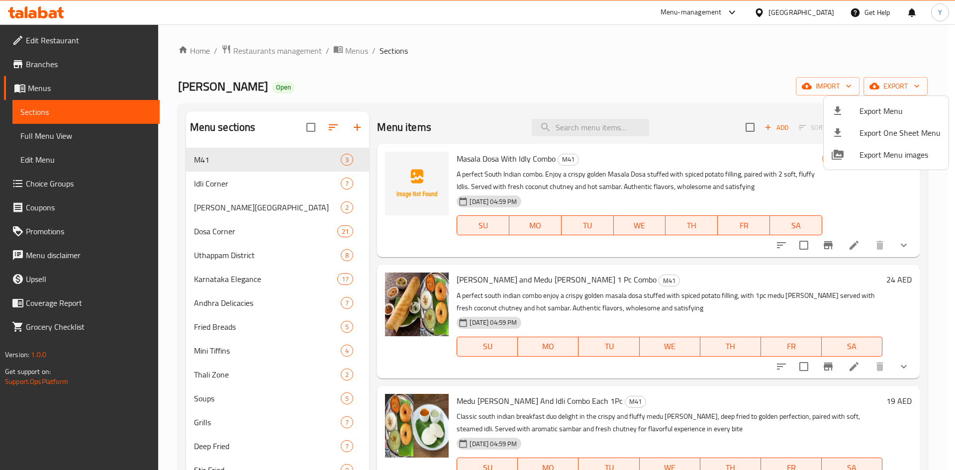
click at [97, 41] on div at bounding box center [477, 235] width 955 height 470
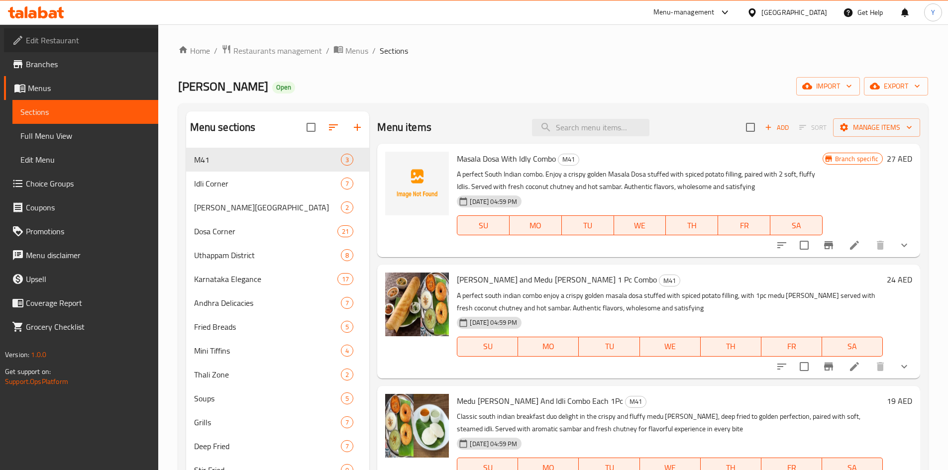
click at [97, 41] on span "Edit Restaurant" at bounding box center [88, 40] width 124 height 12
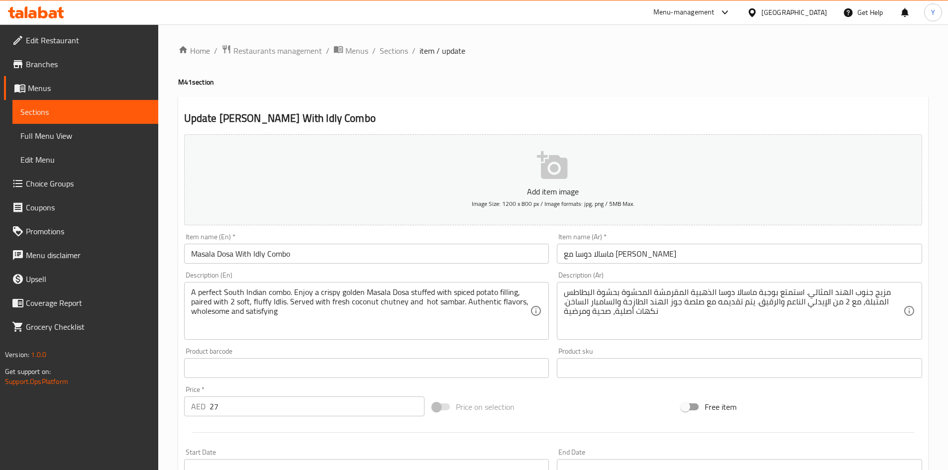
click at [49, 182] on span "Choice Groups" at bounding box center [88, 184] width 124 height 12
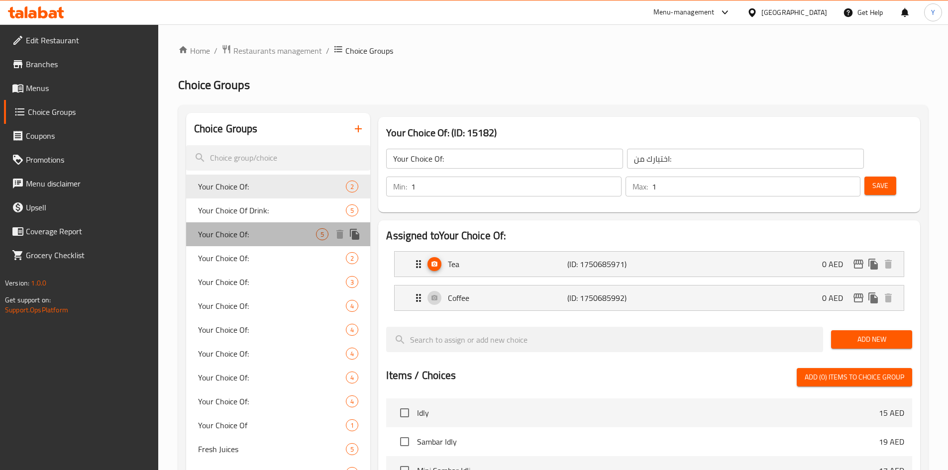
click at [234, 236] on span "Your Choice Of:" at bounding box center [257, 234] width 118 height 12
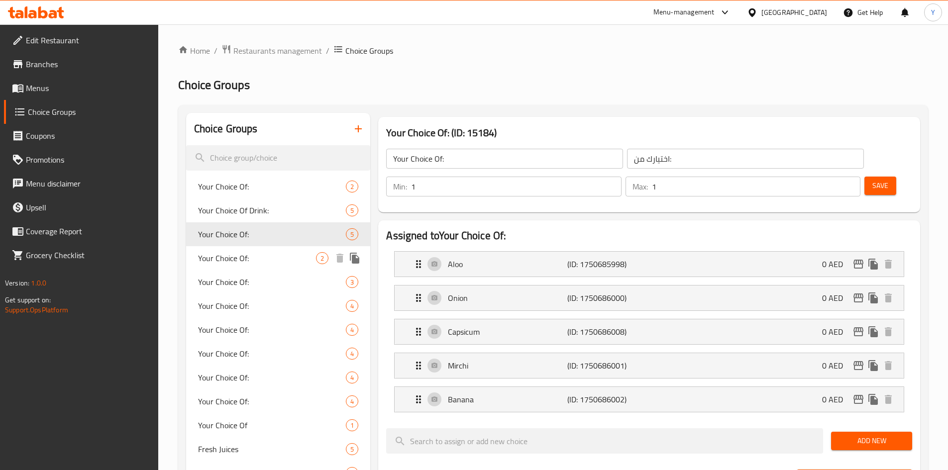
click at [244, 257] on span "Your Choice Of:" at bounding box center [257, 258] width 118 height 12
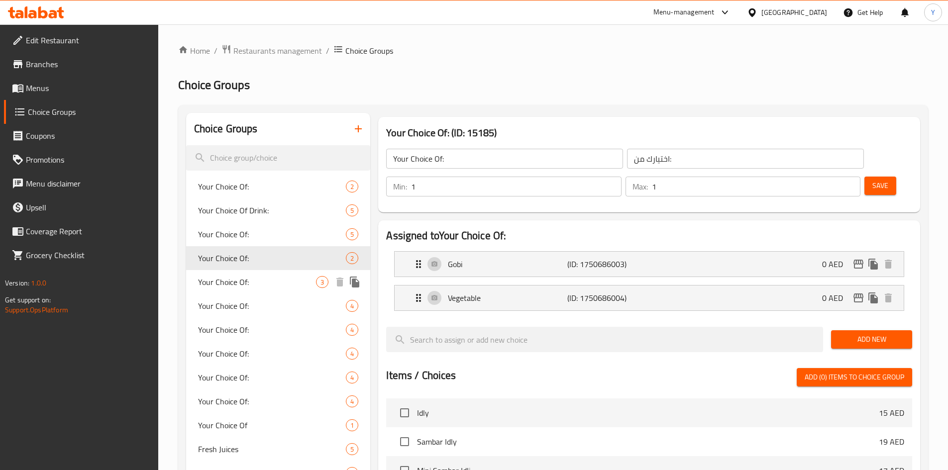
click at [242, 276] on span "Your Choice Of:" at bounding box center [257, 282] width 118 height 12
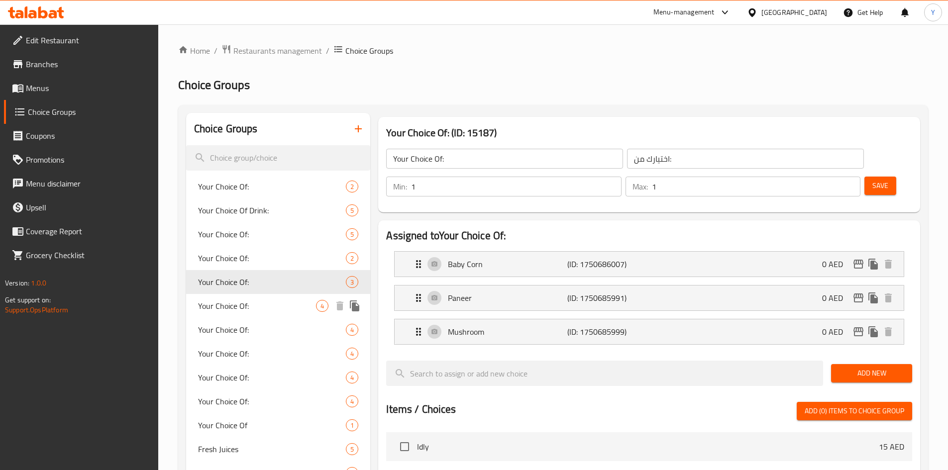
click at [247, 310] on span "Your Choice Of:" at bounding box center [257, 306] width 118 height 12
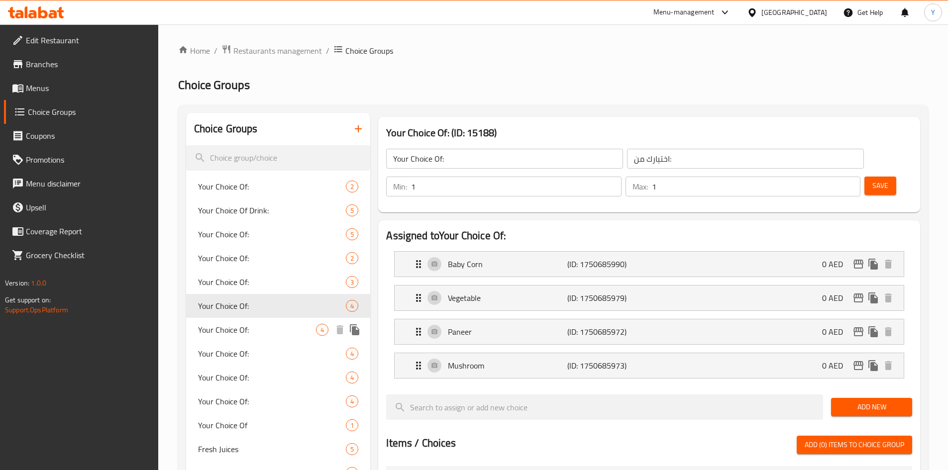
click at [248, 324] on span "Your Choice Of:" at bounding box center [257, 330] width 118 height 12
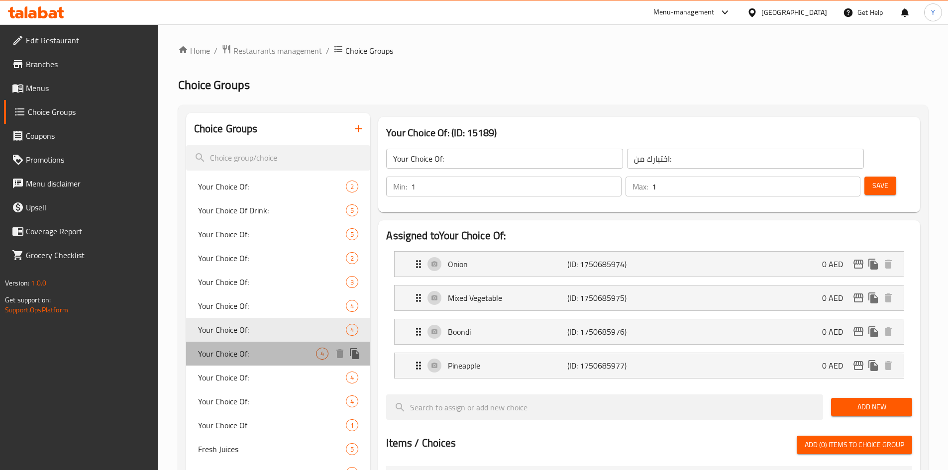
click at [249, 347] on div "Your Choice Of: 4" at bounding box center [278, 354] width 185 height 24
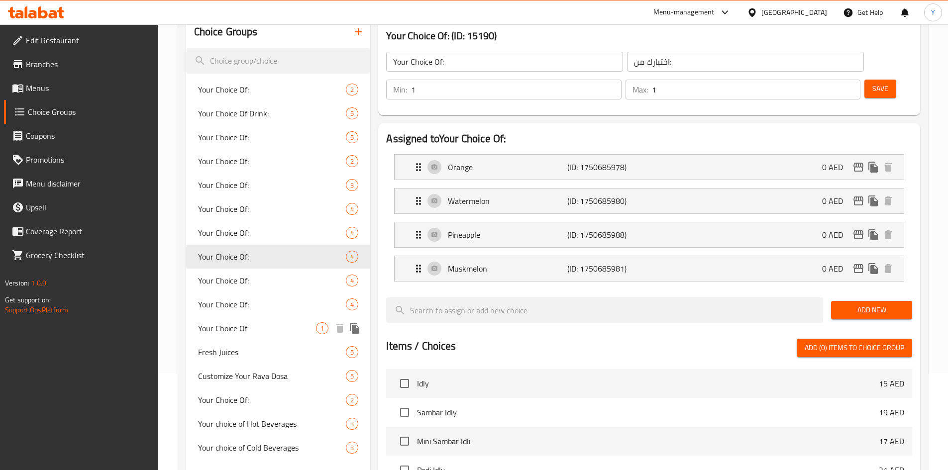
scroll to position [100, 0]
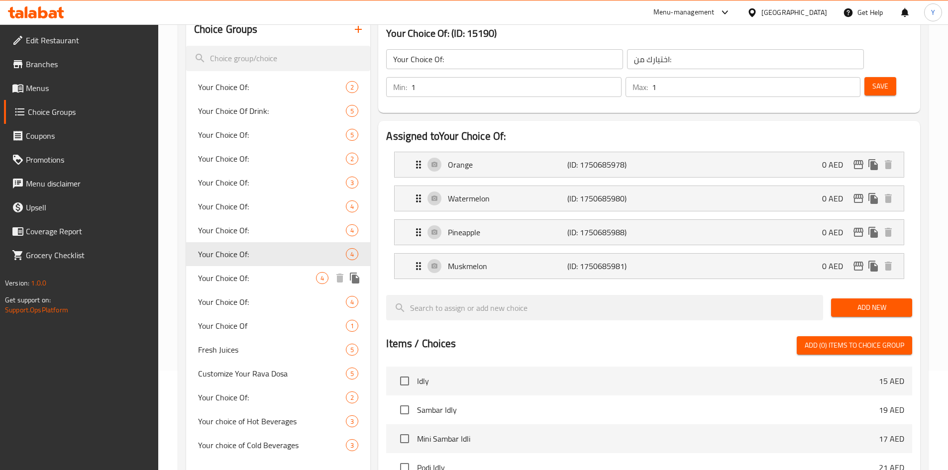
click at [250, 286] on div "Your Choice Of: 4" at bounding box center [278, 278] width 185 height 24
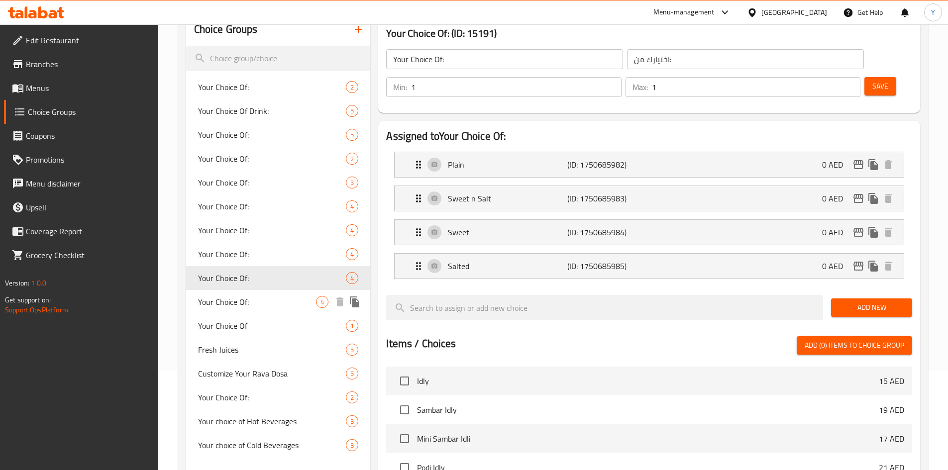
click at [260, 299] on span "Your Choice Of:" at bounding box center [257, 302] width 118 height 12
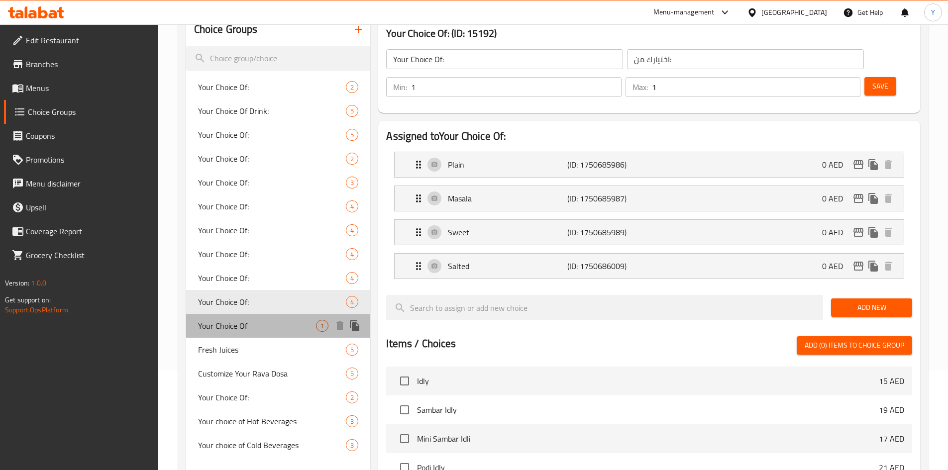
click at [256, 320] on span "Your Choice Of" at bounding box center [257, 326] width 118 height 12
type input "Your Choice Of"
type input "اختيارك من"
type input "0"
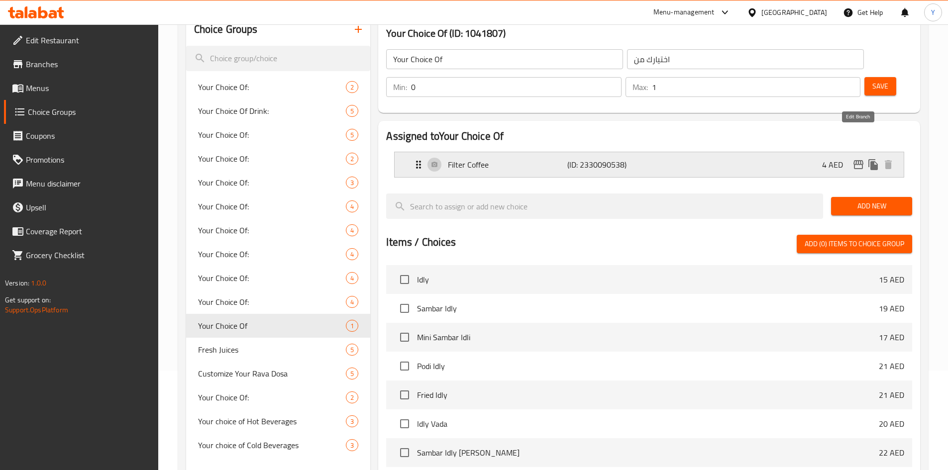
click at [859, 159] on icon "edit" at bounding box center [858, 165] width 12 height 12
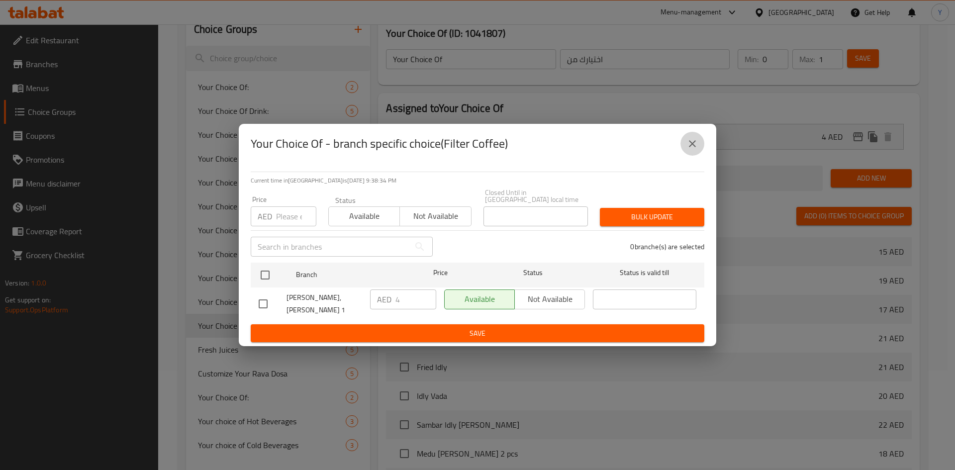
click at [702, 145] on button "close" at bounding box center [693, 144] width 24 height 24
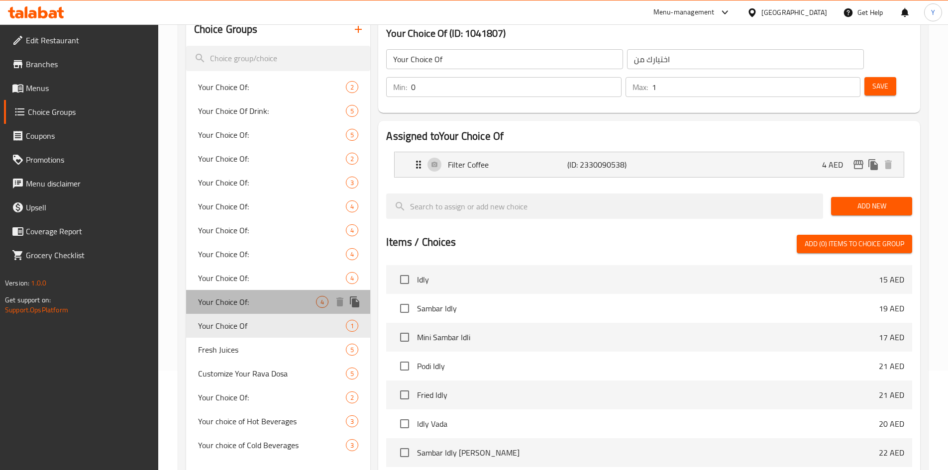
click at [302, 306] on span "Your Choice Of:" at bounding box center [257, 302] width 118 height 12
type input "Your Choice Of:"
type input "اختيارك من:"
type input "1"
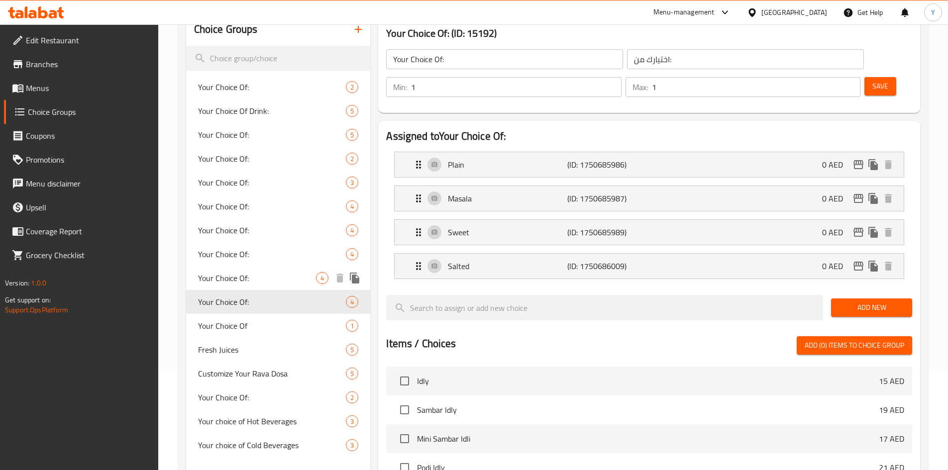
drag, startPoint x: 289, startPoint y: 280, endPoint x: 297, endPoint y: 287, distance: 9.9
click at [289, 281] on span "Your Choice Of:" at bounding box center [257, 278] width 118 height 12
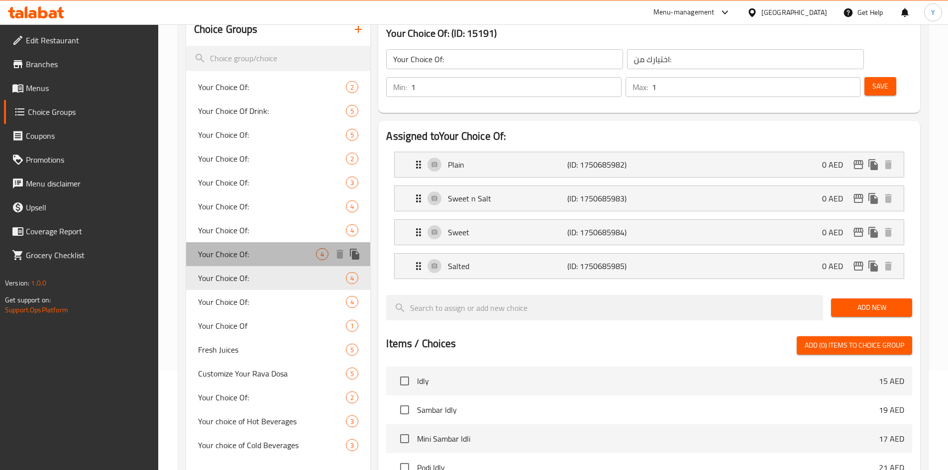
click at [289, 259] on span "Your Choice Of:" at bounding box center [257, 254] width 118 height 12
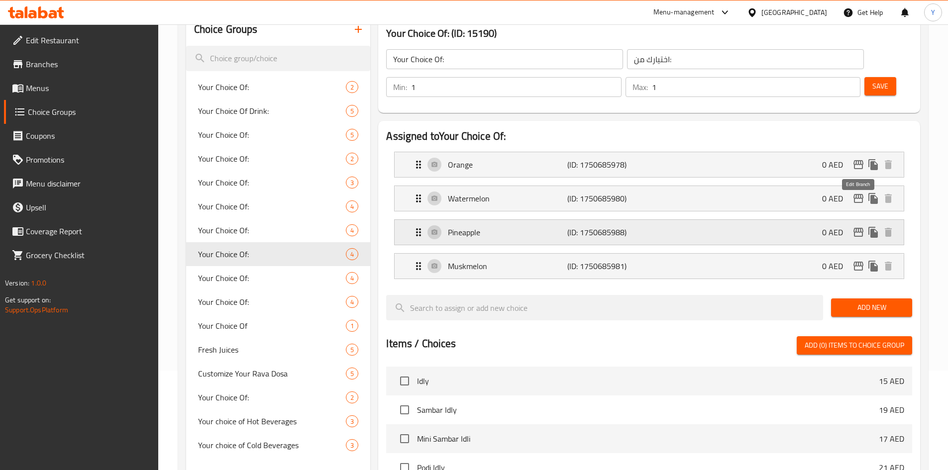
click at [855, 226] on icon "edit" at bounding box center [858, 232] width 12 height 12
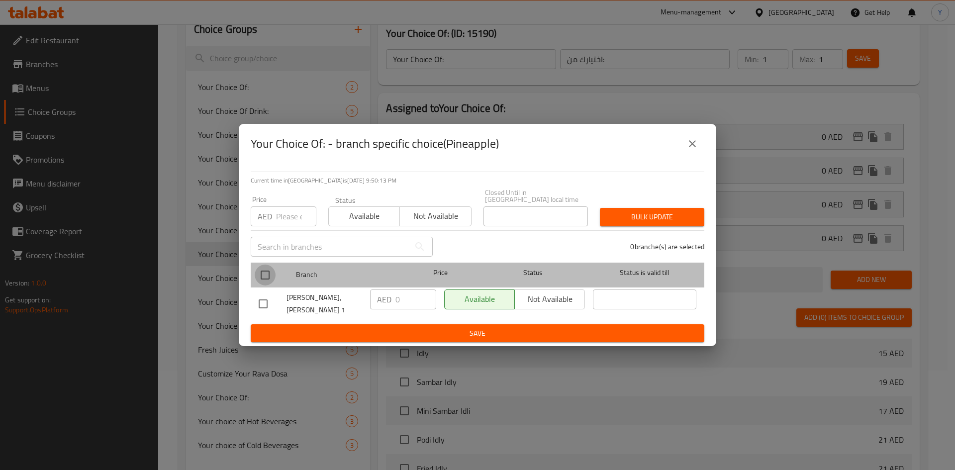
click at [262, 273] on input "checkbox" at bounding box center [265, 275] width 21 height 21
checkbox input "true"
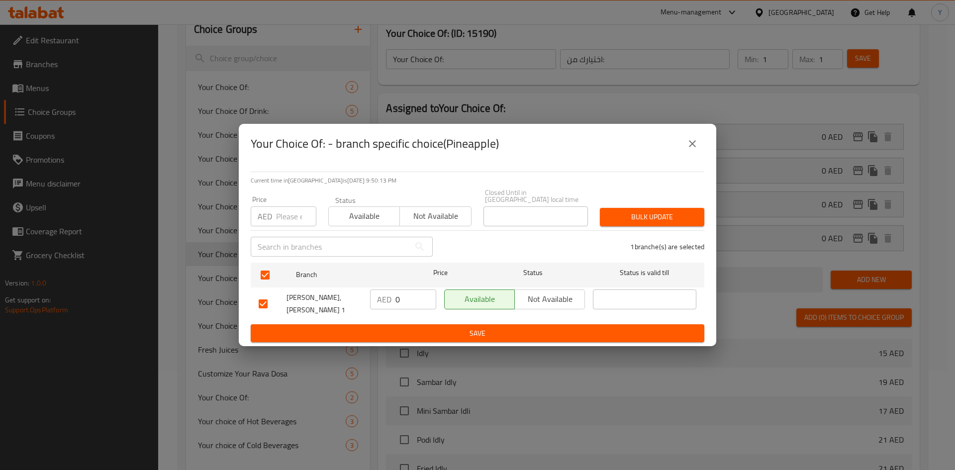
drag, startPoint x: 545, startPoint y: 293, endPoint x: 539, endPoint y: 318, distance: 26.0
click at [544, 293] on span "Not available" at bounding box center [550, 299] width 62 height 14
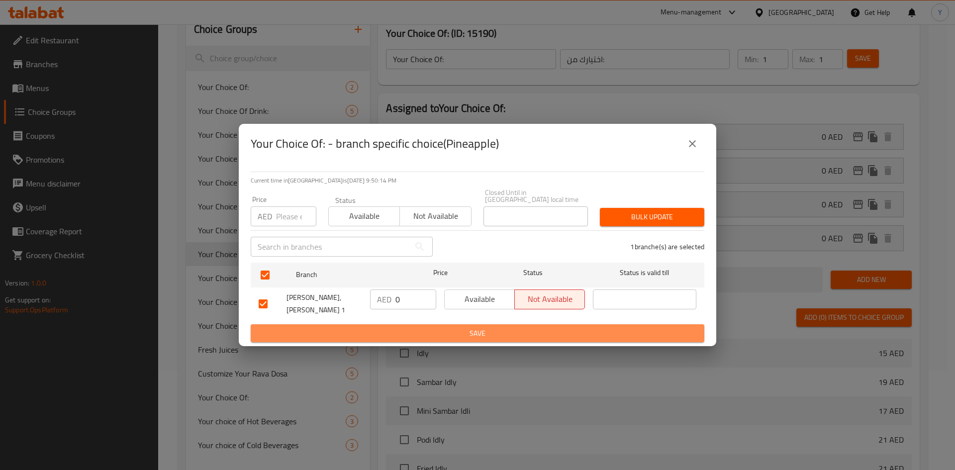
click at [535, 327] on span "Save" at bounding box center [478, 333] width 438 height 12
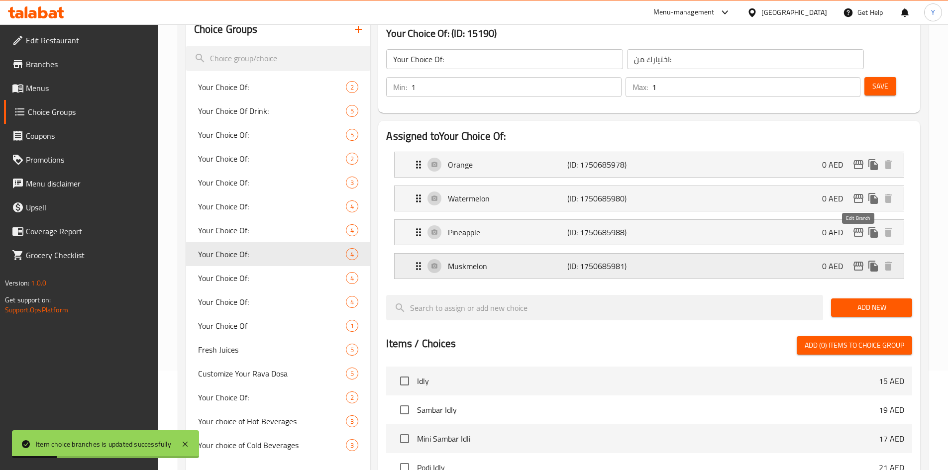
click at [858, 262] on icon "edit" at bounding box center [858, 266] width 10 height 9
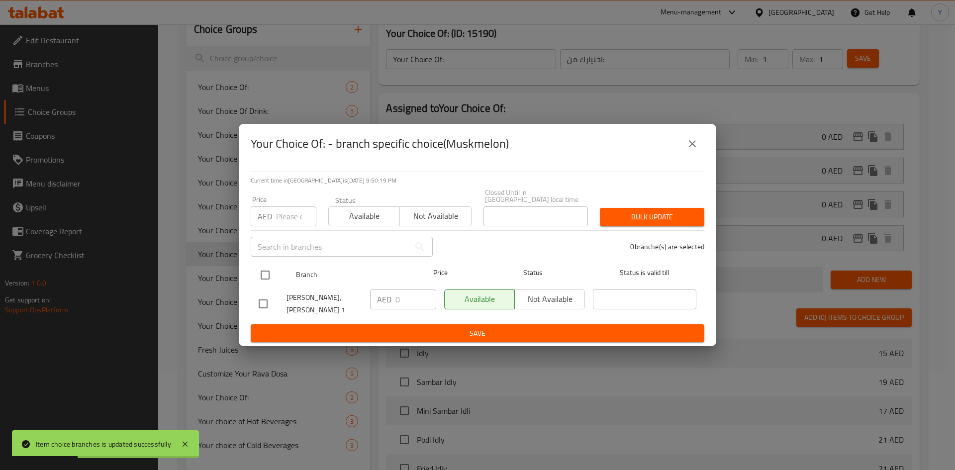
click at [268, 276] on input "checkbox" at bounding box center [265, 275] width 21 height 21
checkbox input "true"
click at [530, 301] on span "Not available" at bounding box center [550, 299] width 62 height 14
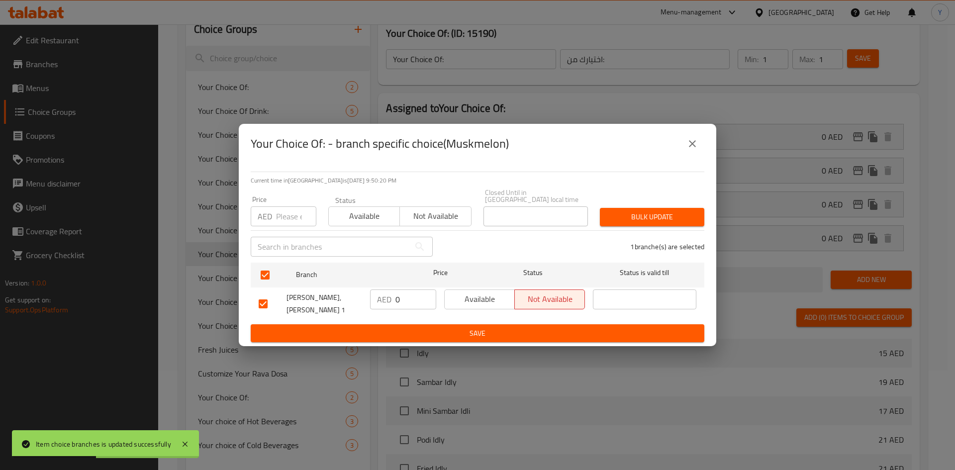
click at [522, 331] on span "Save" at bounding box center [478, 333] width 438 height 12
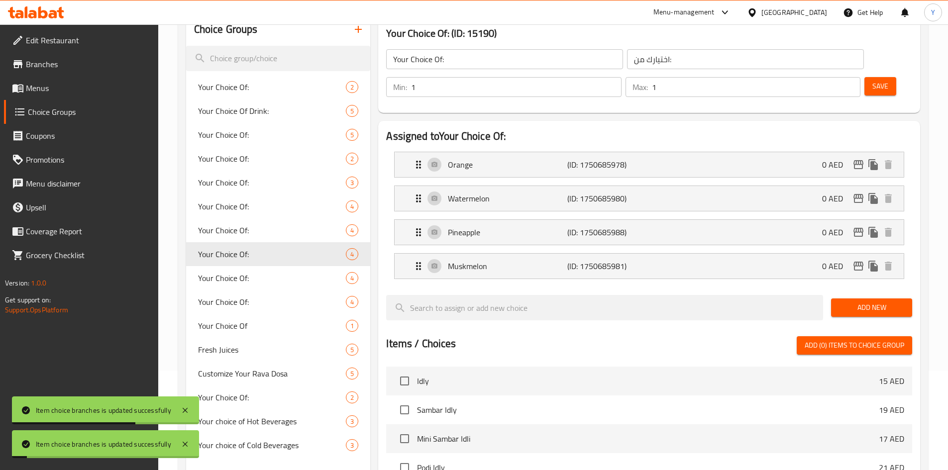
drag, startPoint x: 861, startPoint y: 47, endPoint x: 876, endPoint y: 67, distance: 24.9
click at [862, 75] on div "Save" at bounding box center [884, 87] width 44 height 24
click at [876, 77] on button "Save" at bounding box center [880, 86] width 32 height 18
